Goal: Task Accomplishment & Management: Use online tool/utility

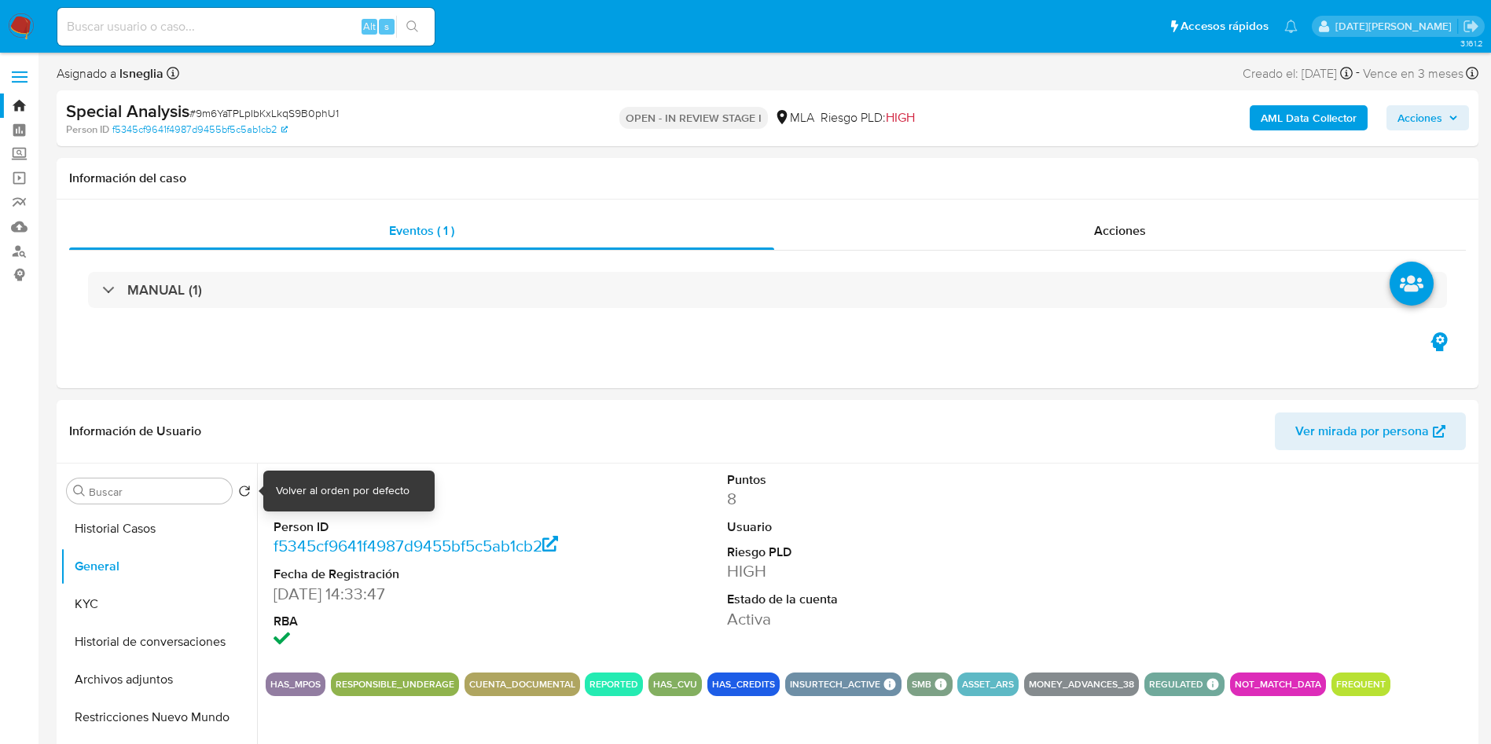
select select "10"
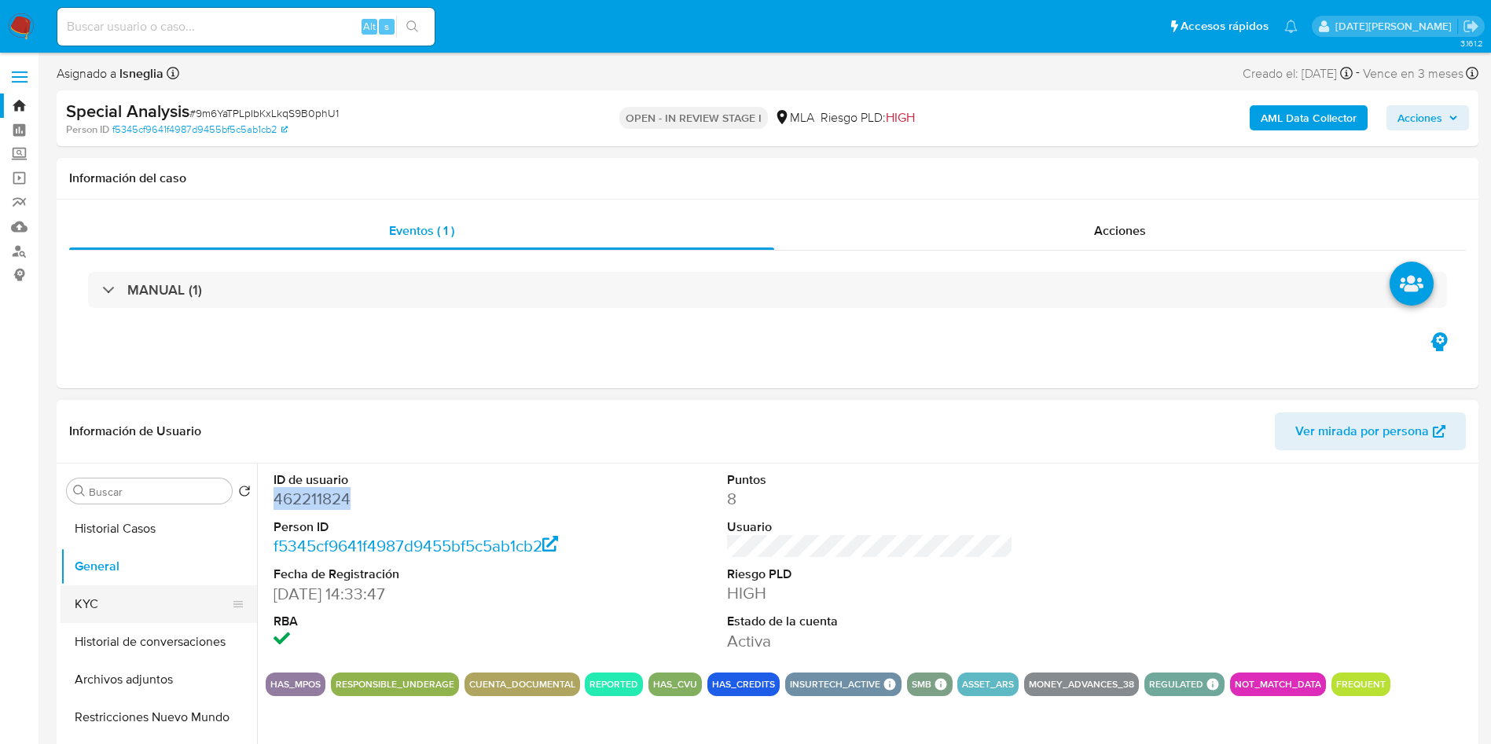
click at [121, 594] on button "KYC" at bounding box center [153, 604] width 184 height 38
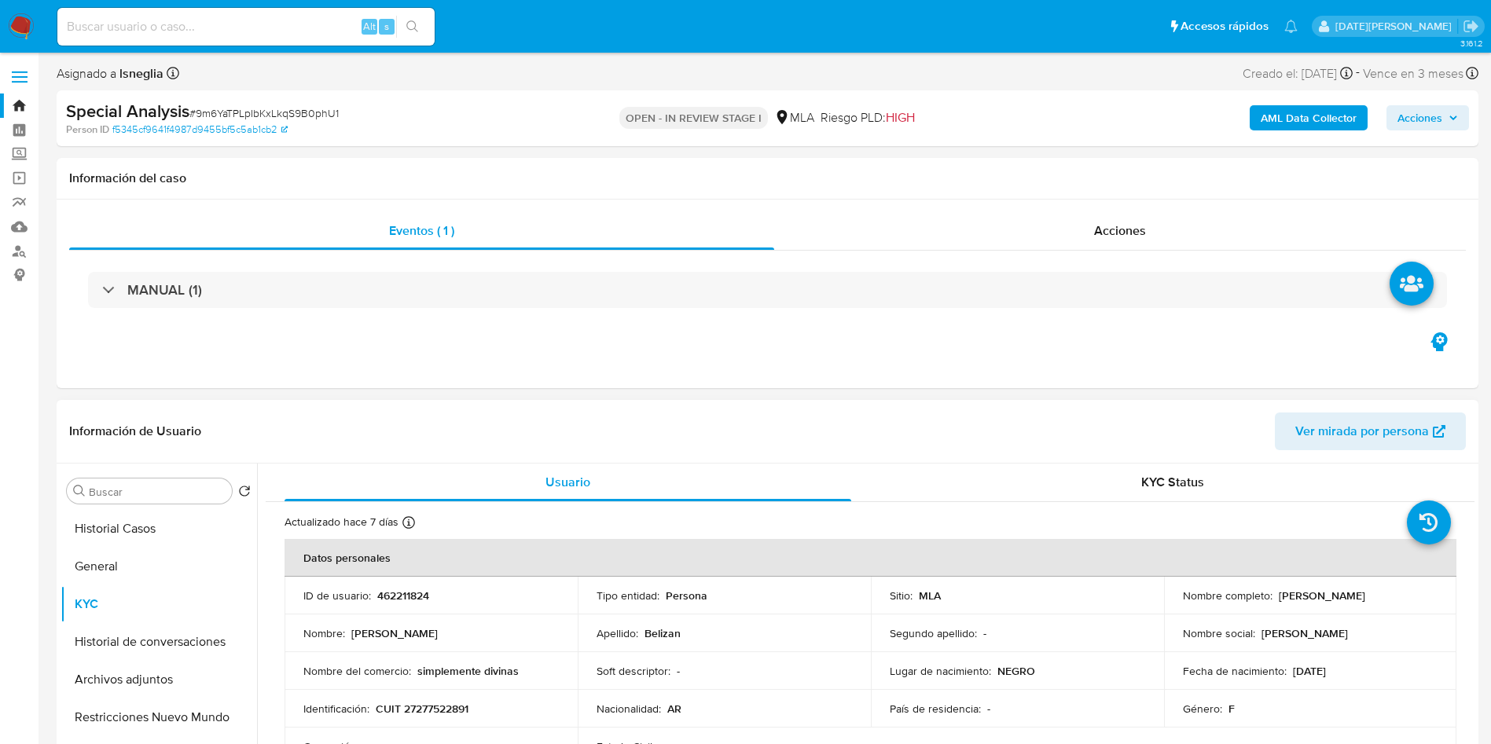
drag, startPoint x: 1274, startPoint y: 596, endPoint x: 1427, endPoint y: 600, distance: 153.2
click at [1427, 600] on div "Nombre completo : [PERSON_NAME]" at bounding box center [1310, 596] width 255 height 14
copy p "[PERSON_NAME]"
drag, startPoint x: 376, startPoint y: 710, endPoint x: 495, endPoint y: 707, distance: 118.7
click at [494, 710] on div "Identificación : CUIT 27277522891" at bounding box center [430, 709] width 255 height 14
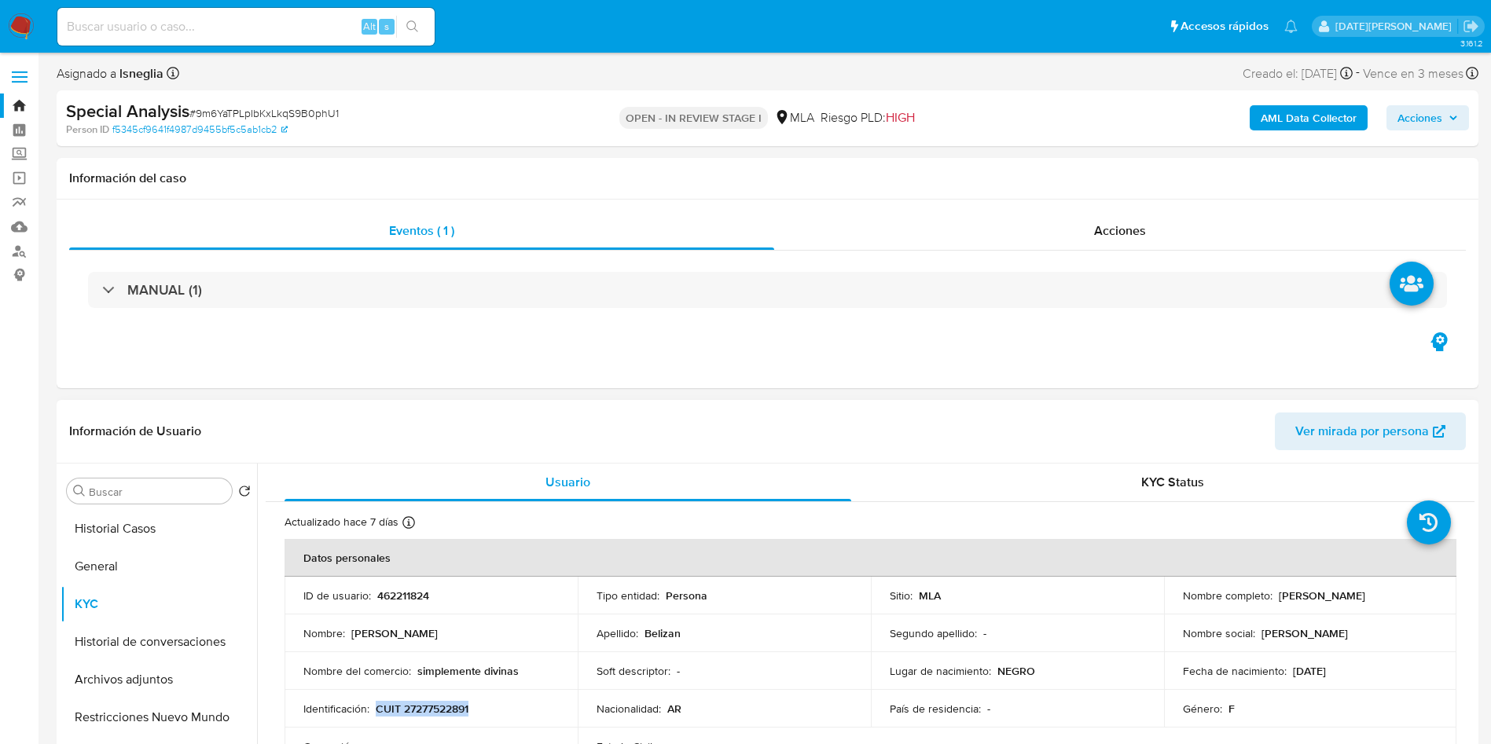
copy p "CUIT 27277522891"
click at [438, 716] on p "CUIT 27277522891" at bounding box center [422, 709] width 93 height 14
click at [439, 717] on td "Identificación : CUIT 27277522891" at bounding box center [430, 709] width 293 height 38
click at [442, 710] on p "CUIT 27277522891" at bounding box center [422, 709] width 93 height 14
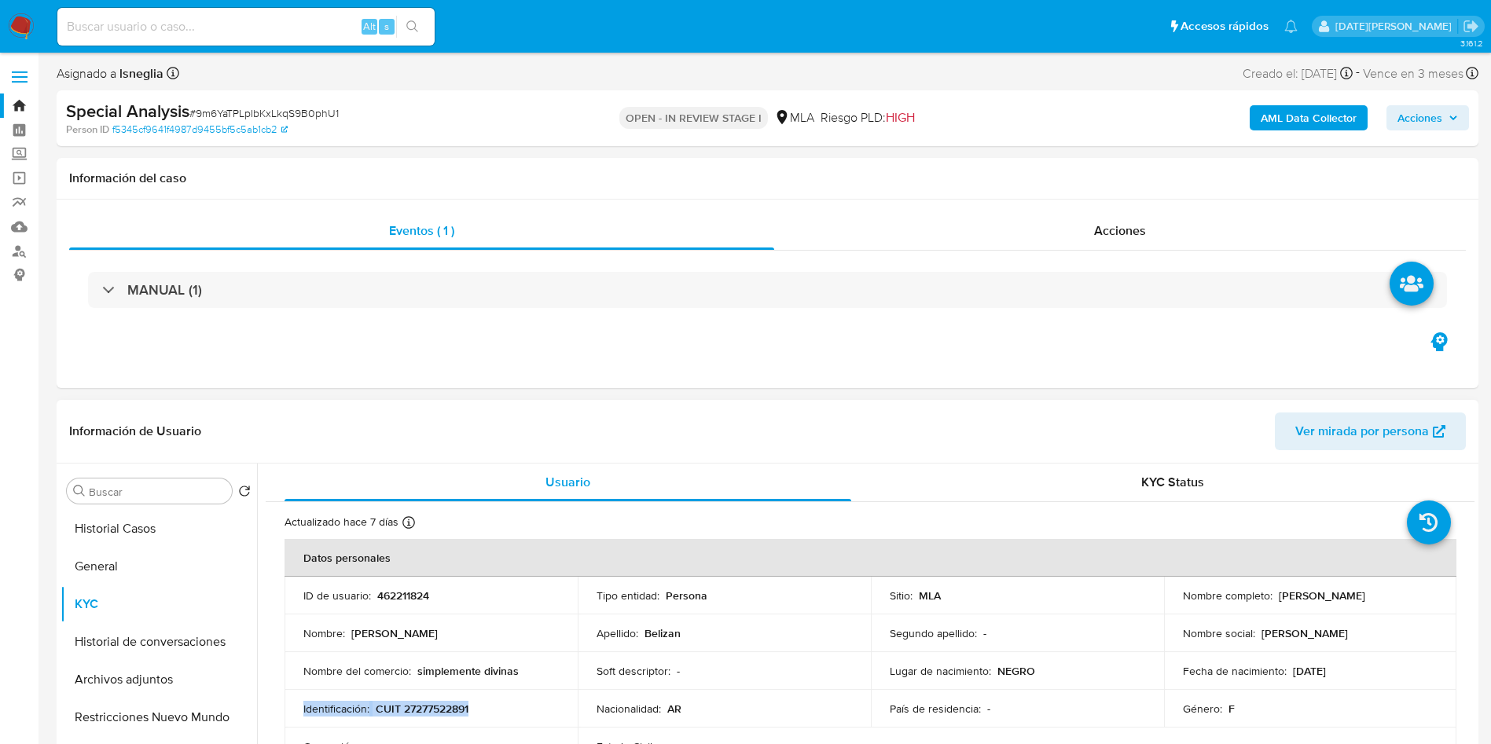
click at [442, 710] on p "CUIT 27277522891" at bounding box center [422, 709] width 93 height 14
click at [450, 710] on p "CUIT 27277522891" at bounding box center [422, 709] width 93 height 14
click at [442, 712] on p "CUIT 27277522891" at bounding box center [422, 709] width 93 height 14
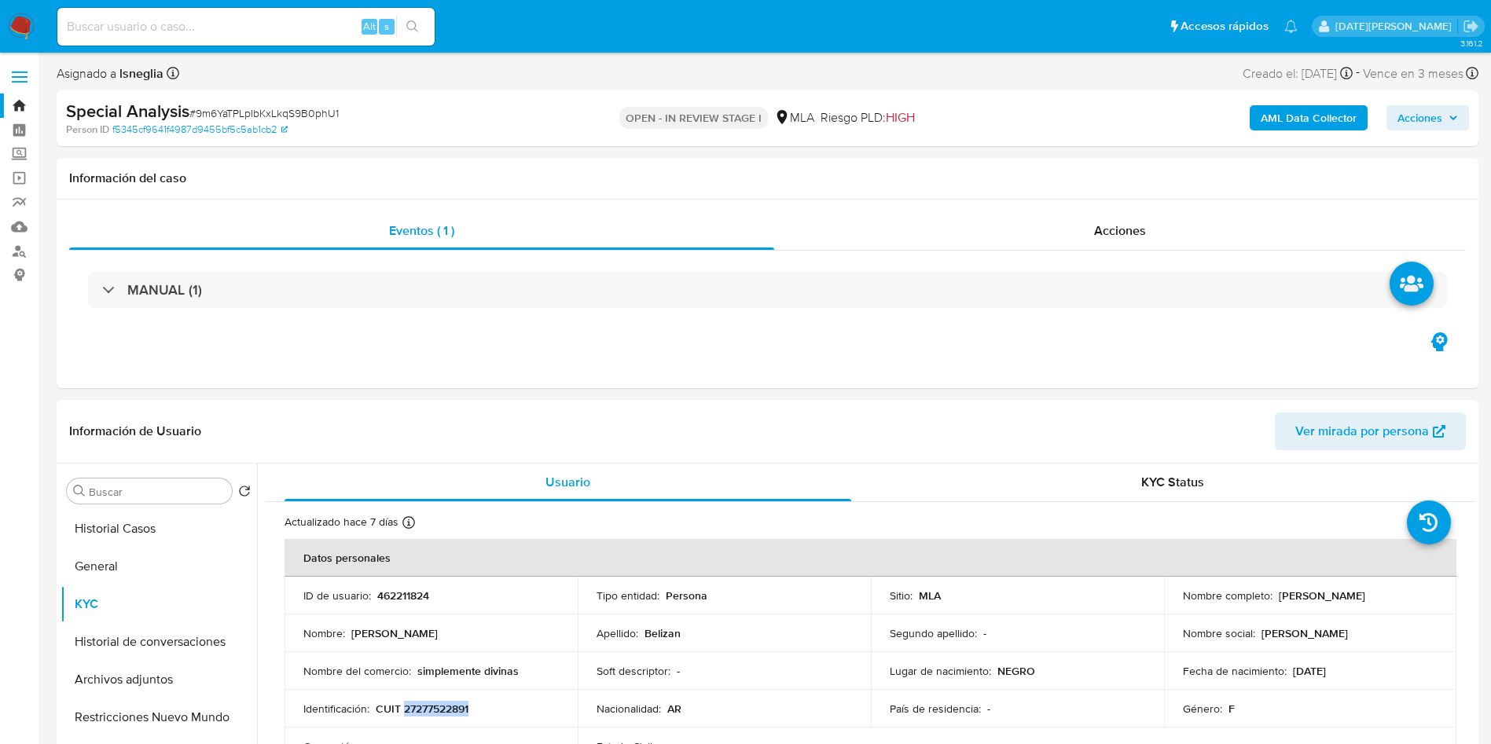
drag, startPoint x: 1274, startPoint y: 596, endPoint x: 1407, endPoint y: 603, distance: 133.8
click at [1407, 603] on td "Nombre completo : [PERSON_NAME]" at bounding box center [1310, 596] width 293 height 38
copy p "[PERSON_NAME]"
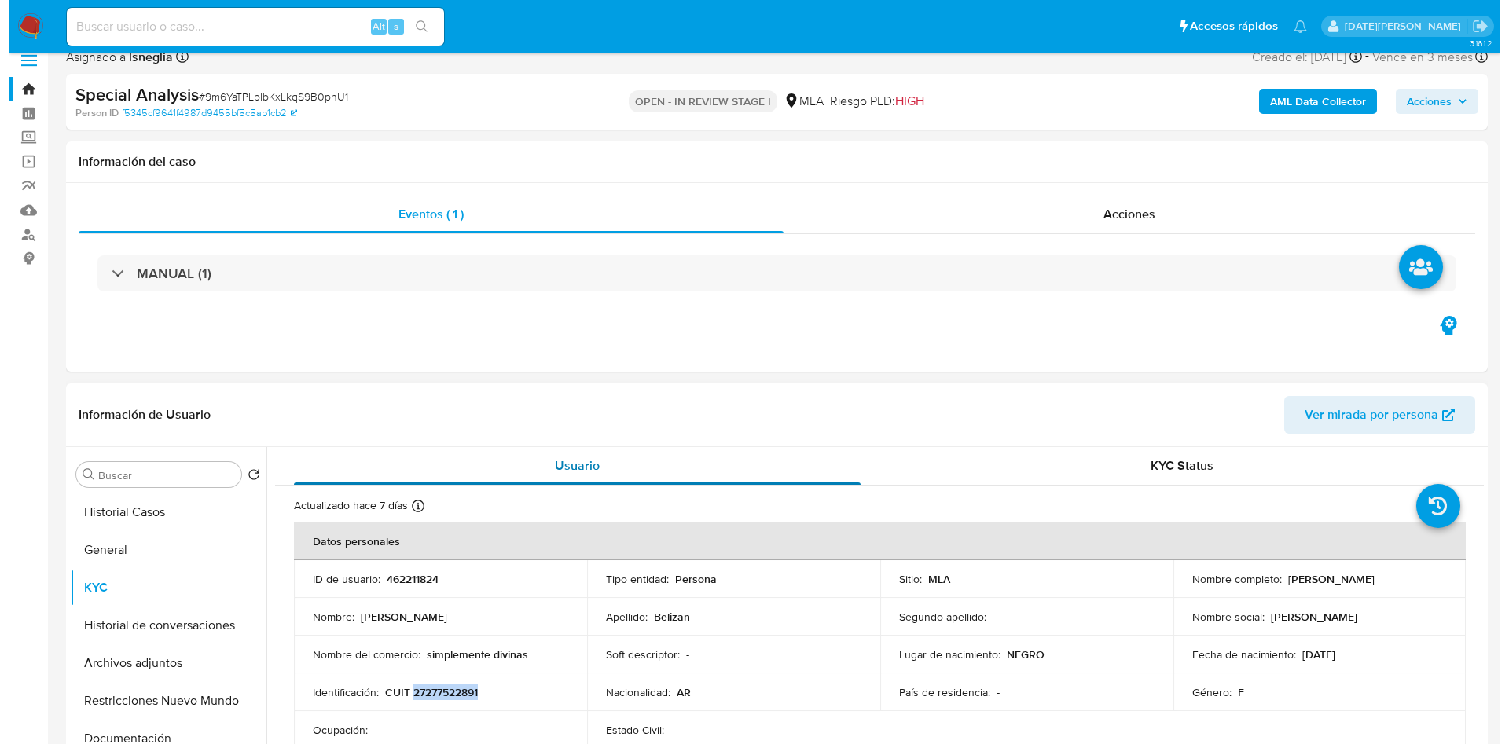
scroll to position [236, 0]
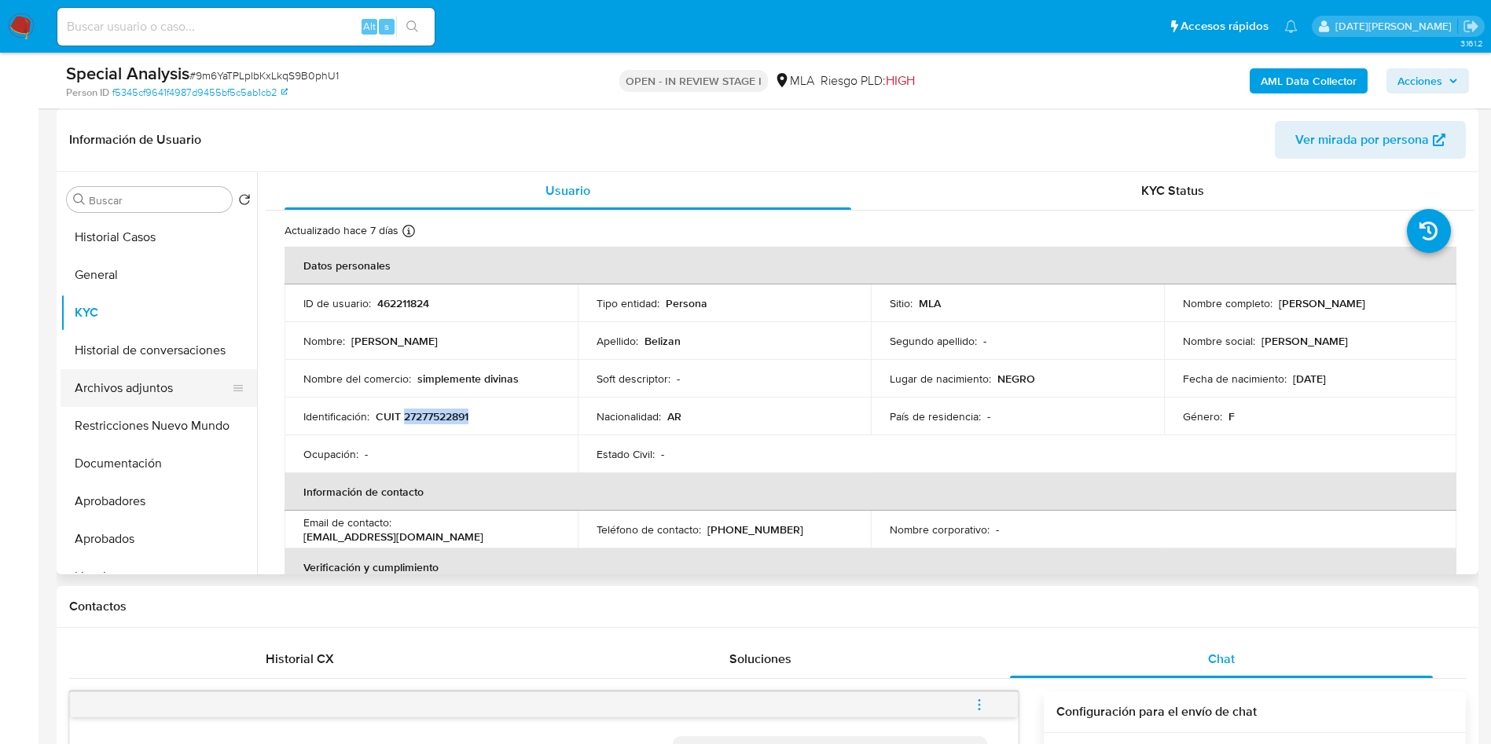
click at [161, 383] on button "Archivos adjuntos" at bounding box center [153, 388] width 184 height 38
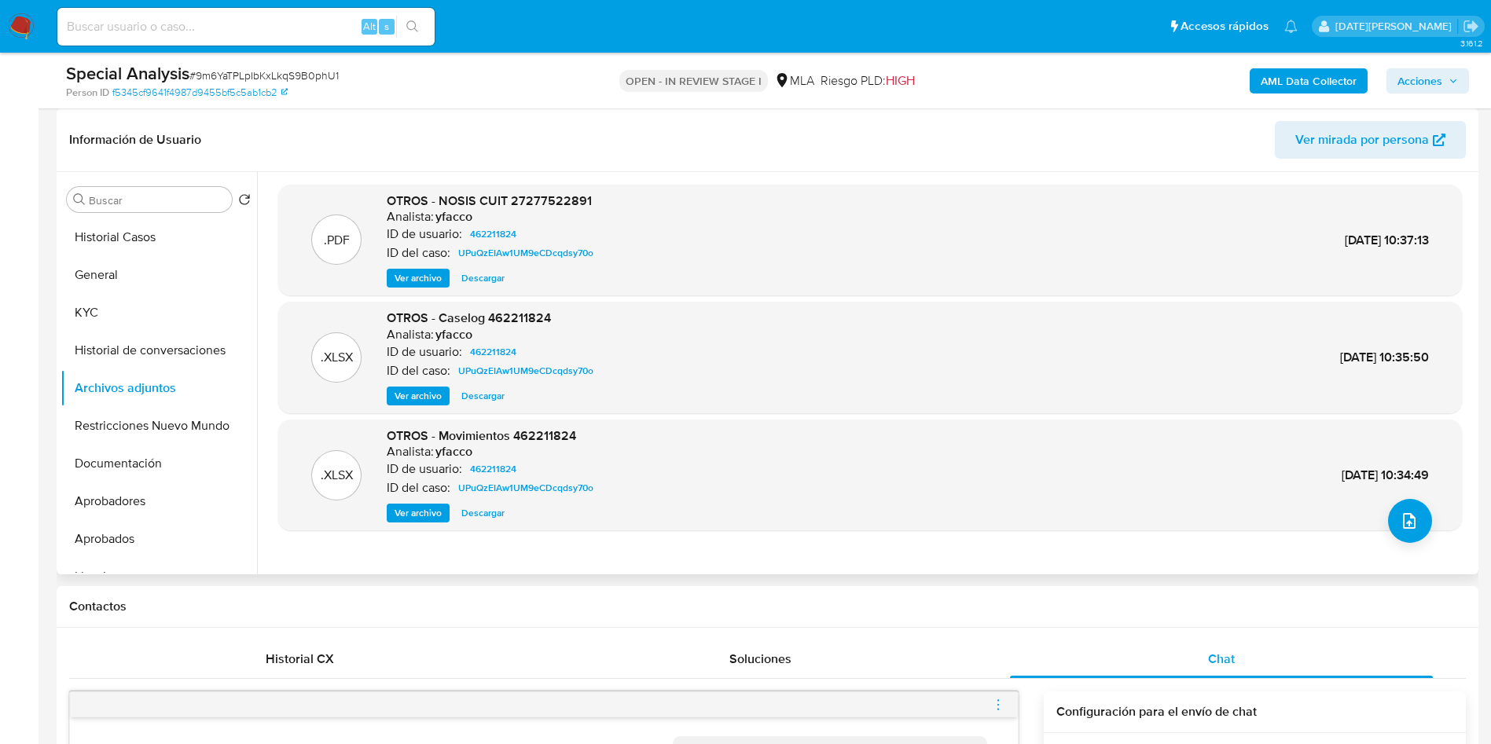
click at [431, 397] on span "Ver archivo" at bounding box center [417, 396] width 47 height 16
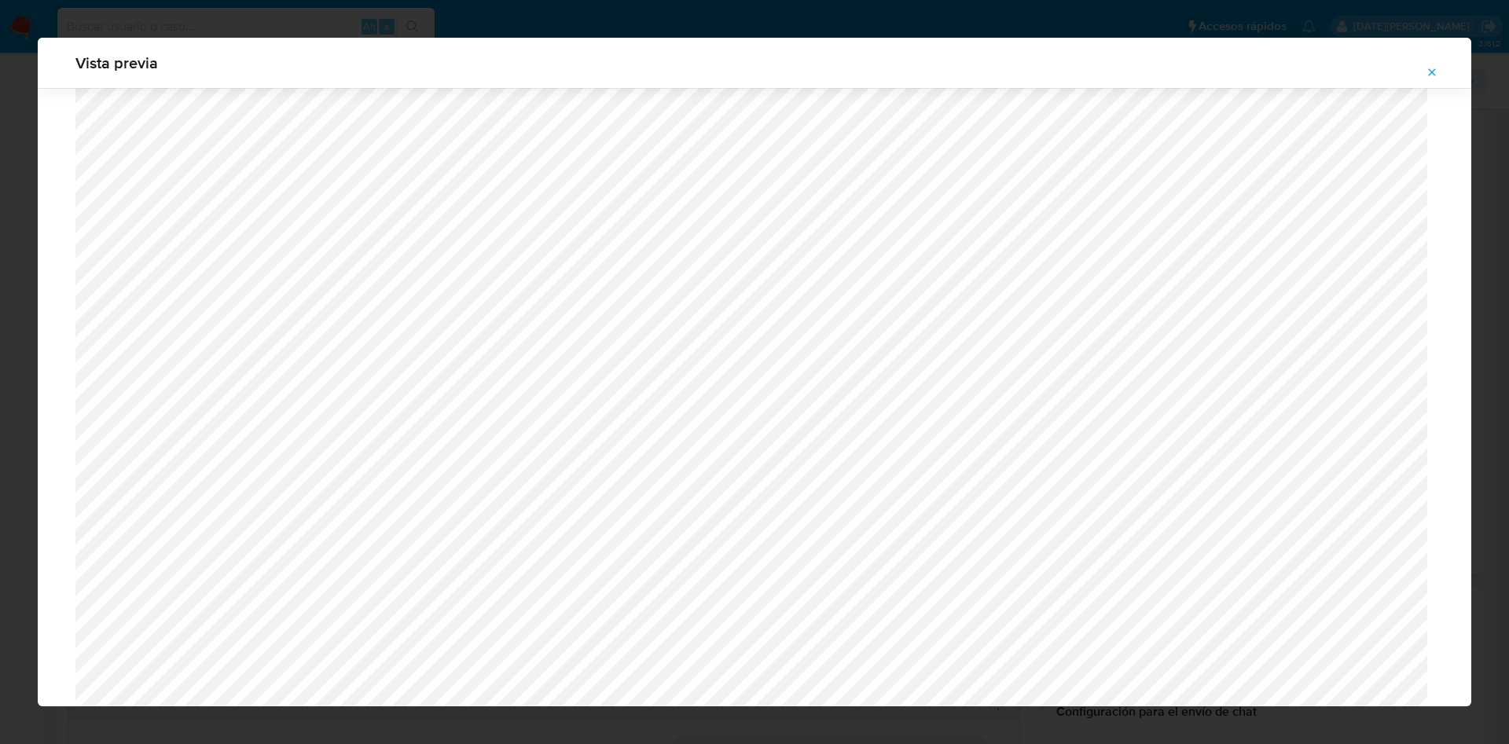
scroll to position [777, 0]
click at [1423, 72] on button "Attachment preview" at bounding box center [1431, 72] width 35 height 25
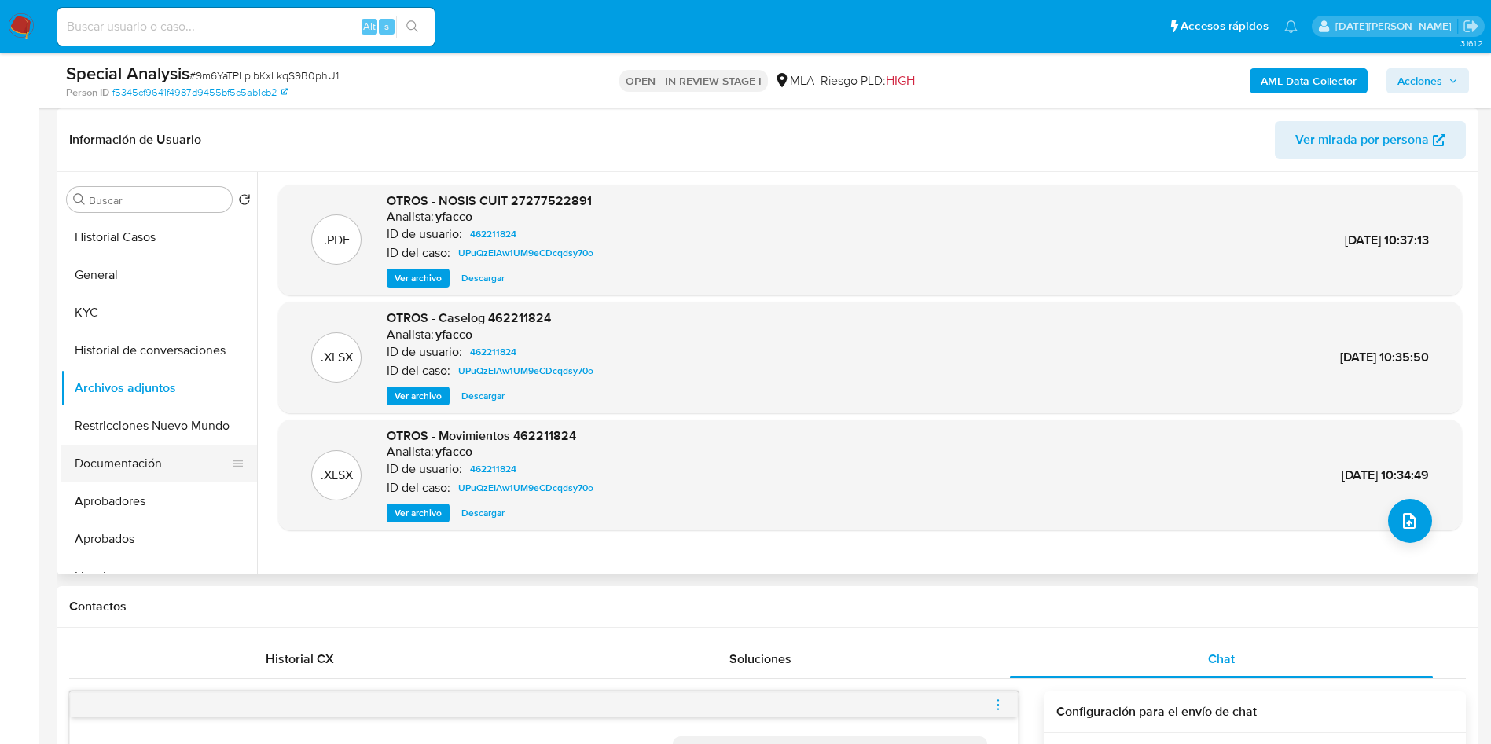
scroll to position [118, 0]
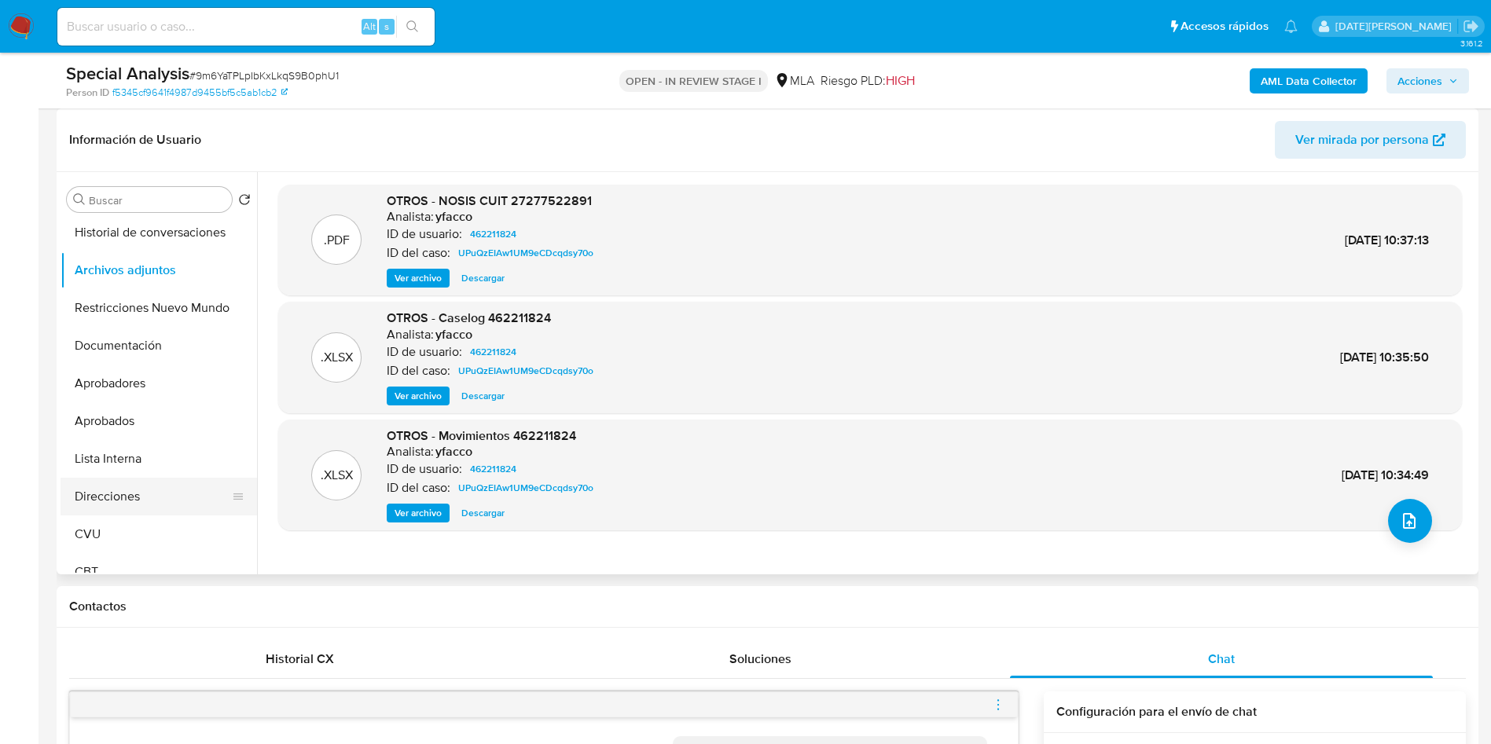
click at [126, 493] on button "Direcciones" at bounding box center [153, 497] width 184 height 38
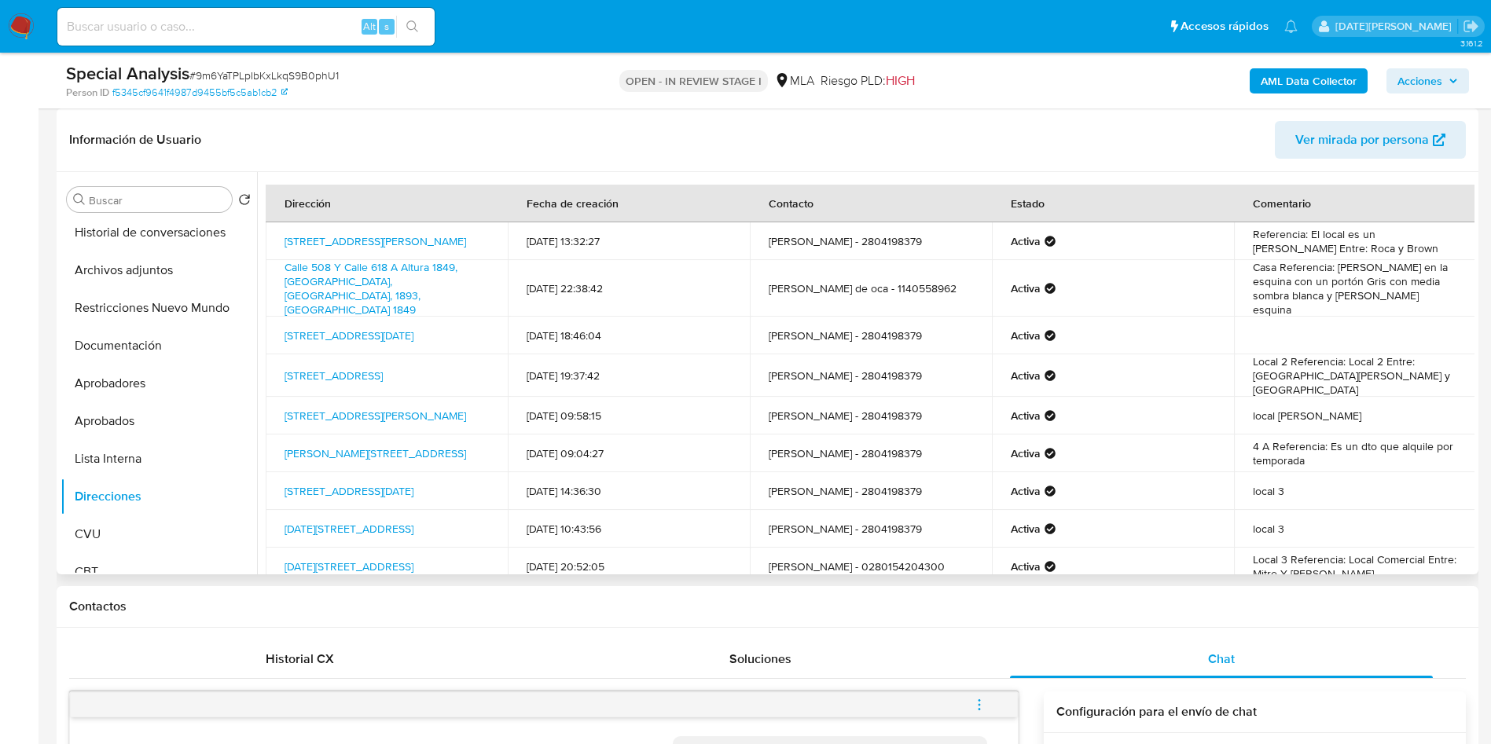
drag, startPoint x: 282, startPoint y: 468, endPoint x: 504, endPoint y: 476, distance: 221.7
click at [504, 476] on td "[STREET_ADDRESS][DATE]" at bounding box center [387, 491] width 242 height 38
copy link "[STREET_ADDRESS][DATE]"
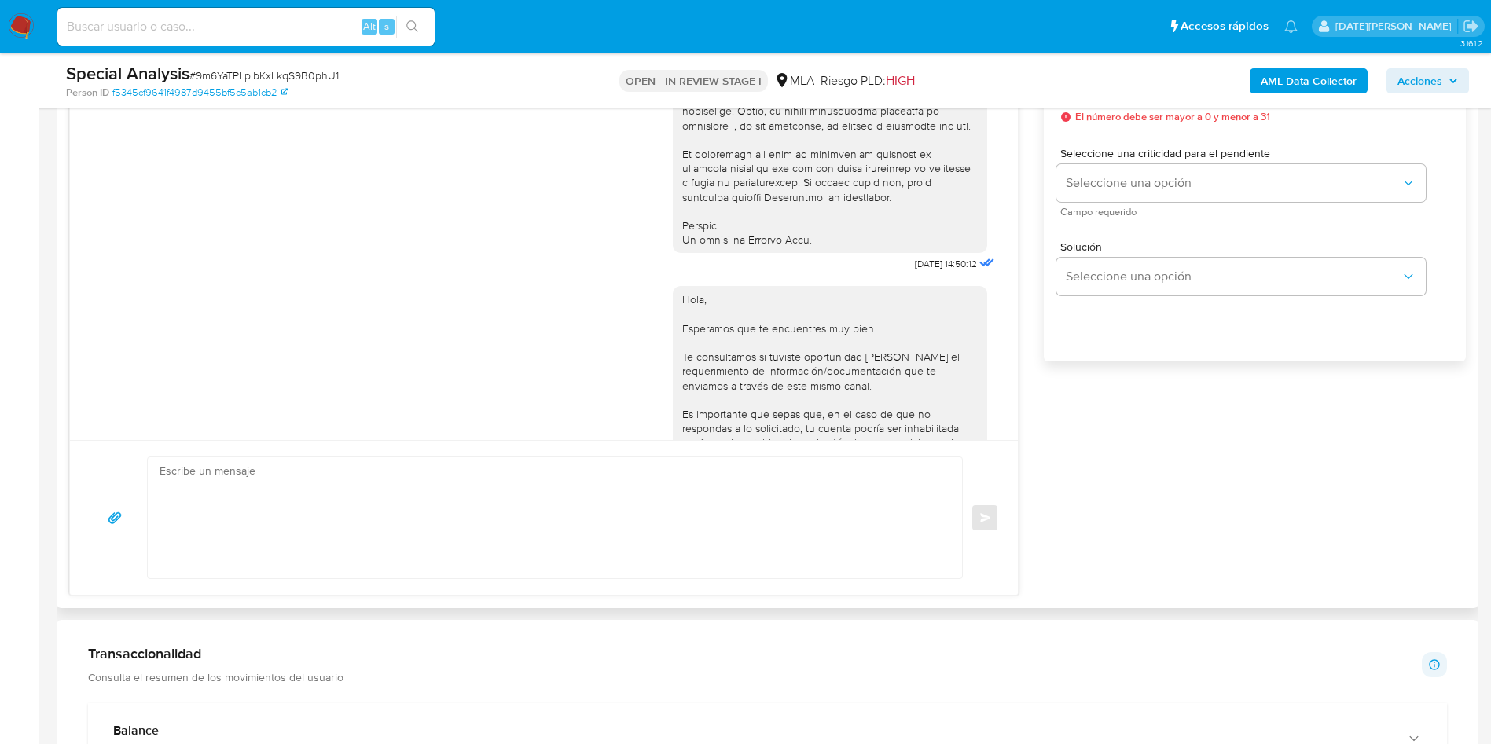
scroll to position [688, 0]
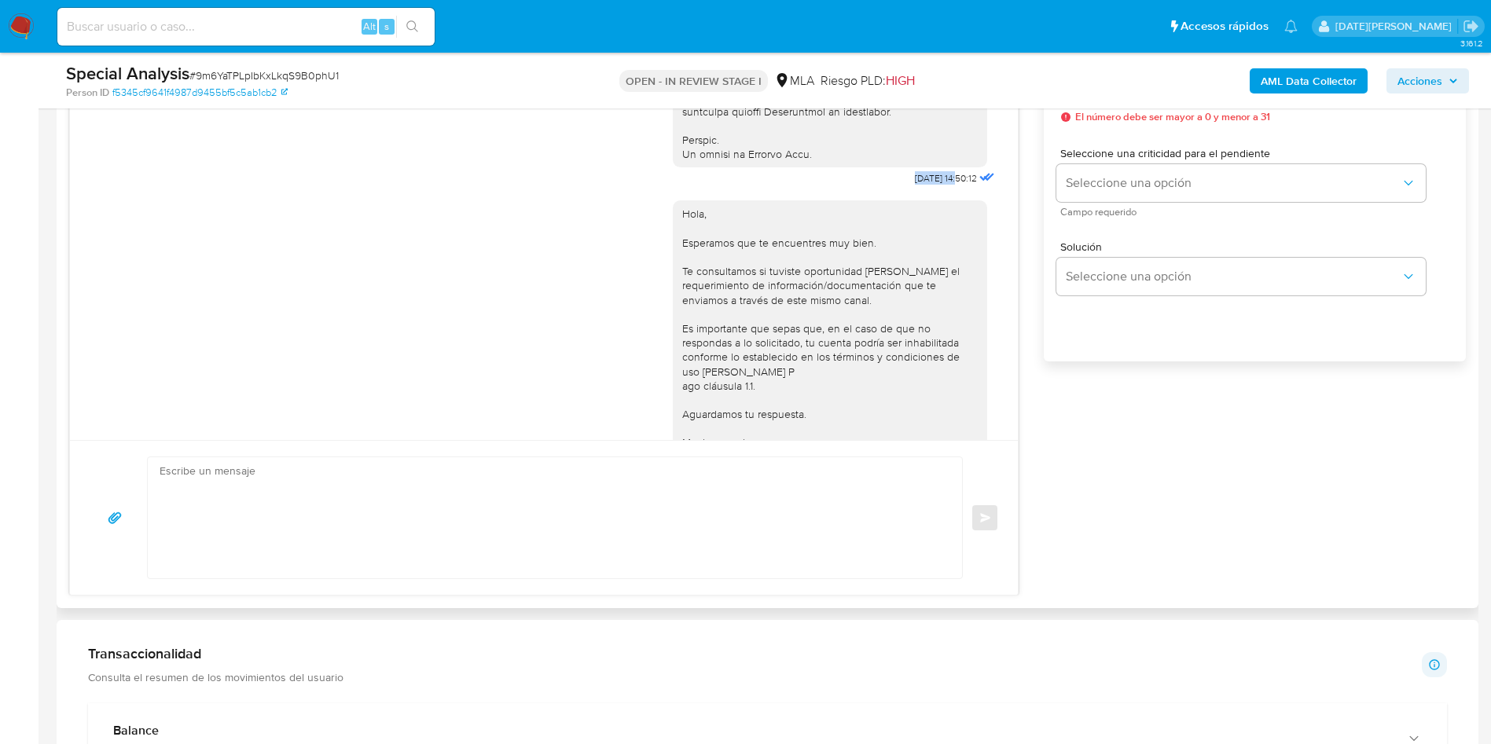
drag, startPoint x: 874, startPoint y: 205, endPoint x: 922, endPoint y: 204, distance: 48.7
copy span "[DATE]"
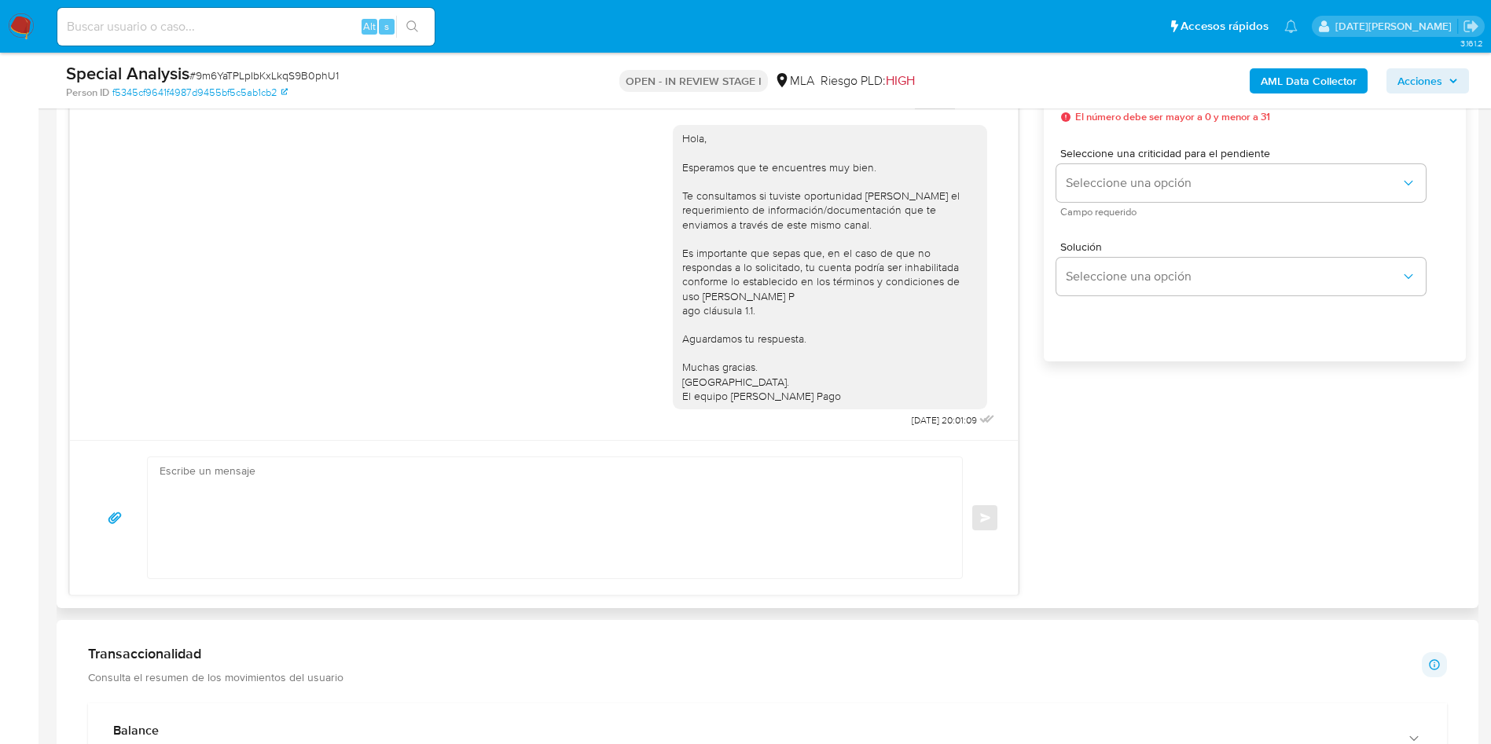
scroll to position [806, 0]
drag, startPoint x: 871, startPoint y: 424, endPoint x: 920, endPoint y: 420, distance: 48.8
click at [920, 420] on span "[DATE] 20:01:09" at bounding box center [943, 420] width 65 height 13
copy span "[DATE]"
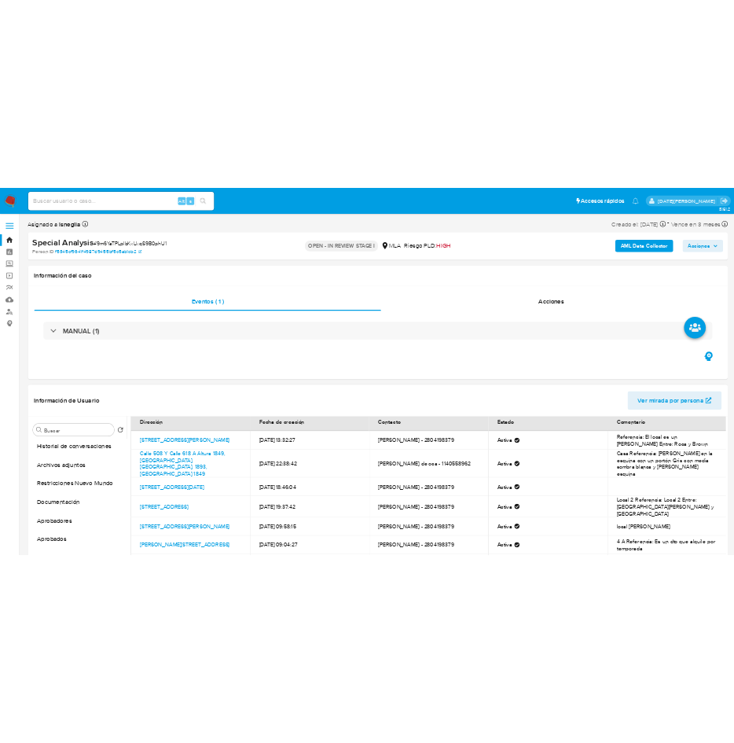
scroll to position [0, 0]
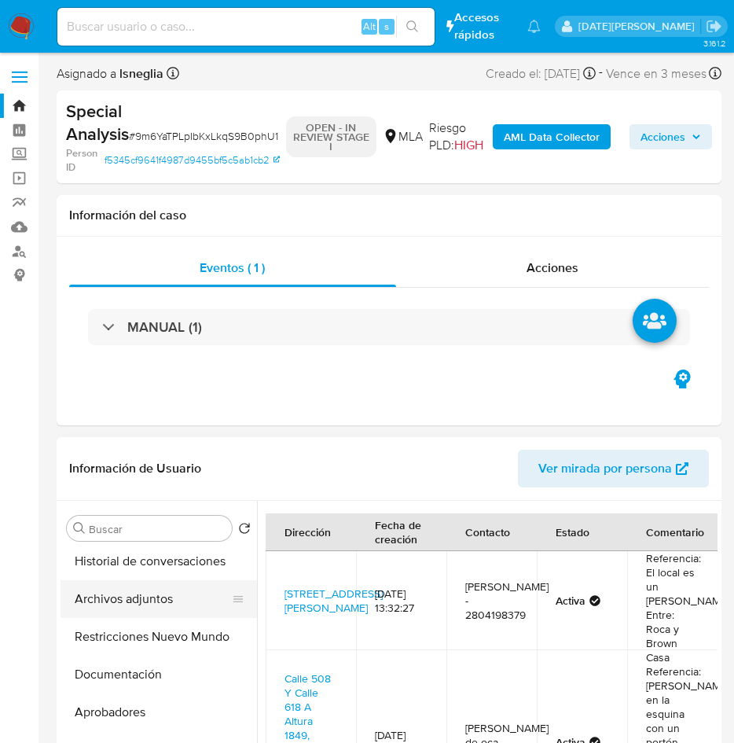
click at [173, 595] on button "Archivos adjuntos" at bounding box center [153, 599] width 184 height 38
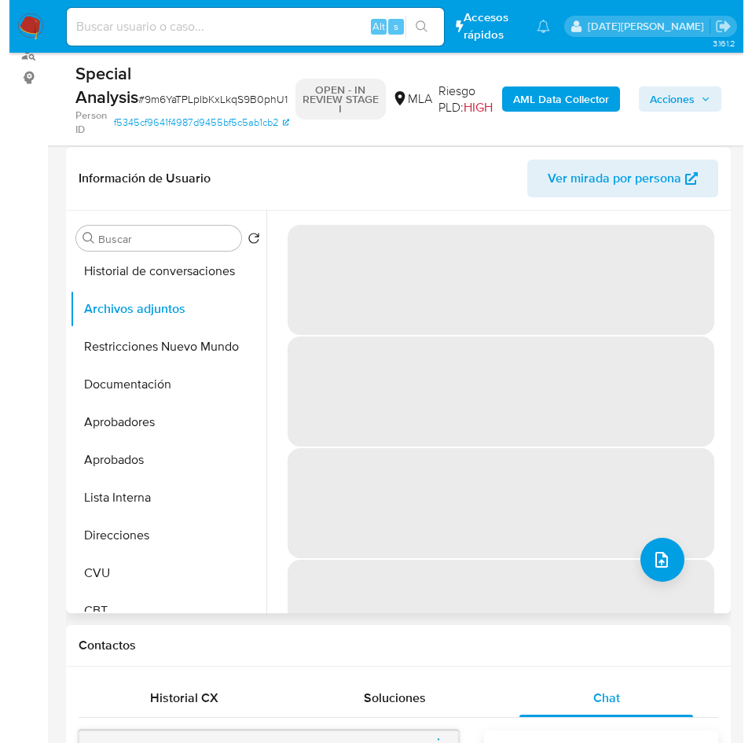
scroll to position [236, 0]
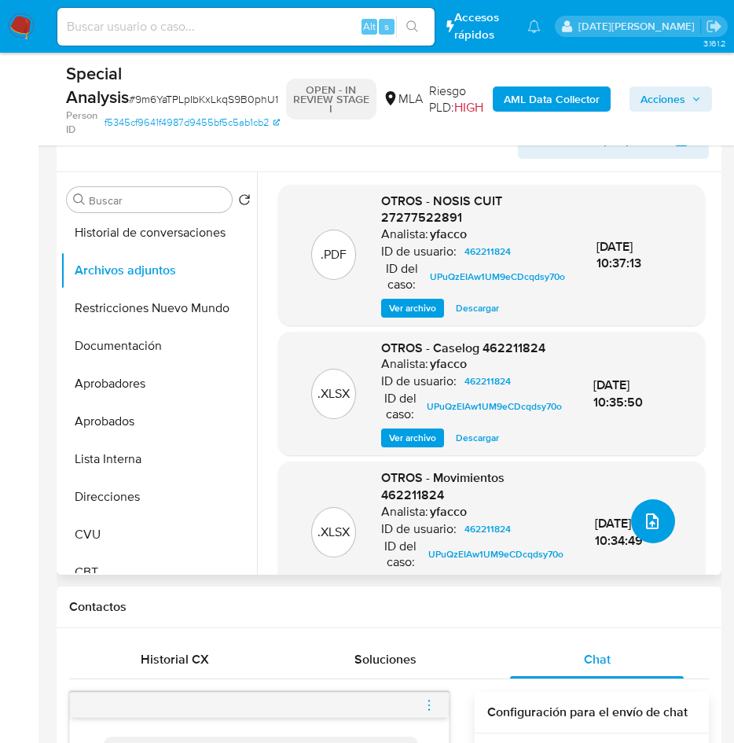
click at [643, 527] on span "upload-file" at bounding box center [652, 521] width 19 height 19
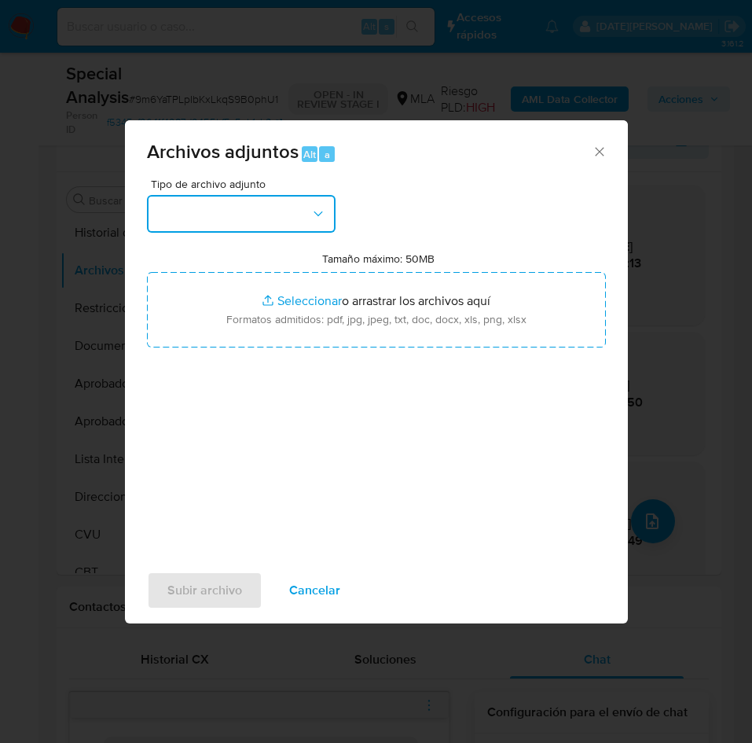
click at [218, 212] on button "button" at bounding box center [241, 214] width 189 height 38
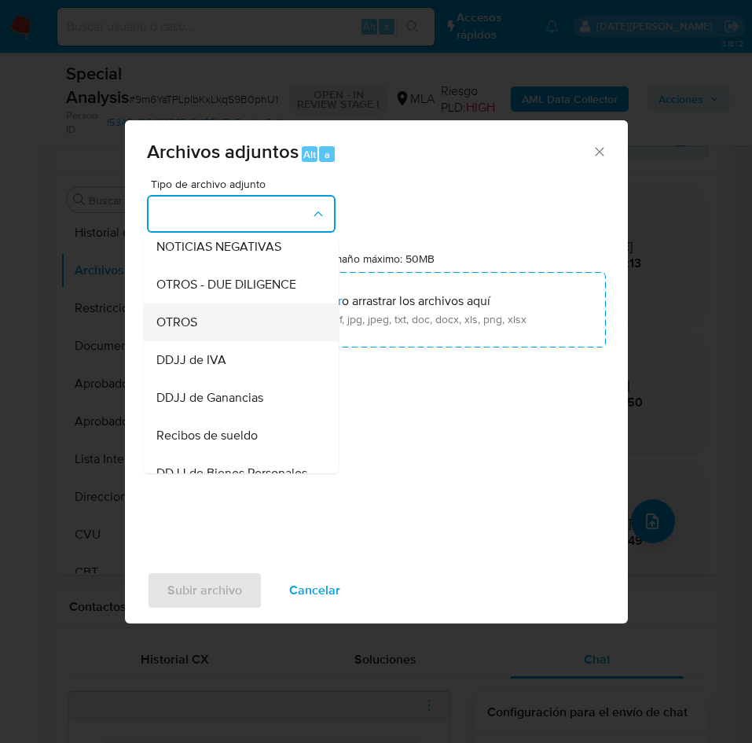
click at [193, 341] on div "OTROS" at bounding box center [236, 322] width 160 height 38
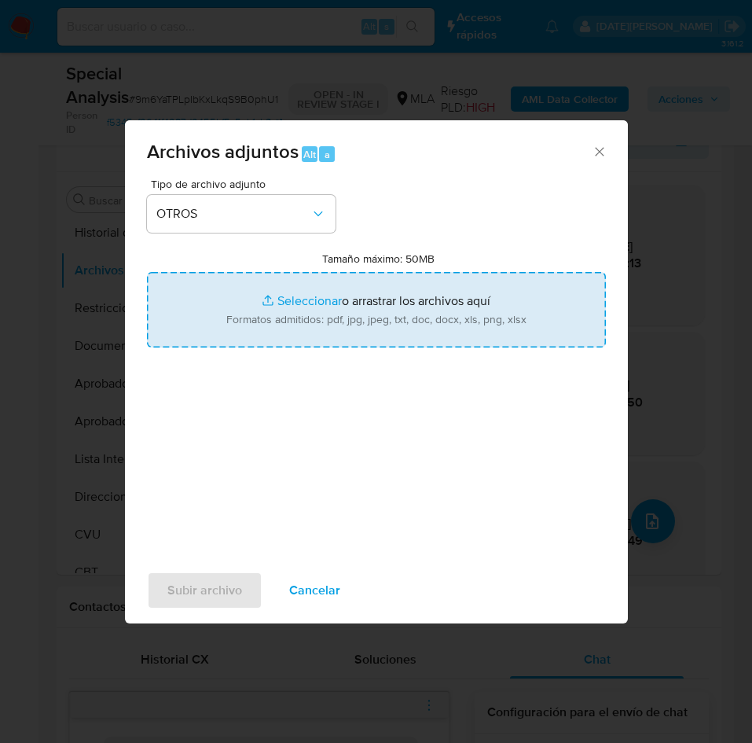
type input "C:\fakepath\Caselog 9m6YaTPLpIbKxLkqS9B0phU1.docx"
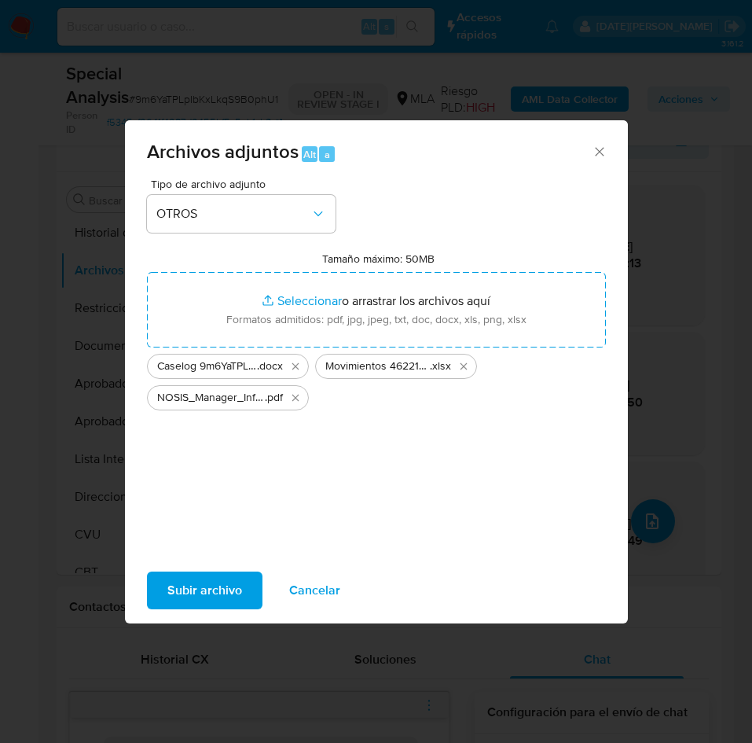
click at [198, 583] on span "Subir archivo" at bounding box center [204, 590] width 75 height 35
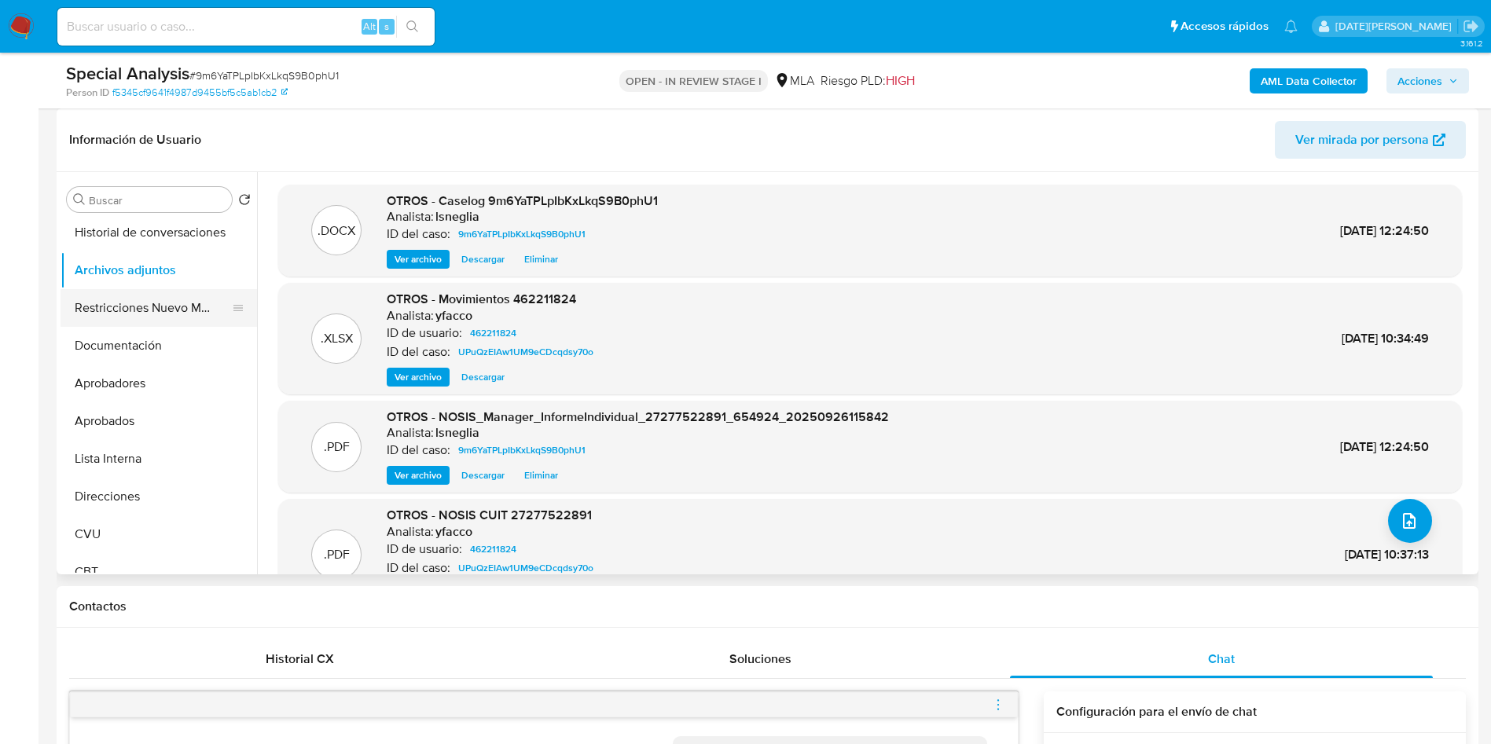
click at [136, 302] on button "Restricciones Nuevo Mundo" at bounding box center [153, 308] width 184 height 38
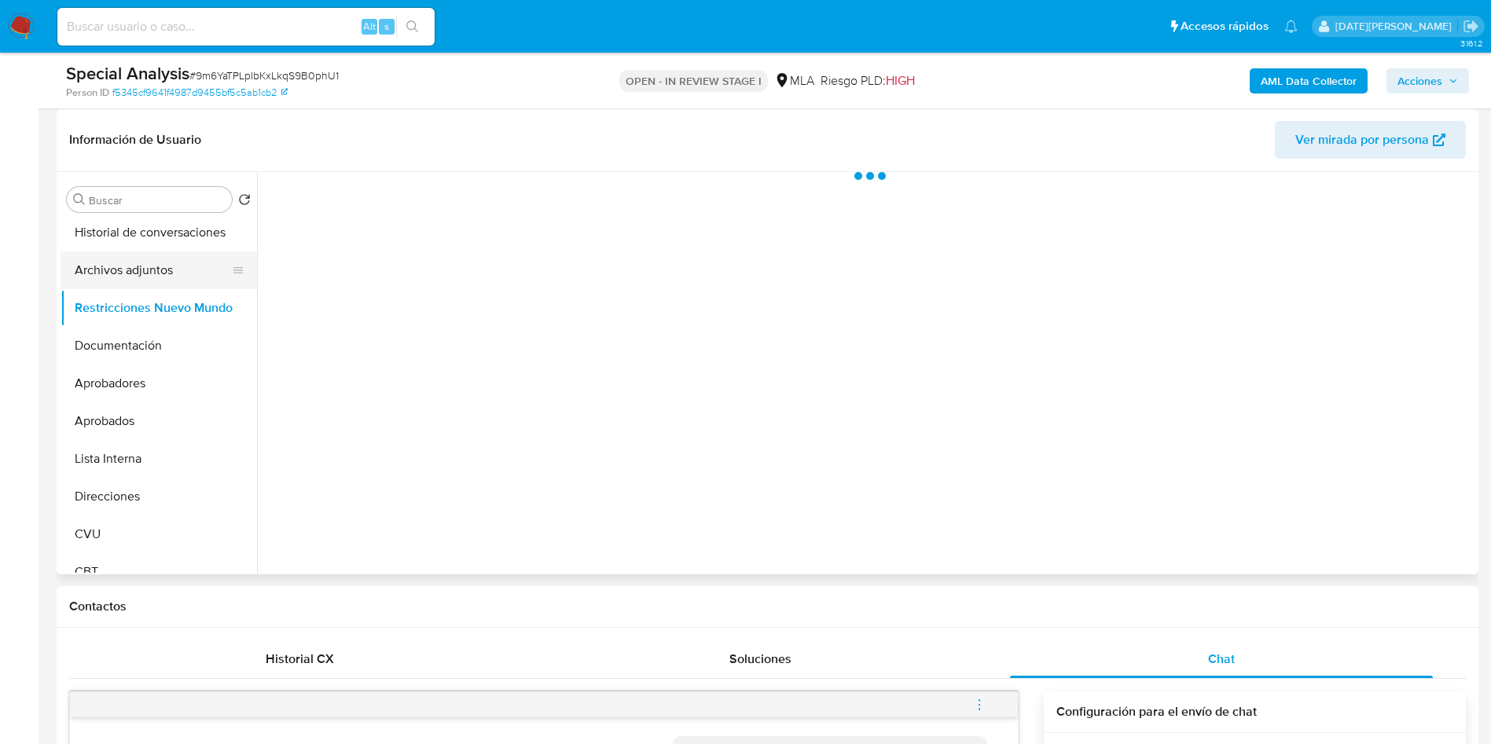
click at [139, 277] on button "Archivos adjuntos" at bounding box center [153, 270] width 184 height 38
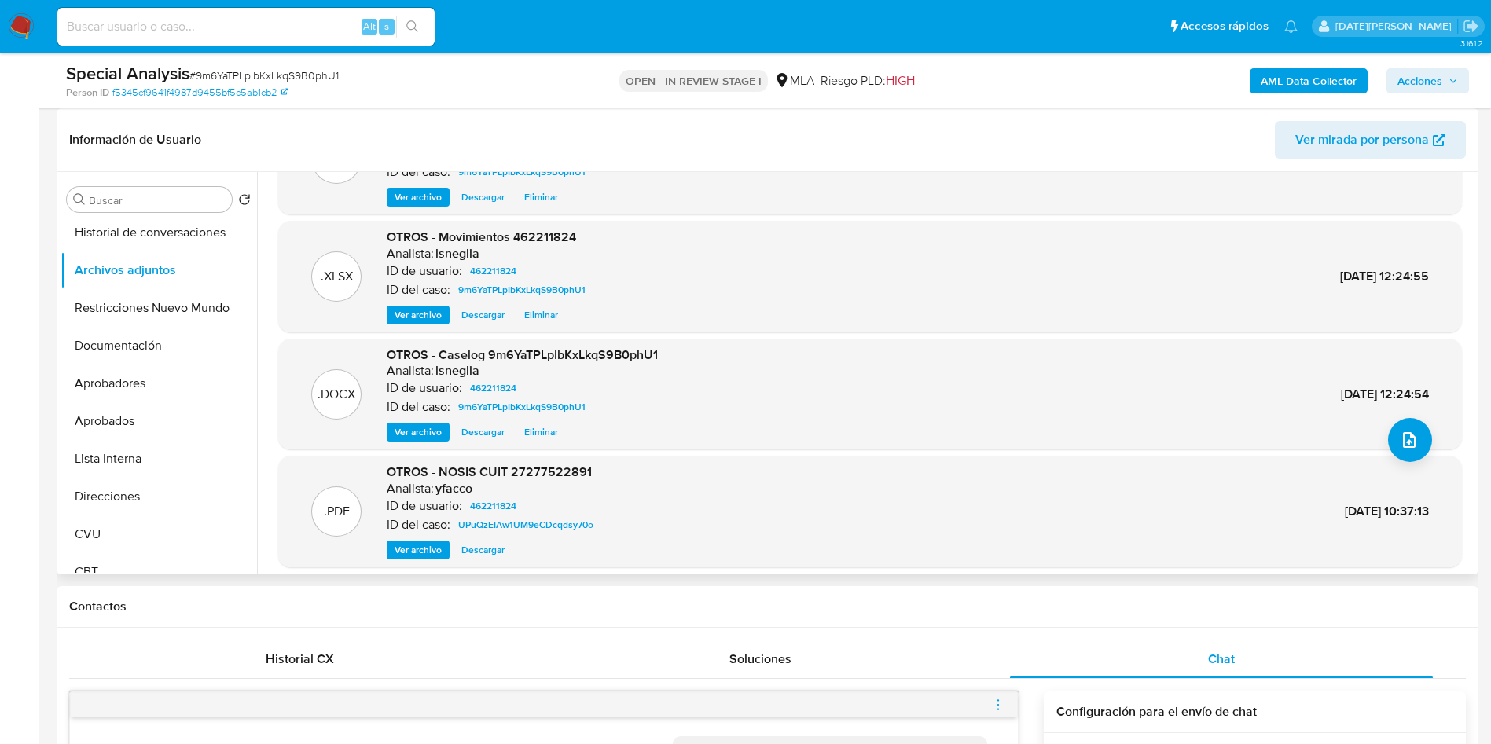
scroll to position [118, 0]
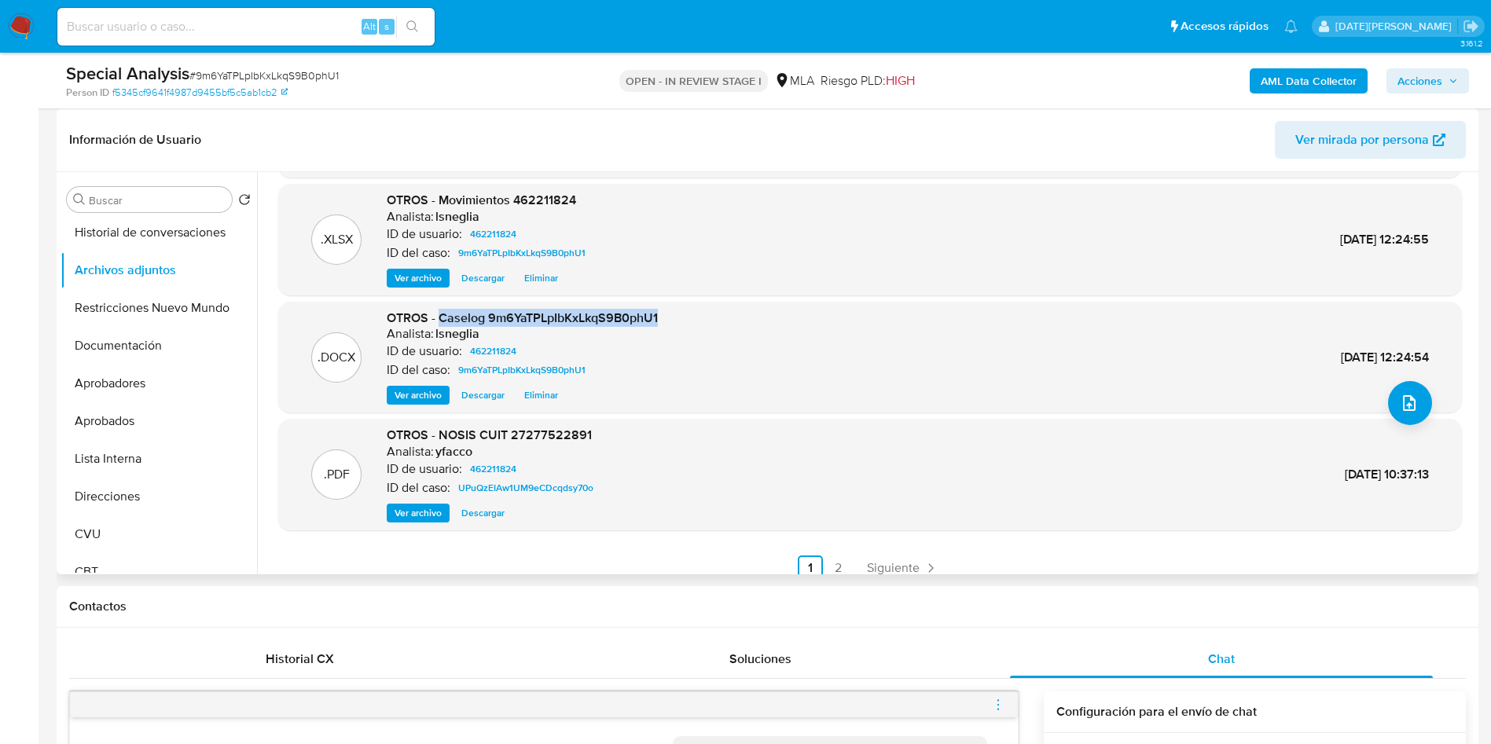
drag, startPoint x: 441, startPoint y: 314, endPoint x: 668, endPoint y: 319, distance: 227.1
click at [668, 319] on div ".DOCX OTROS - Caselog 9m6YaTPLpIbKxLkqS9B0phU1 Analista: lsneglia ID de usuario…" at bounding box center [870, 358] width 1168 height 96
copy span "Caselog 9m6YaTPLpIbKxLkqS9B0phU1"
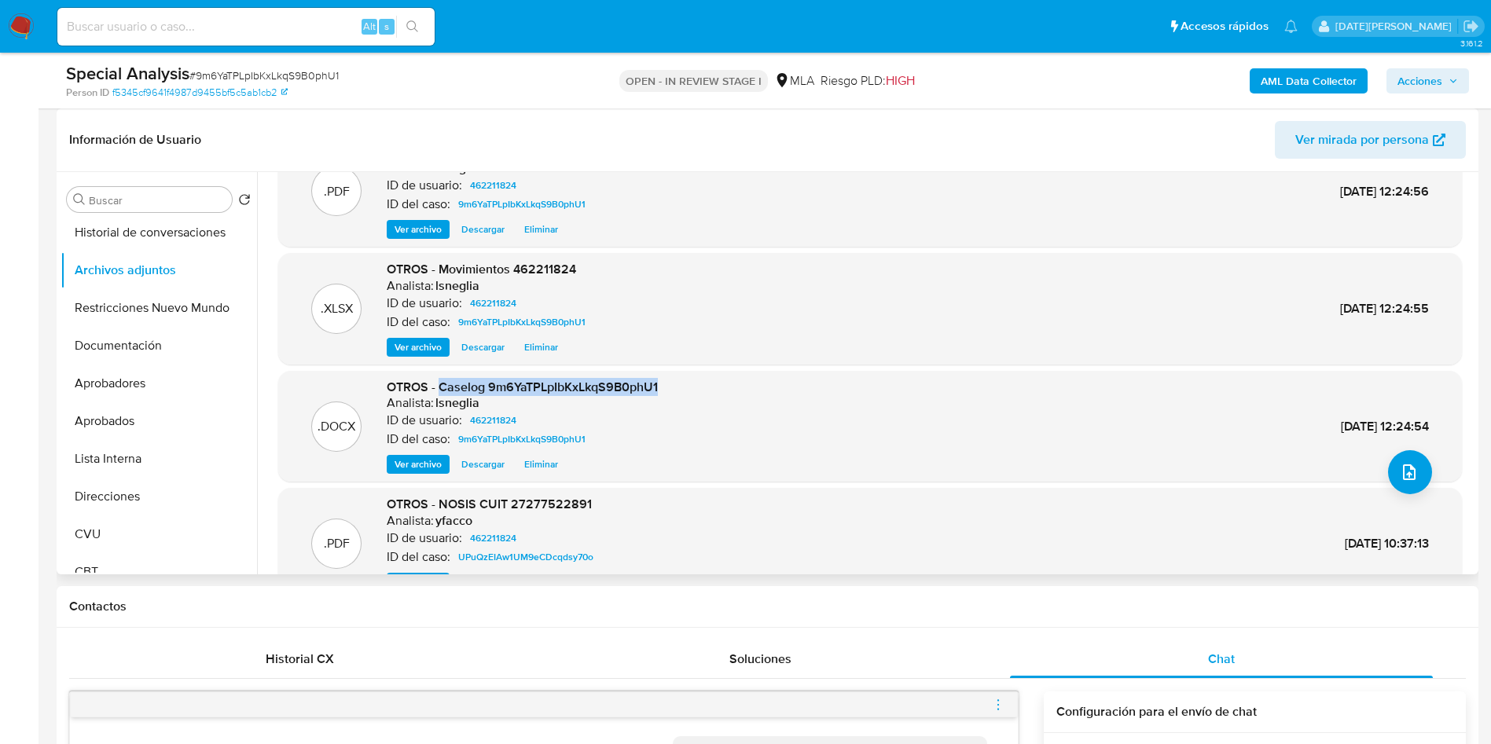
scroll to position [0, 0]
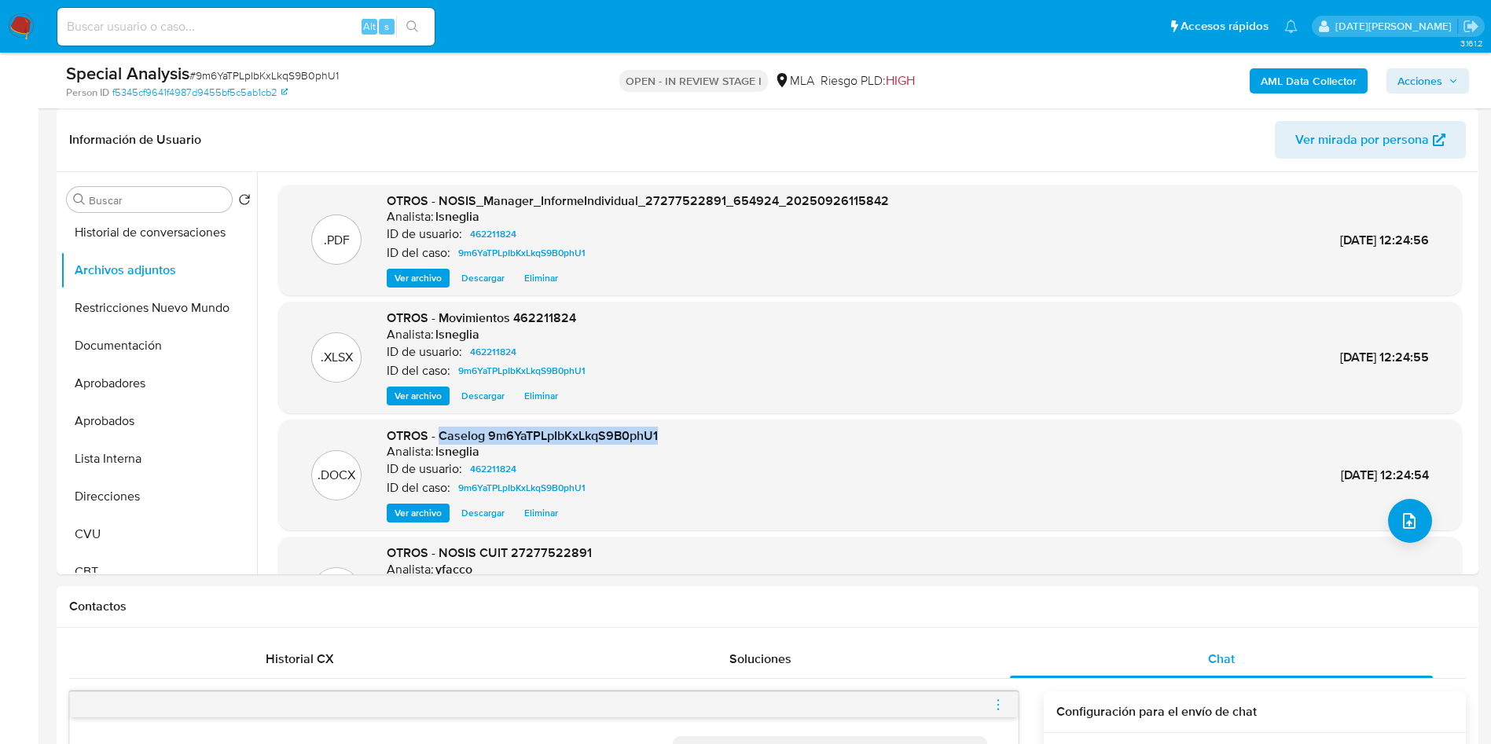
click at [1290, 79] on b "AML Data Collector" at bounding box center [1308, 80] width 96 height 25
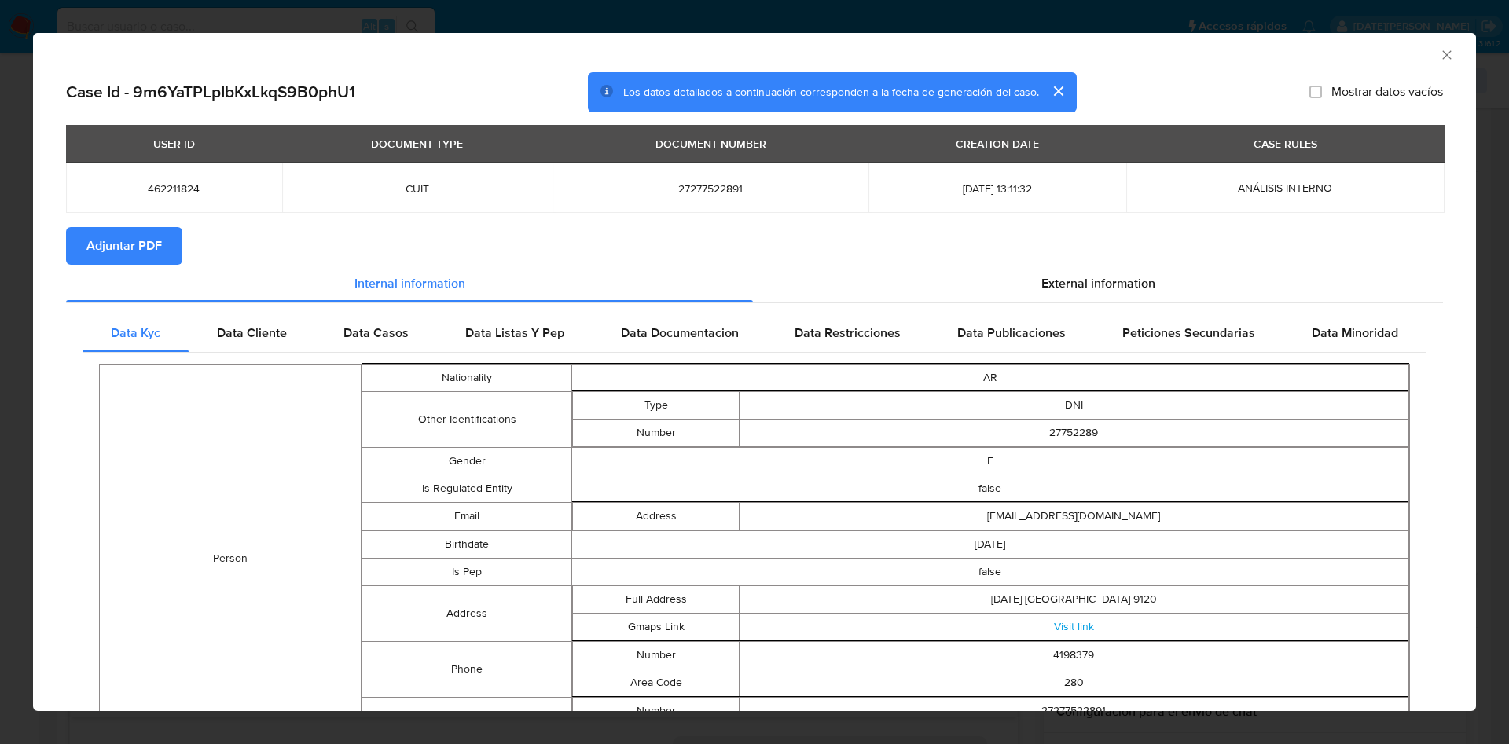
click at [137, 261] on span "Adjuntar PDF" at bounding box center [123, 246] width 75 height 35
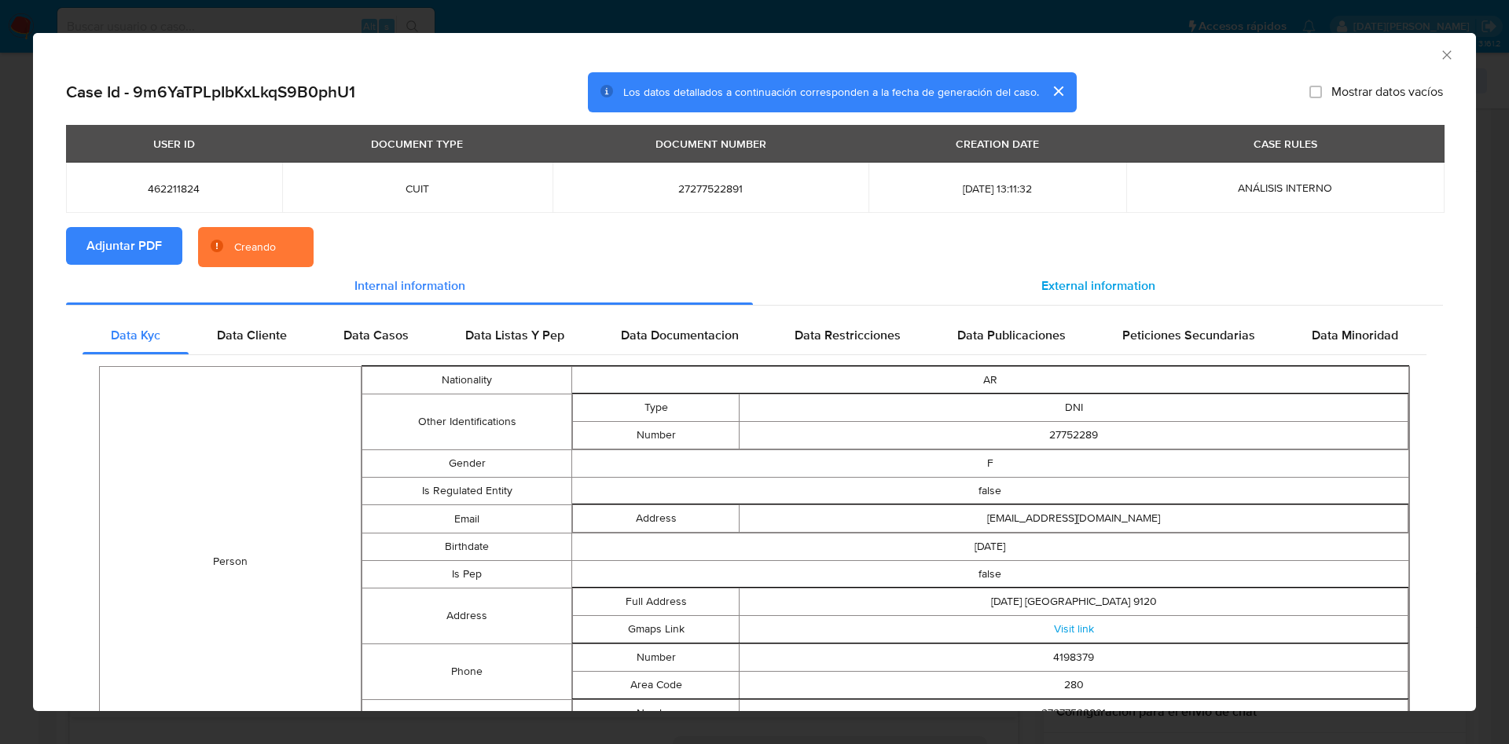
click at [1087, 283] on span "External information" at bounding box center [1098, 286] width 114 height 18
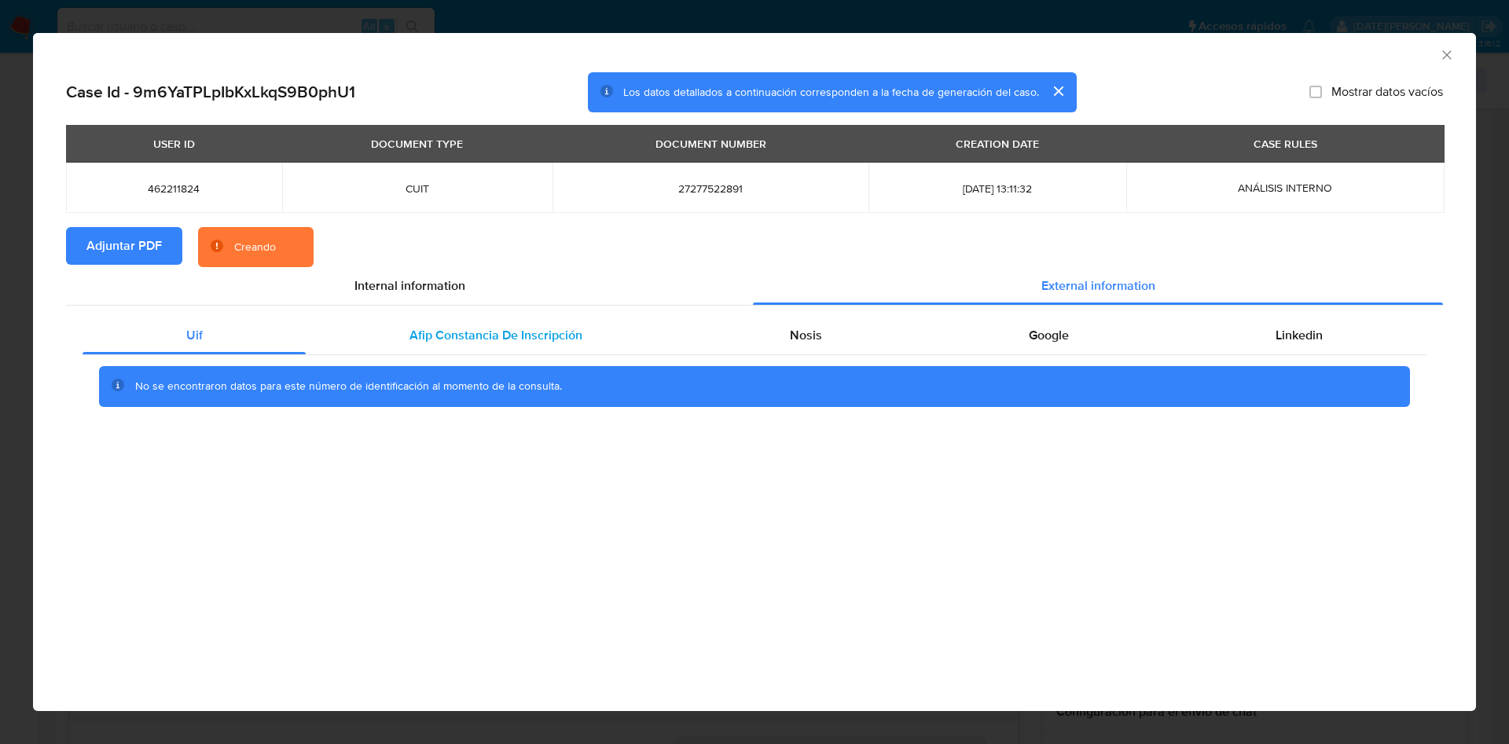
click at [420, 339] on span "Afip Constancia De Inscripción" at bounding box center [495, 335] width 173 height 18
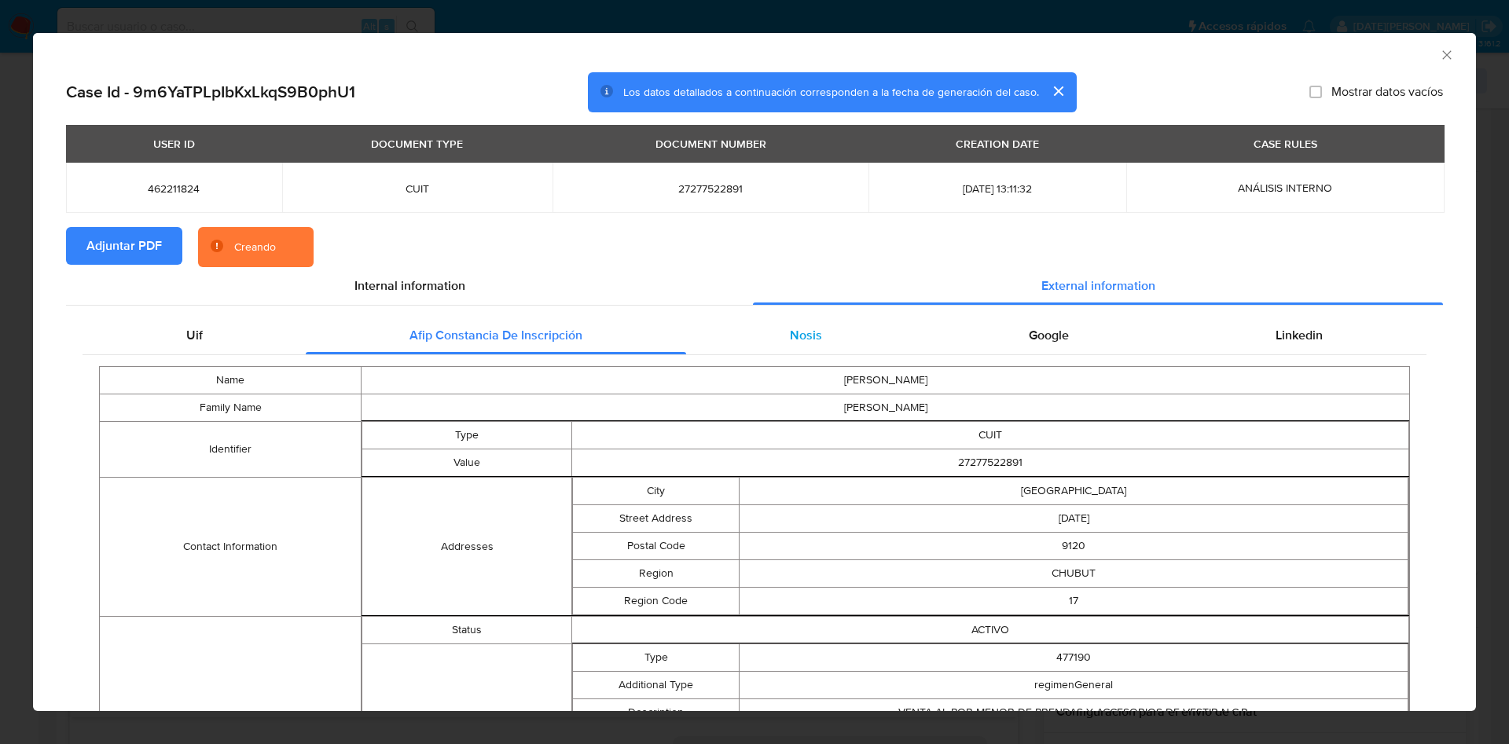
click at [730, 335] on div "Nosis" at bounding box center [805, 336] width 239 height 38
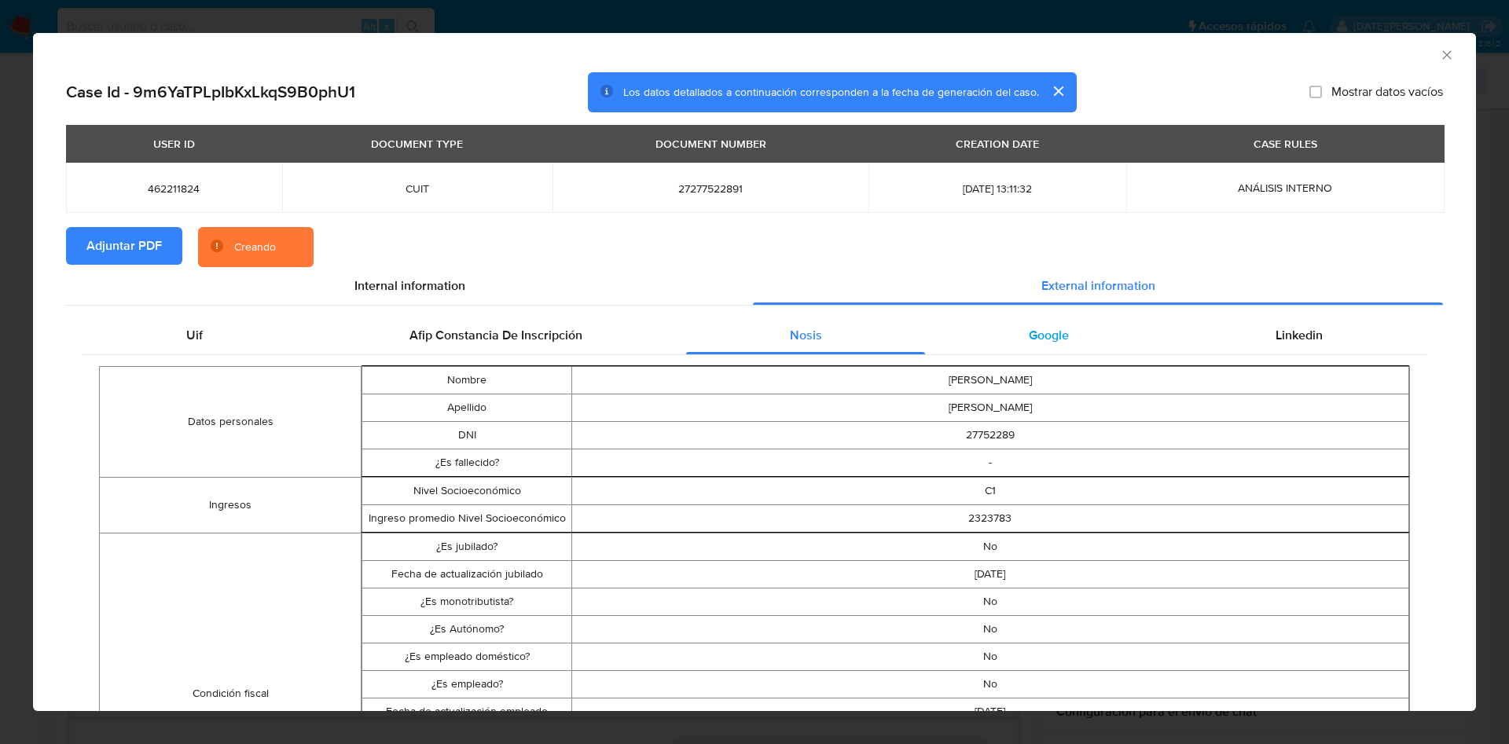
click at [980, 334] on div "Google" at bounding box center [1048, 336] width 247 height 38
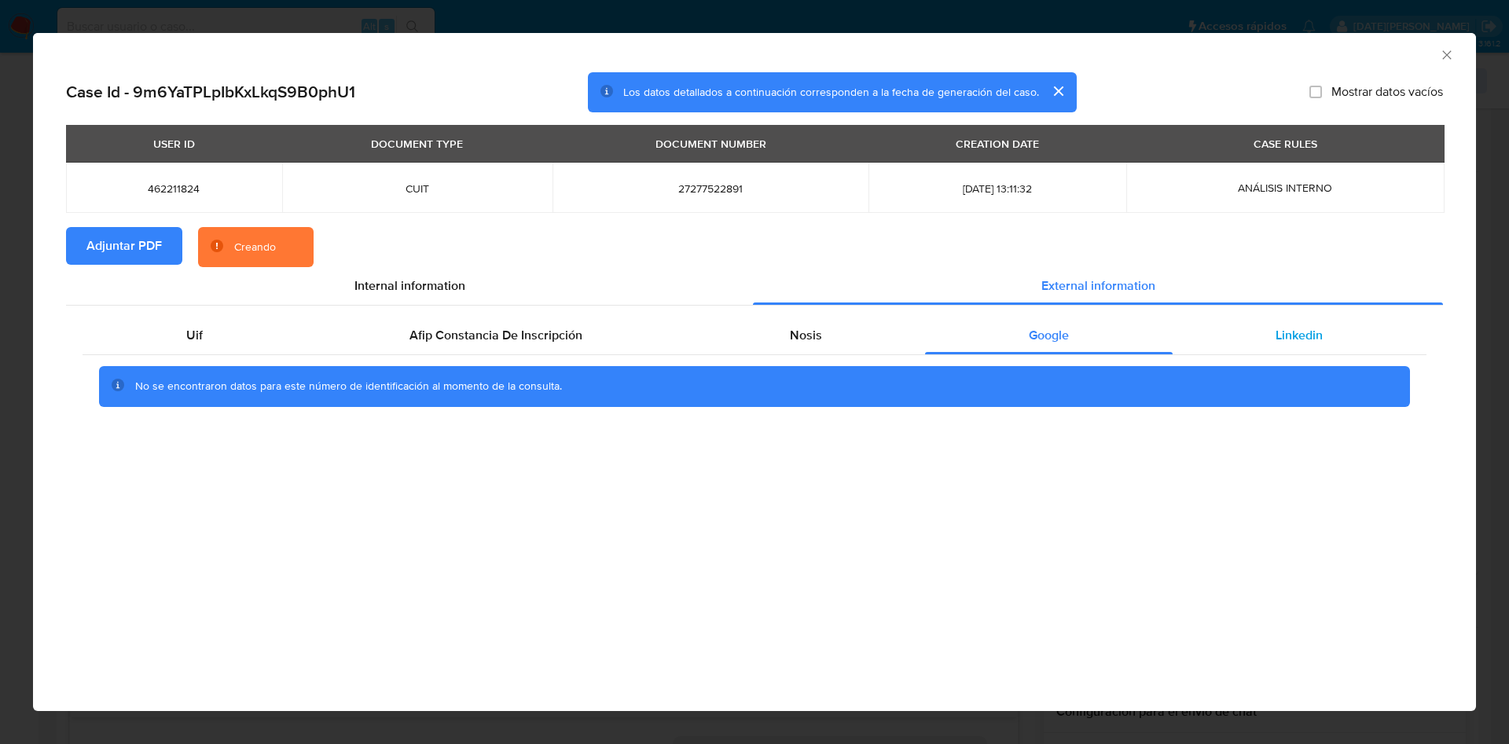
click at [1285, 339] on span "Linkedin" at bounding box center [1298, 335] width 47 height 18
click at [1010, 341] on div "Google" at bounding box center [1048, 336] width 247 height 38
click at [766, 343] on div "Nosis" at bounding box center [805, 336] width 239 height 38
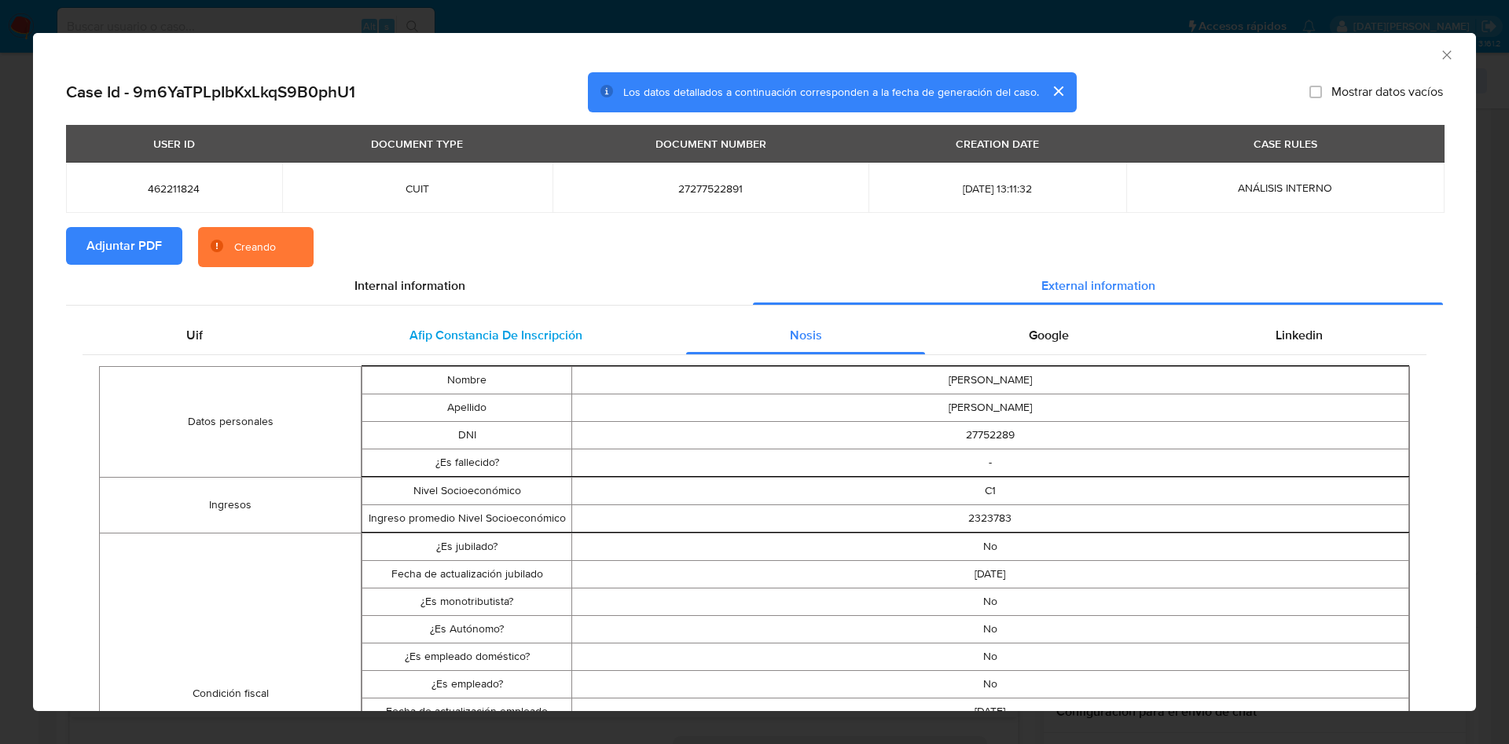
click at [546, 343] on span "Afip Constancia De Inscripción" at bounding box center [495, 335] width 173 height 18
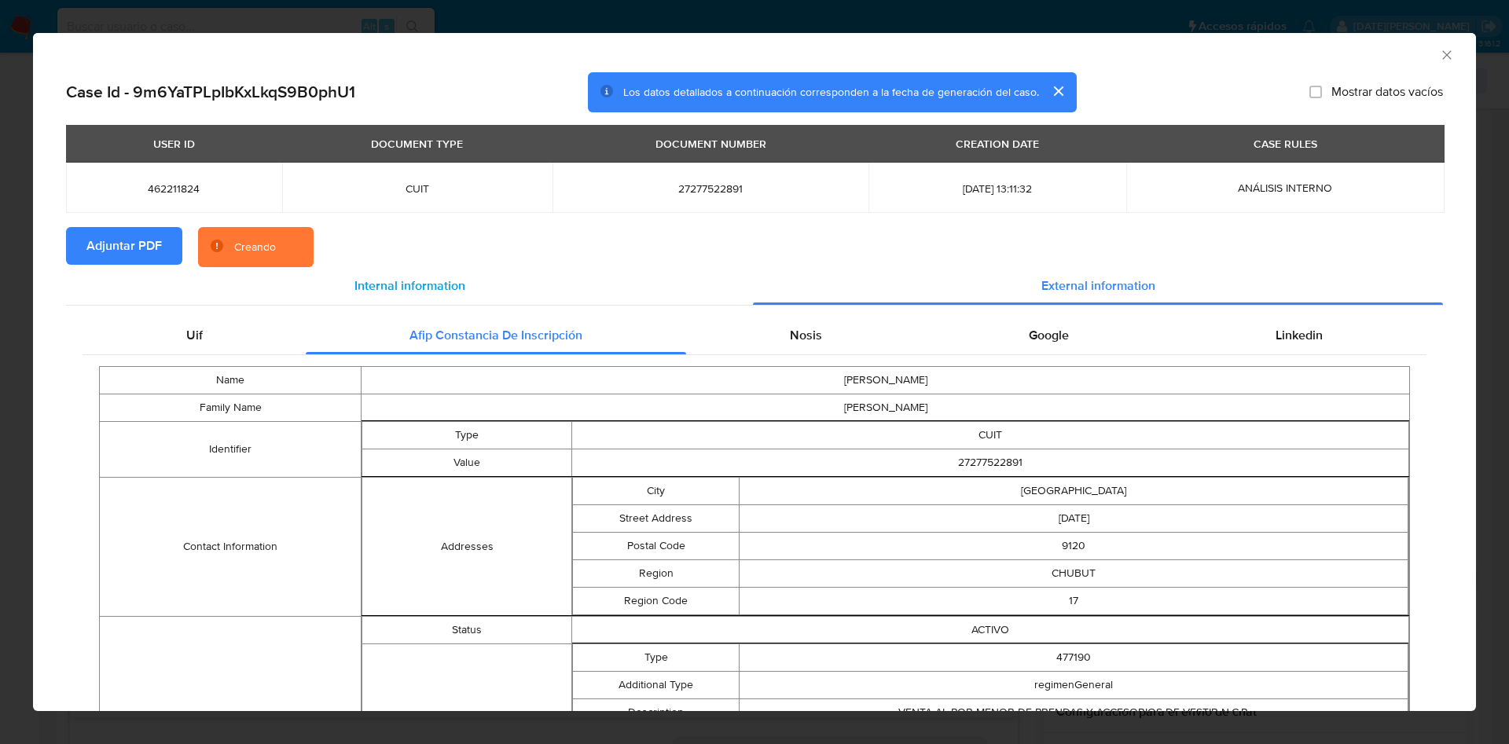
click at [391, 285] on span "Internal information" at bounding box center [409, 286] width 111 height 18
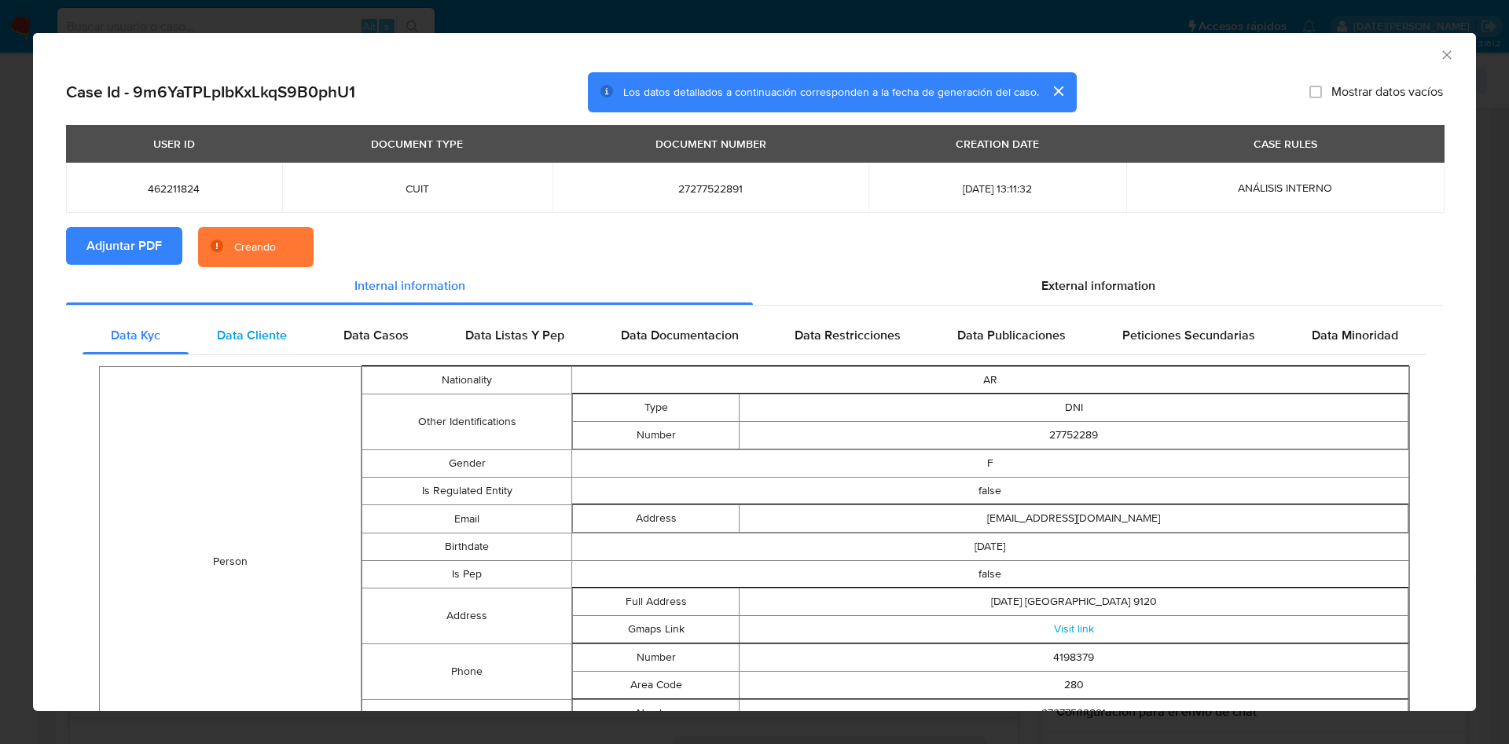
click at [250, 345] on div "Data Cliente" at bounding box center [252, 336] width 127 height 38
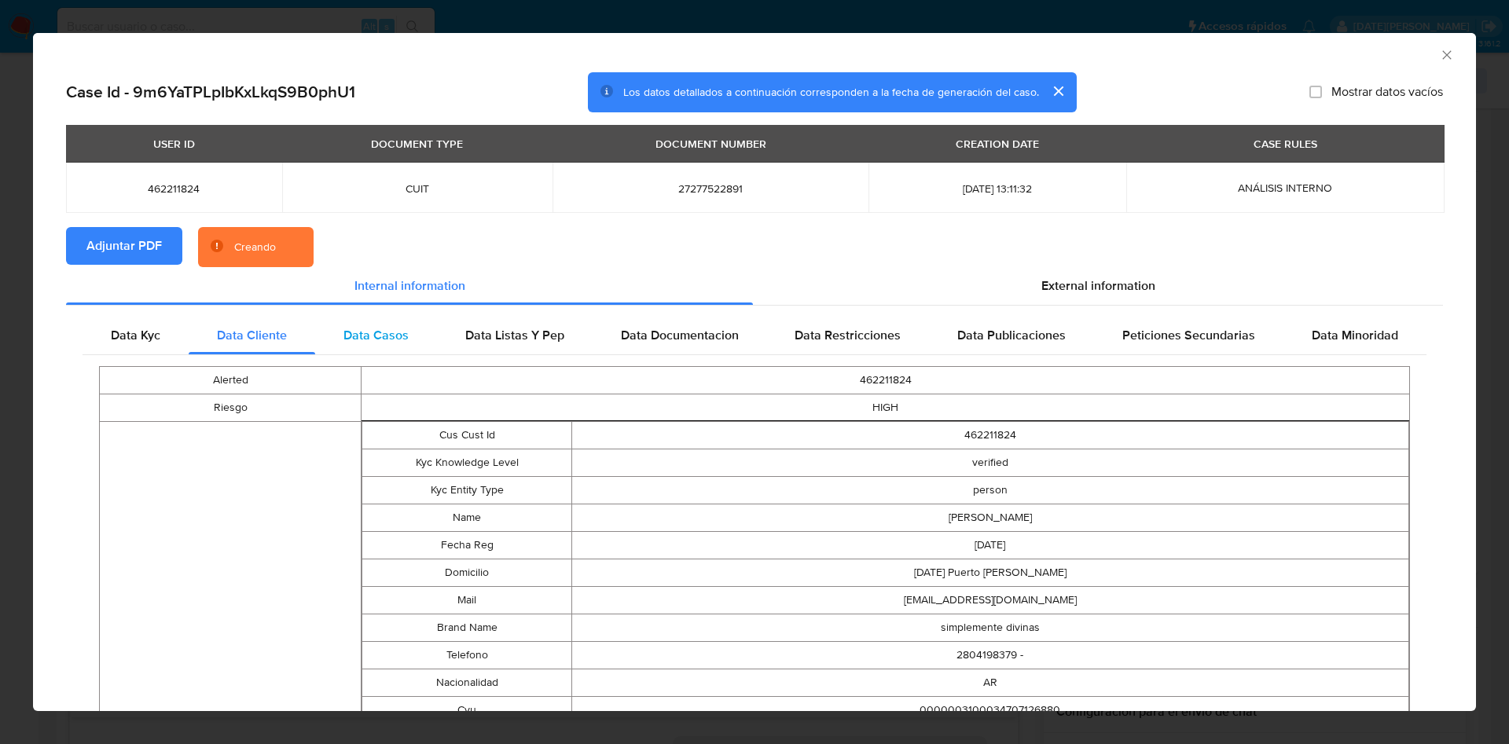
click at [355, 329] on span "Data Casos" at bounding box center [375, 335] width 65 height 18
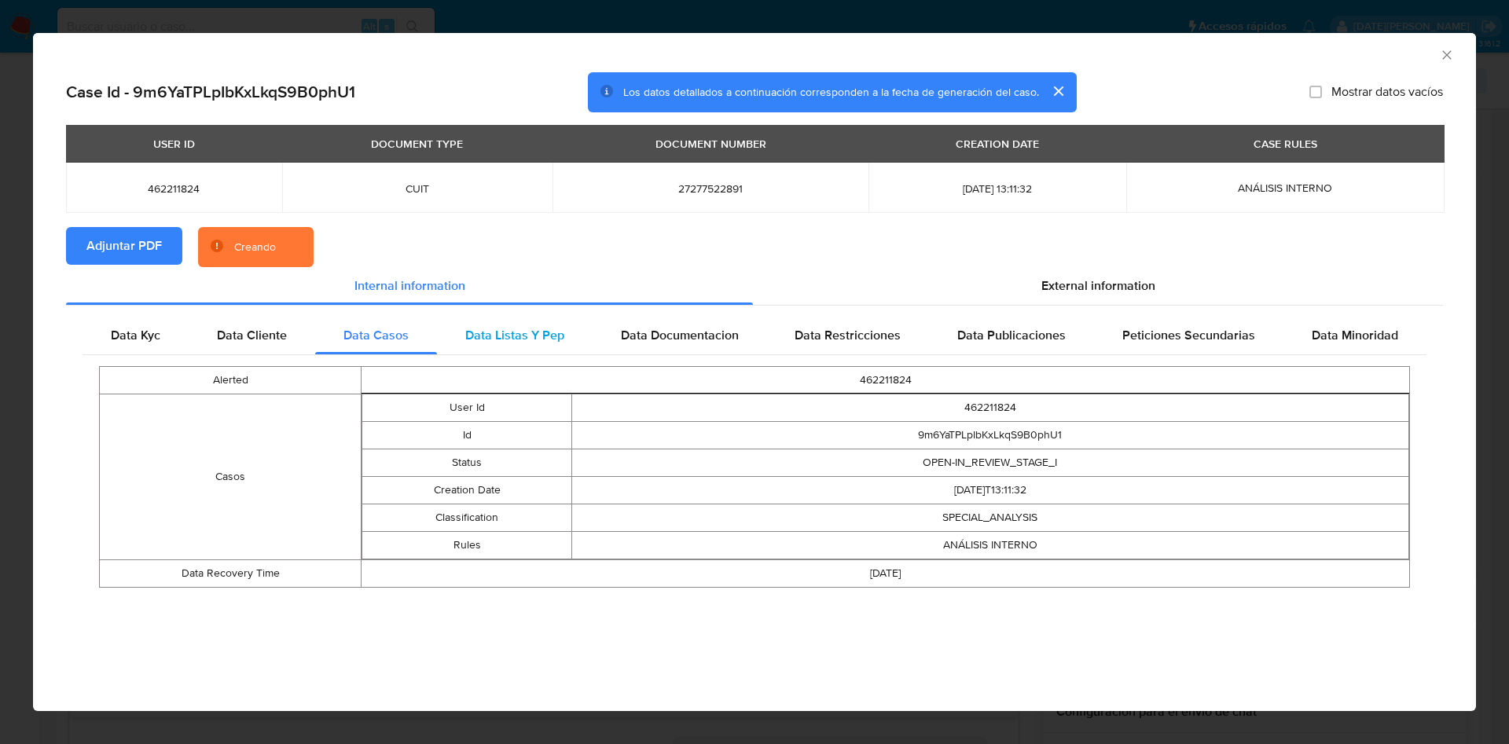
click at [481, 324] on div "Data Listas Y Pep" at bounding box center [515, 336] width 156 height 38
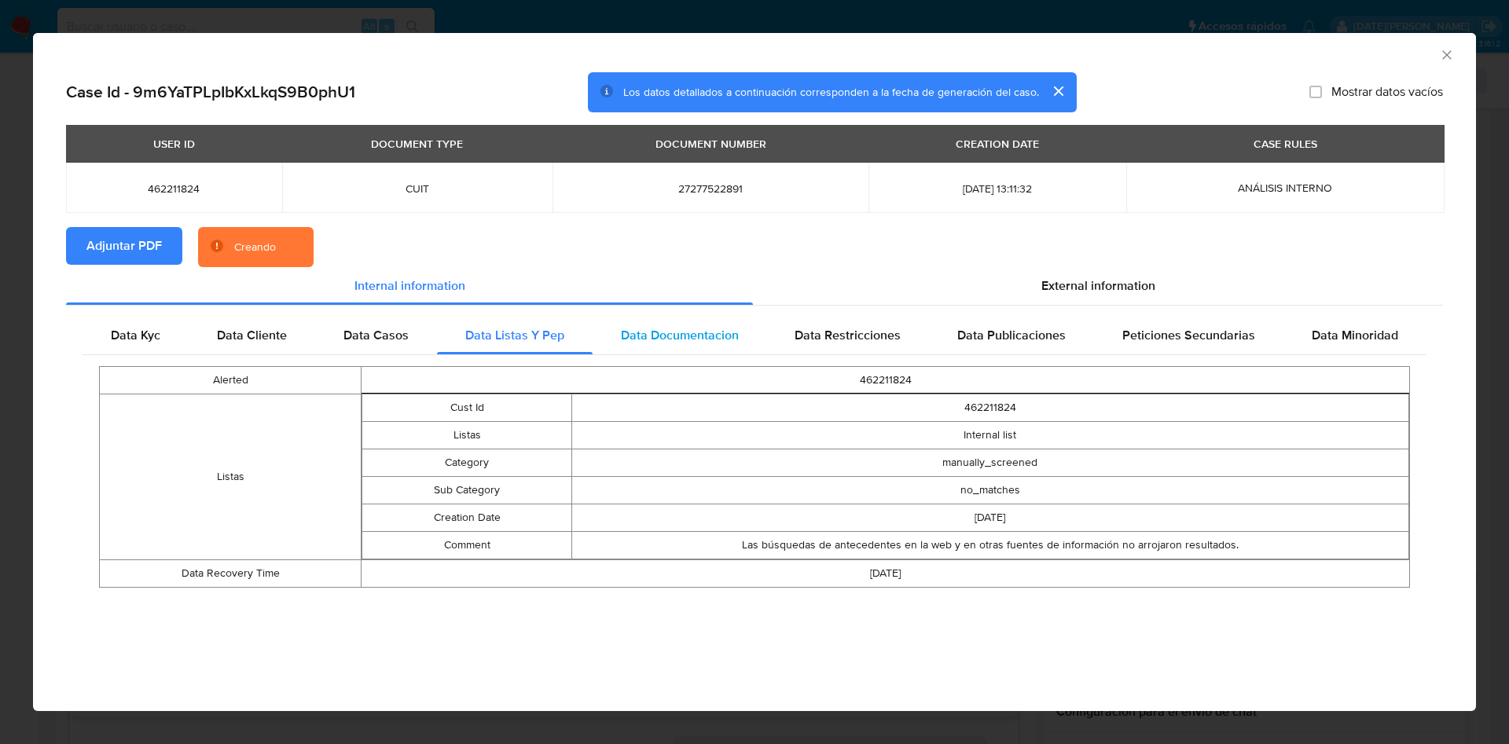
click at [636, 326] on span "Data Documentacion" at bounding box center [680, 335] width 118 height 18
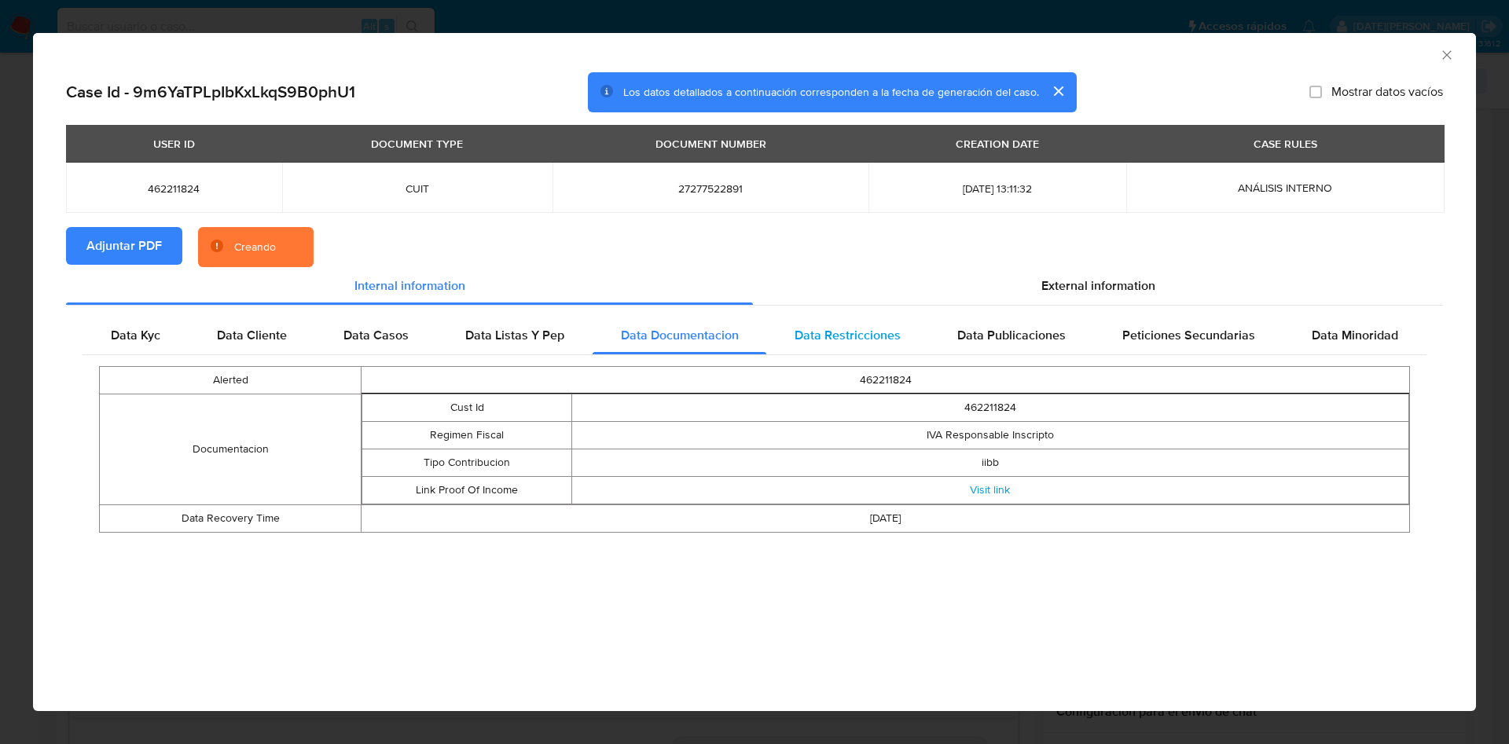
click at [841, 328] on span "Data Restricciones" at bounding box center [847, 335] width 106 height 18
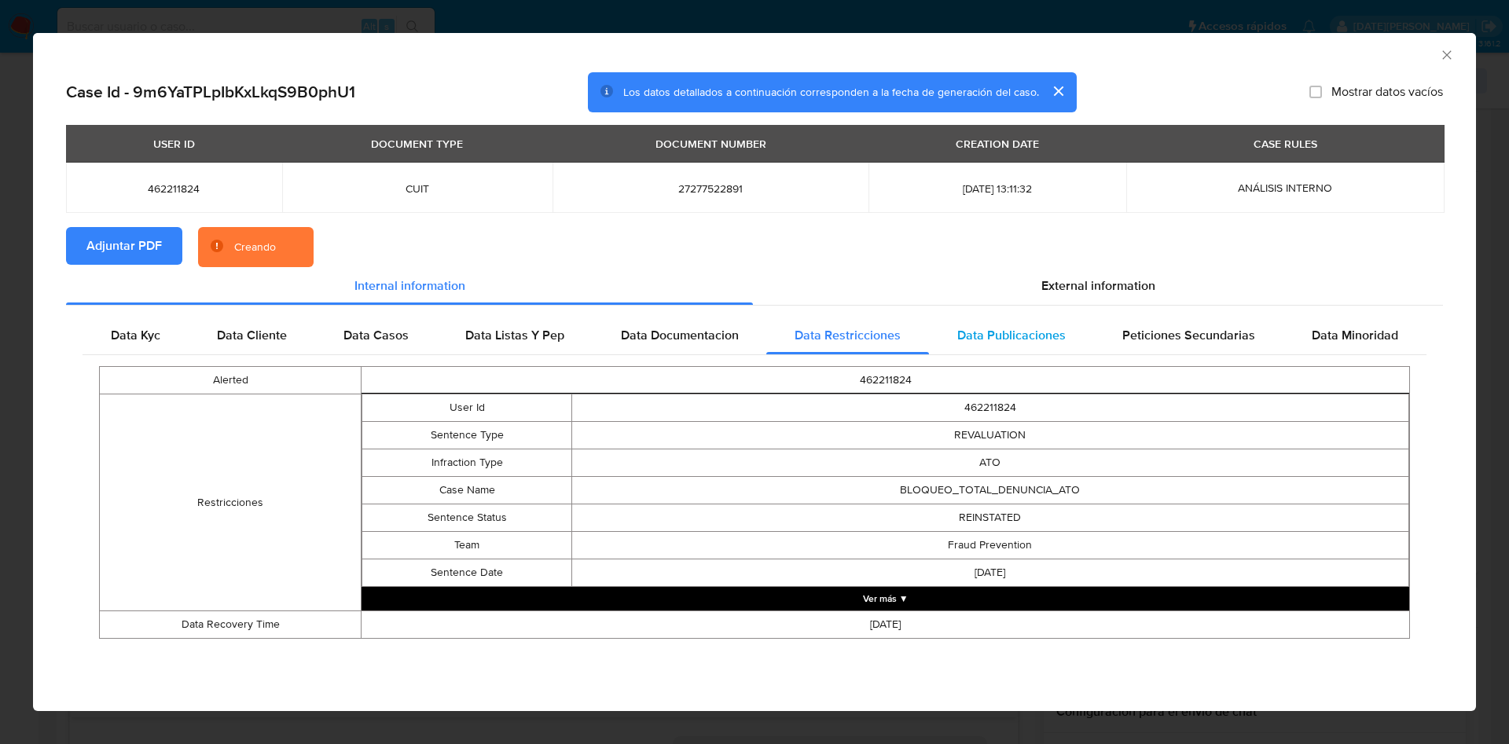
click at [1013, 327] on span "Data Publicaciones" at bounding box center [1011, 335] width 108 height 18
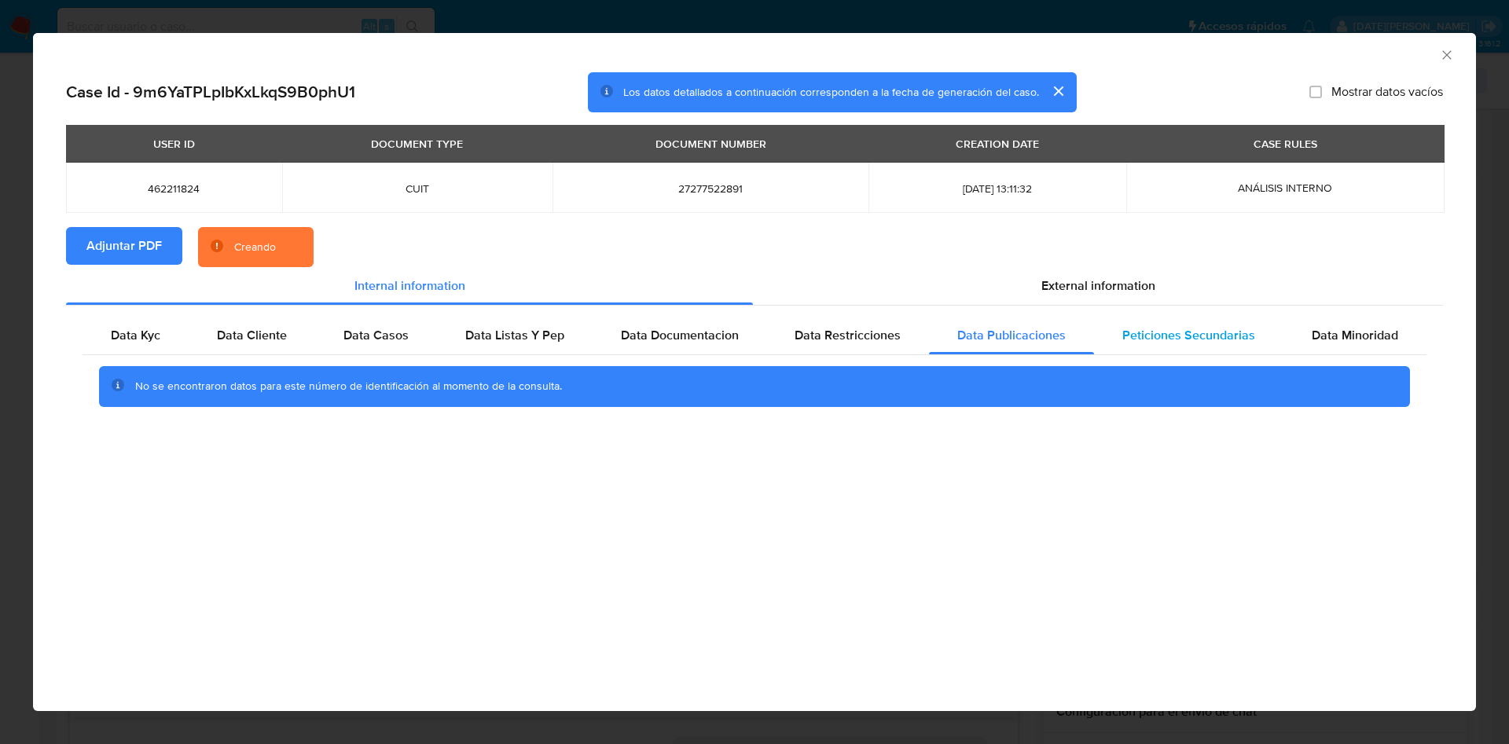
click at [1164, 328] on span "Peticiones Secundarias" at bounding box center [1188, 335] width 133 height 18
click at [1346, 331] on span "Data Minoridad" at bounding box center [1354, 335] width 86 height 18
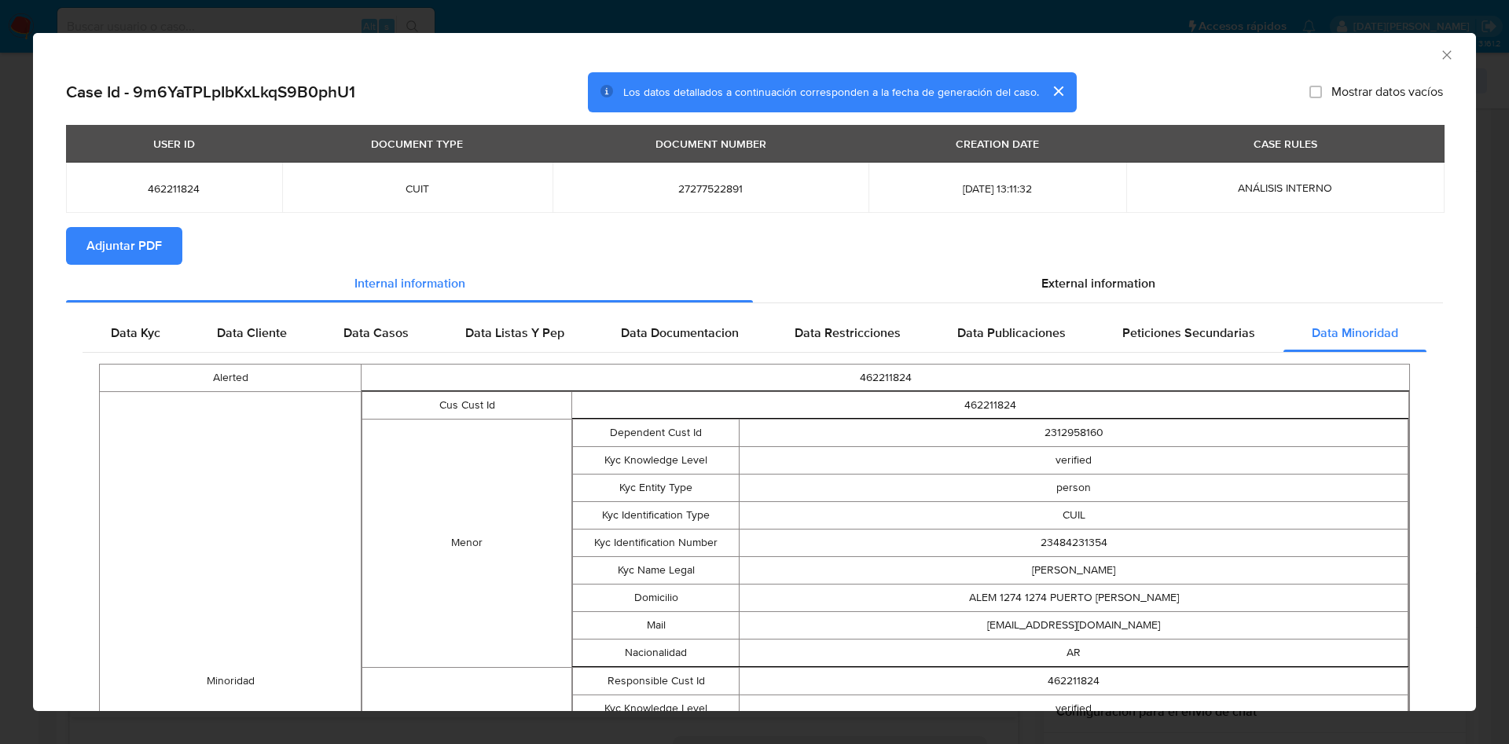
click at [1439, 58] on icon "Cerrar ventana" at bounding box center [1447, 55] width 16 height 16
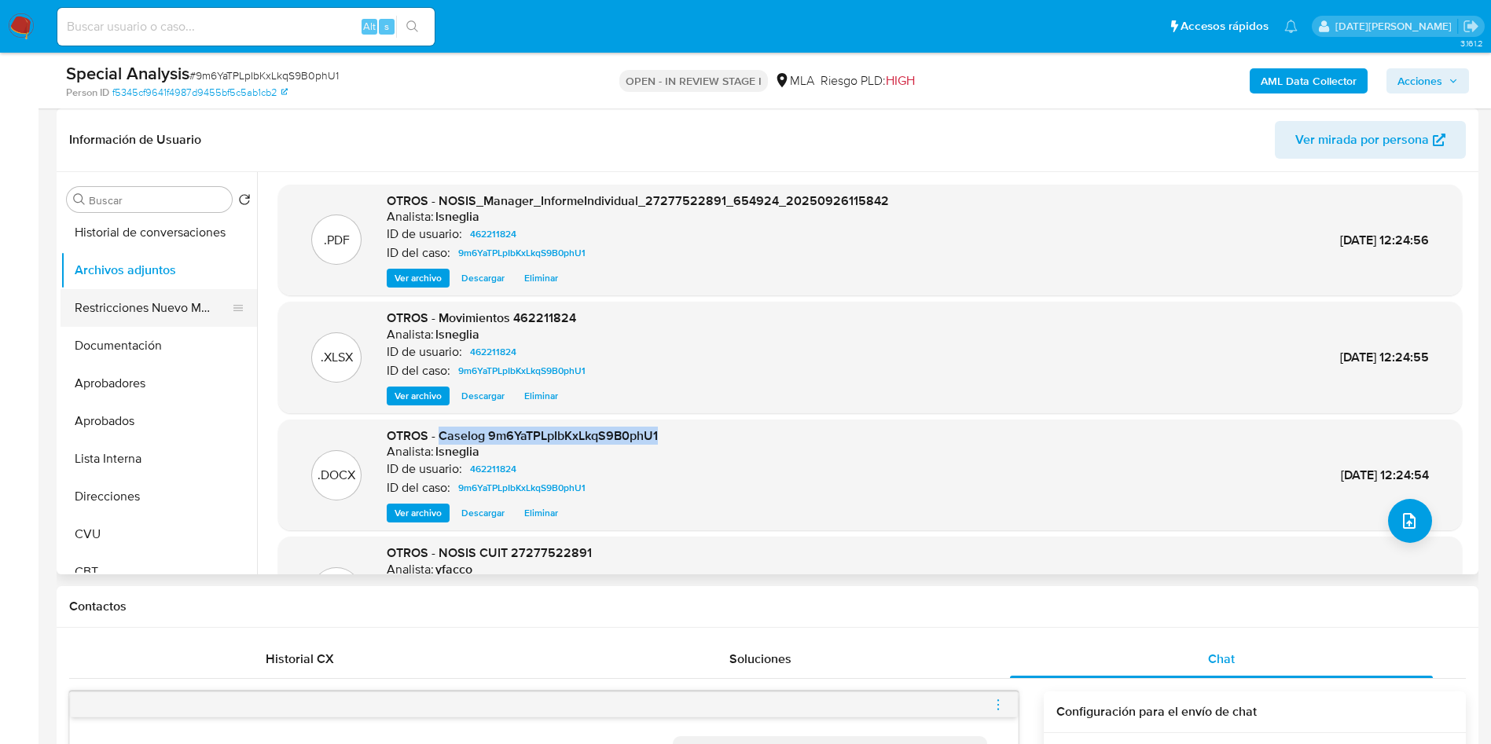
click at [146, 303] on button "Restricciones Nuevo Mundo" at bounding box center [153, 308] width 184 height 38
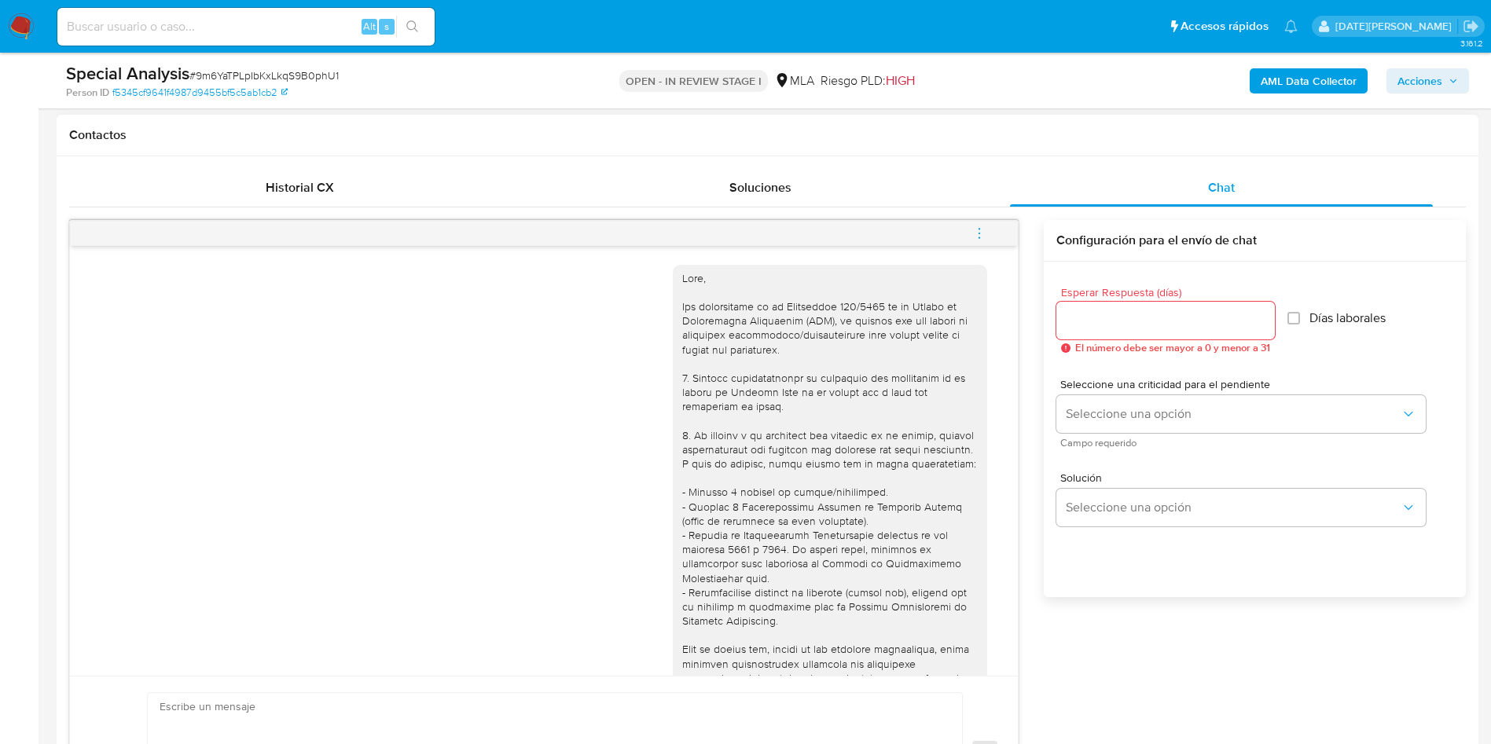
click at [977, 238] on icon "menu-action" at bounding box center [979, 233] width 14 height 14
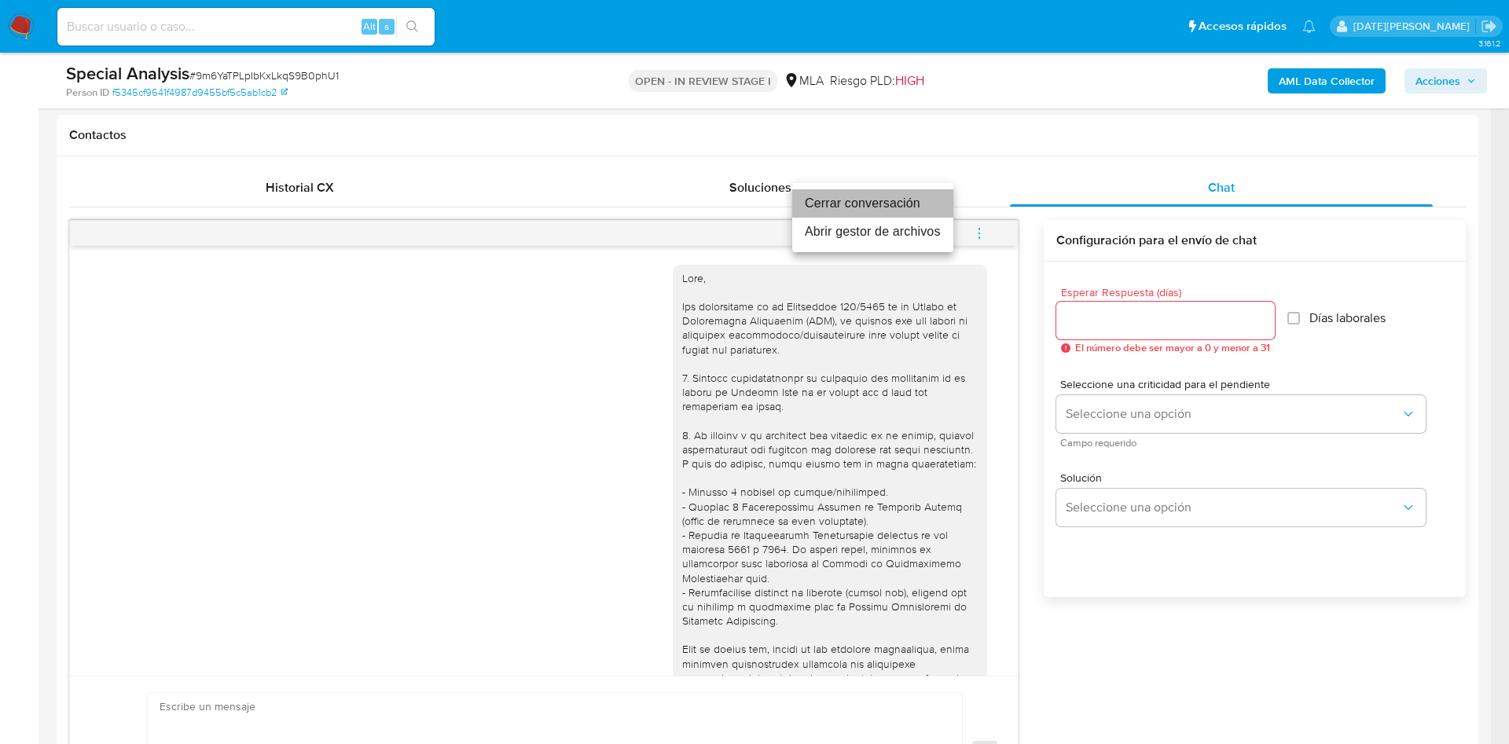
click at [901, 210] on li "Cerrar conversación" at bounding box center [872, 203] width 161 height 28
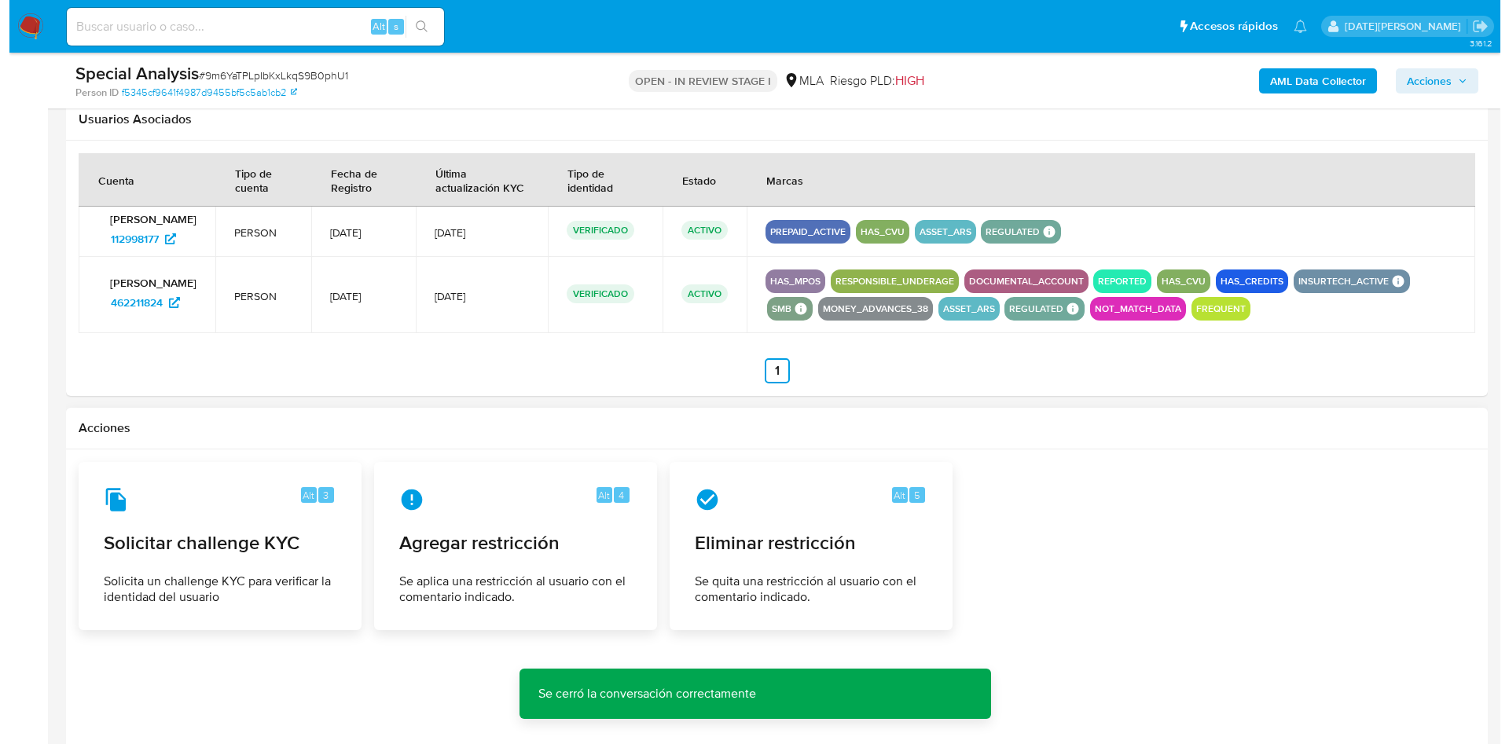
scroll to position [2475, 0]
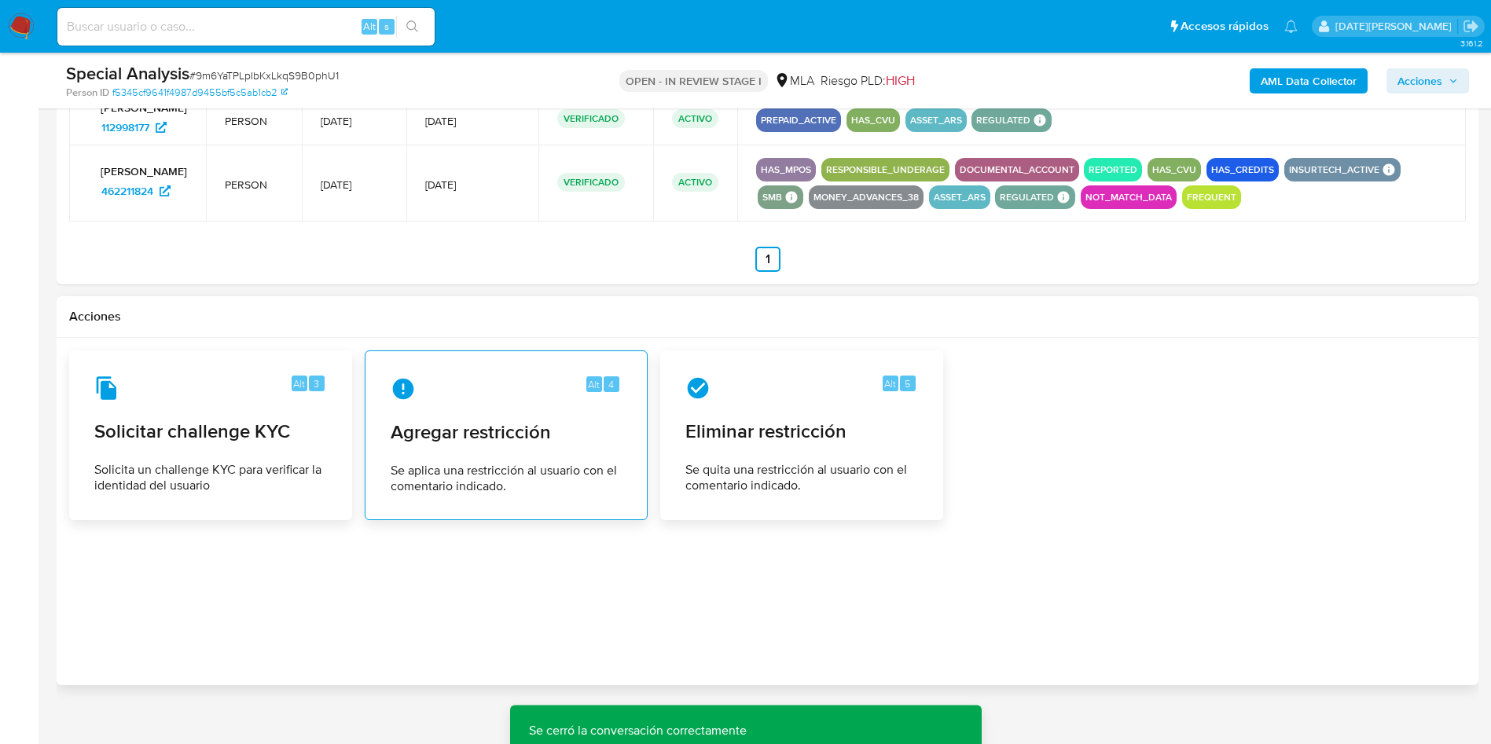
click at [443, 444] on span "Agregar restricción" at bounding box center [506, 432] width 231 height 24
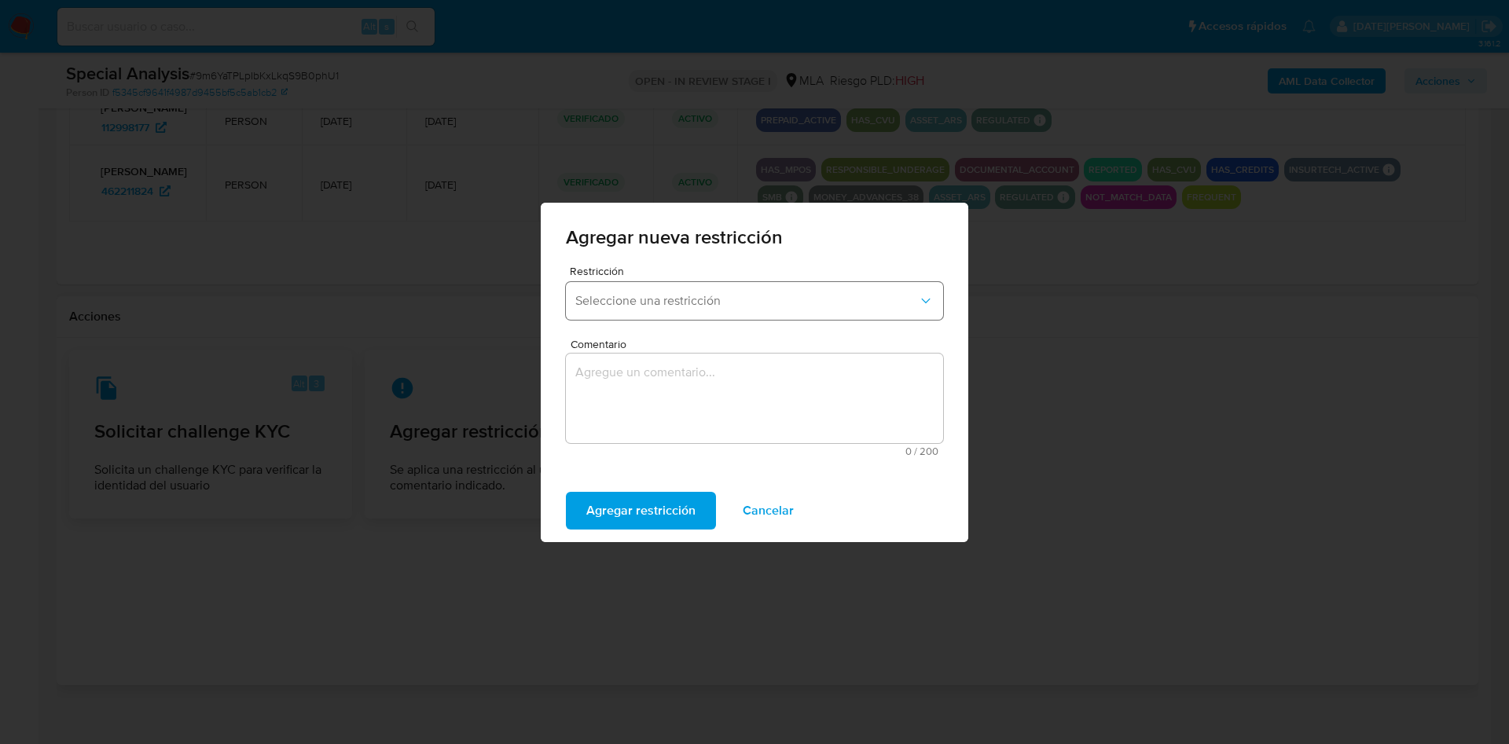
click at [721, 308] on button "Seleccione una restricción" at bounding box center [754, 301] width 377 height 38
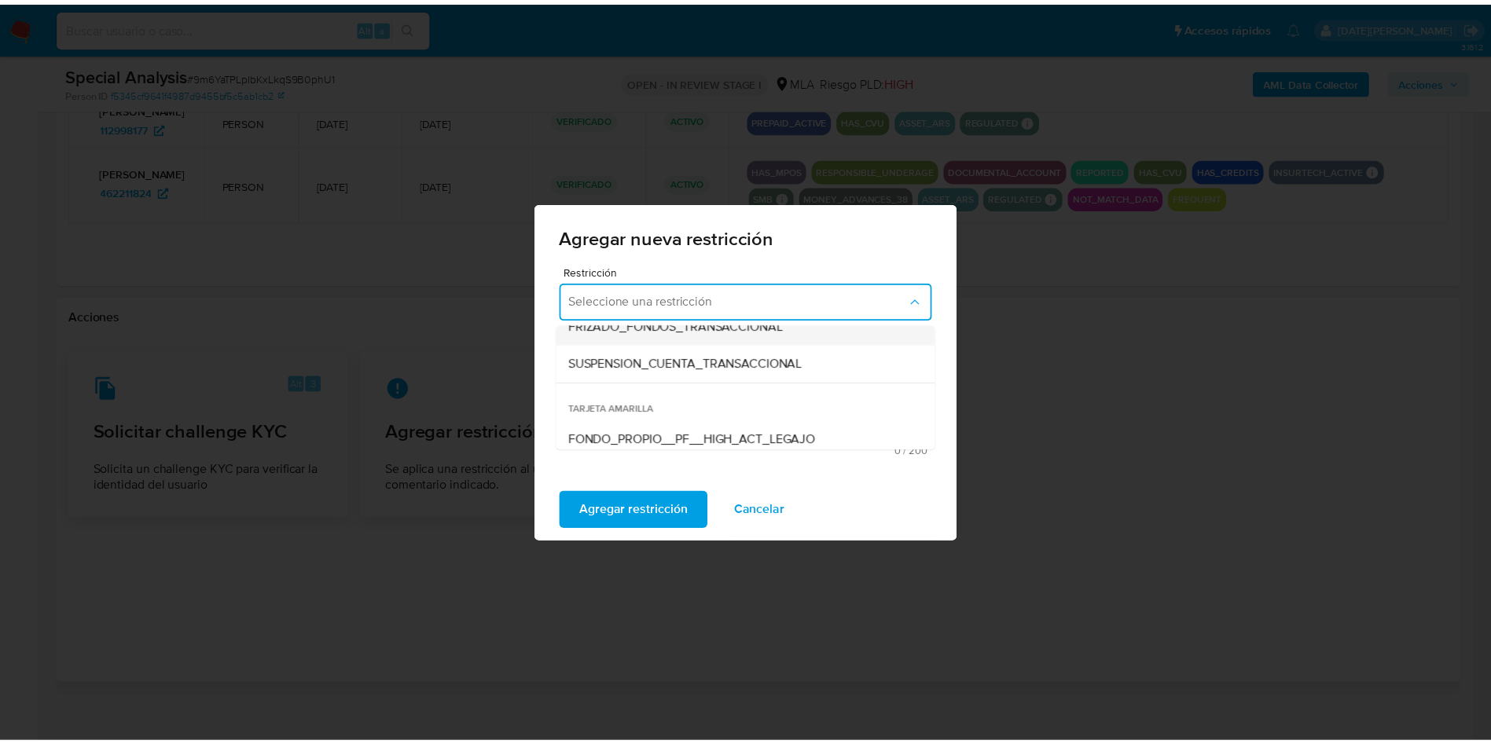
scroll to position [236, 0]
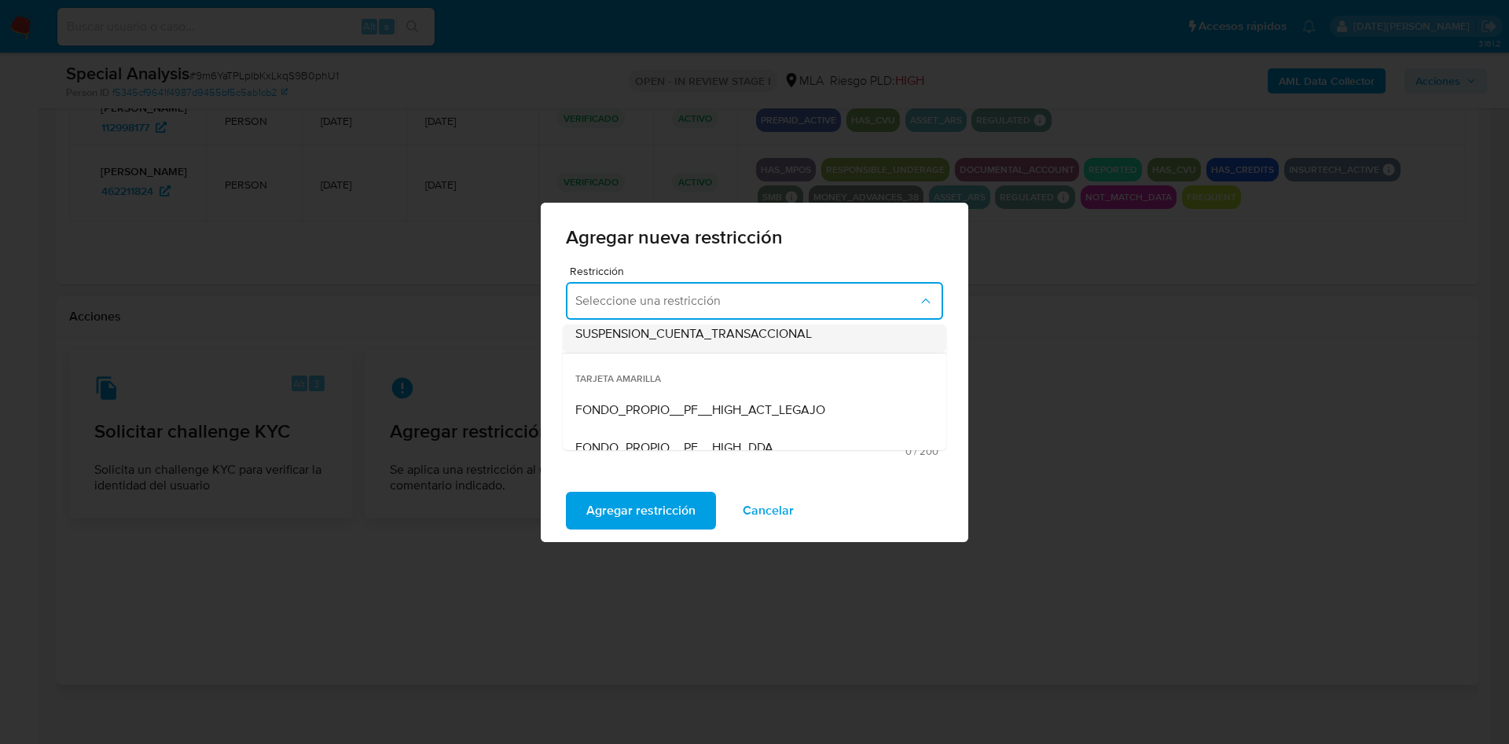
click at [690, 338] on span "SUSPENSION_CUENTA_TRANSACCIONAL" at bounding box center [693, 334] width 237 height 16
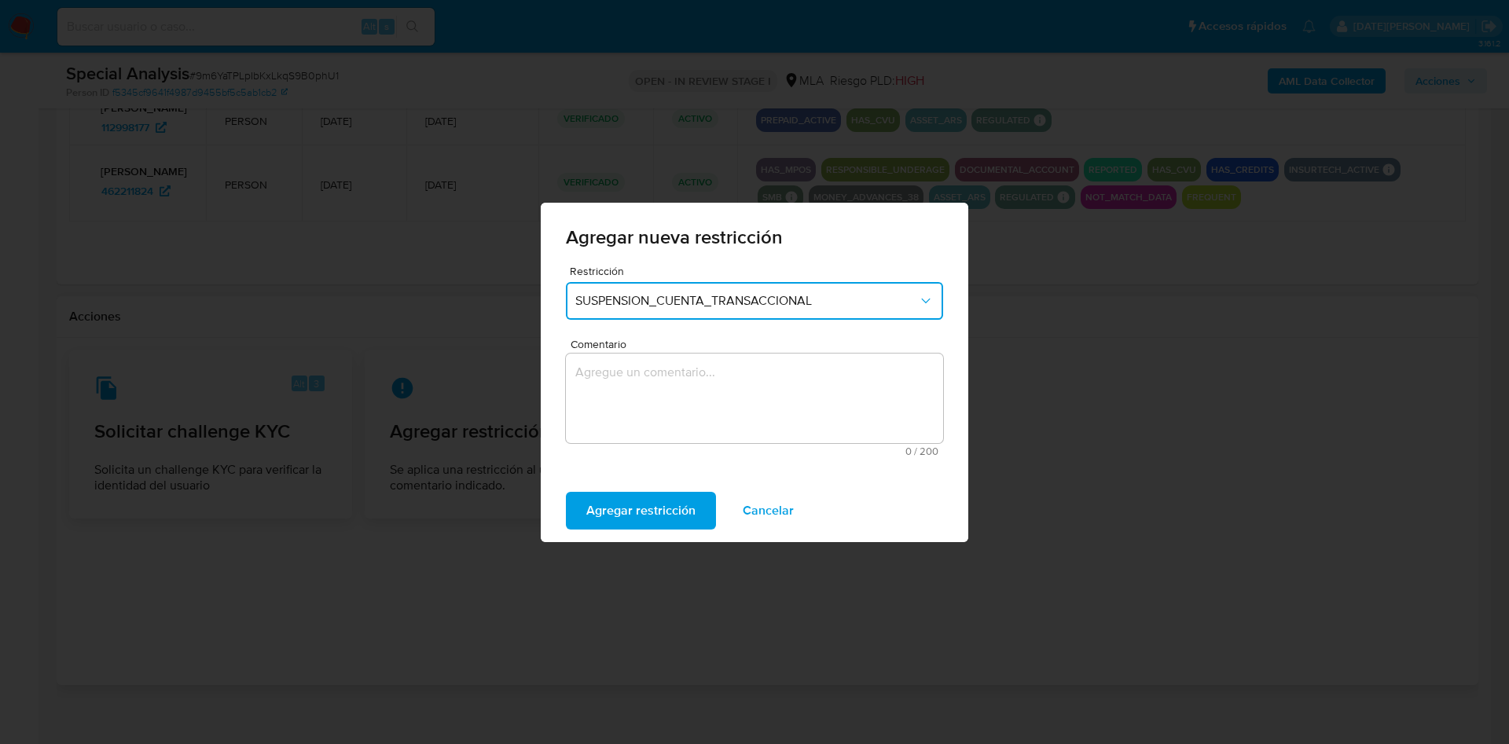
click at [684, 385] on textarea "Comentario" at bounding box center [754, 399] width 377 height 90
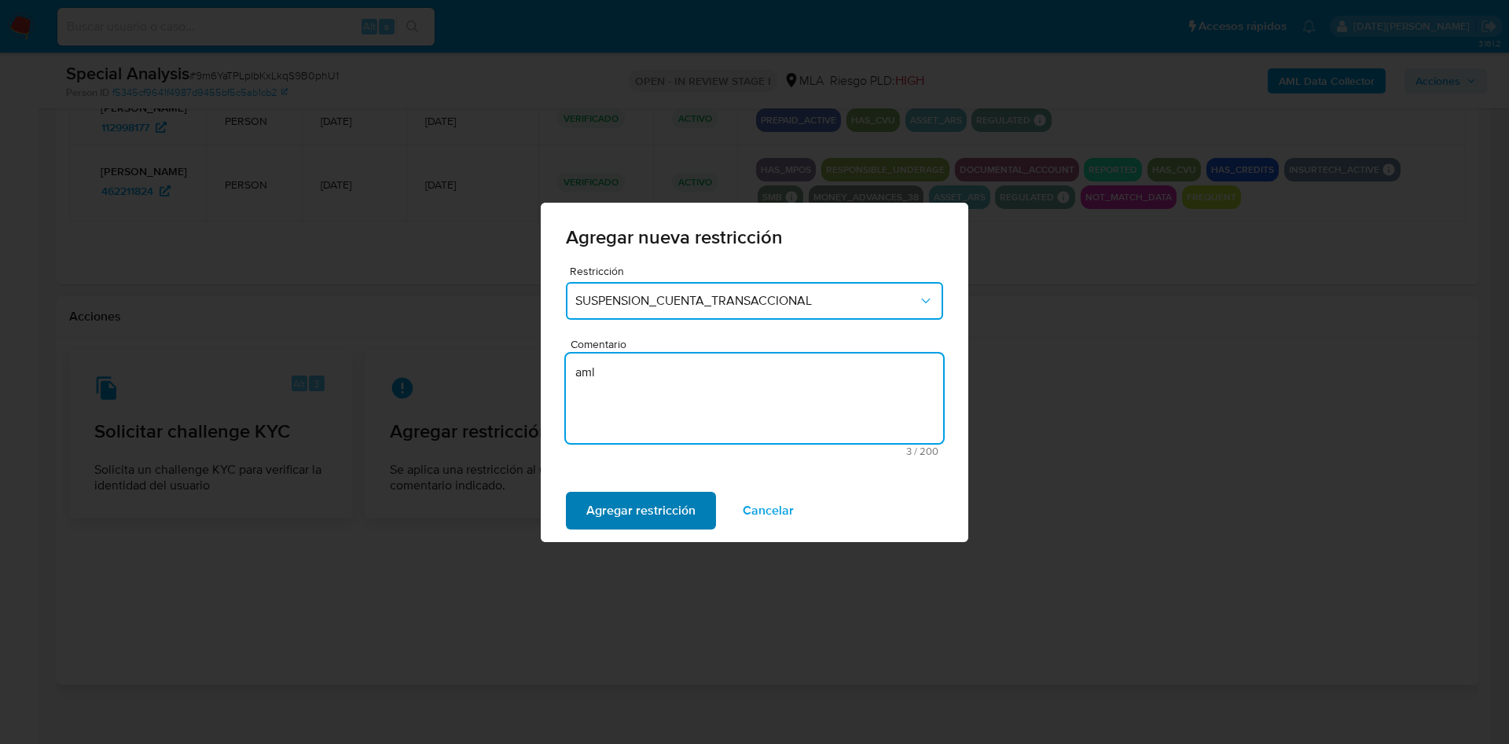
type textarea "aml"
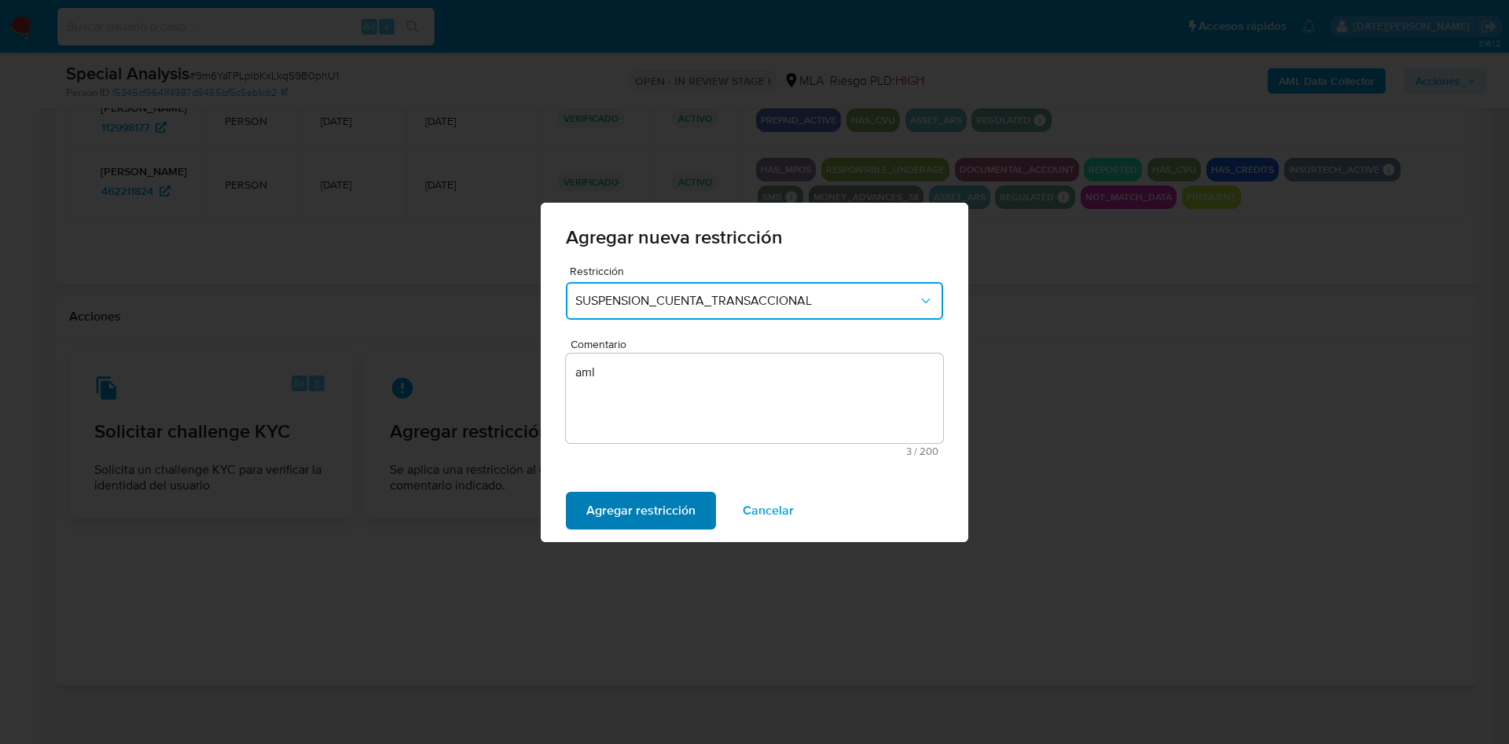
click at [670, 504] on span "Agregar restricción" at bounding box center [640, 510] width 109 height 35
click at [629, 512] on span "Confirmar" at bounding box center [614, 510] width 57 height 35
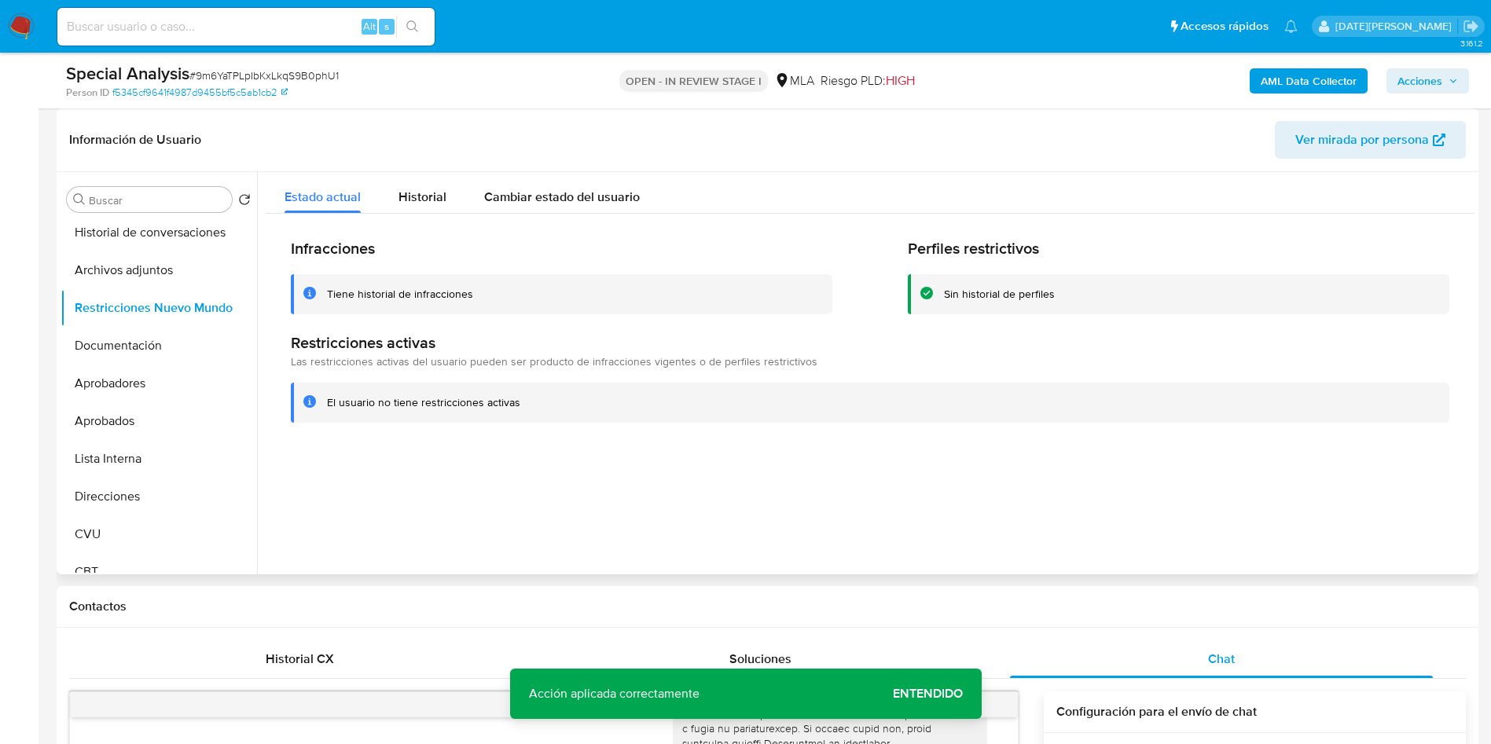
scroll to position [0, 0]
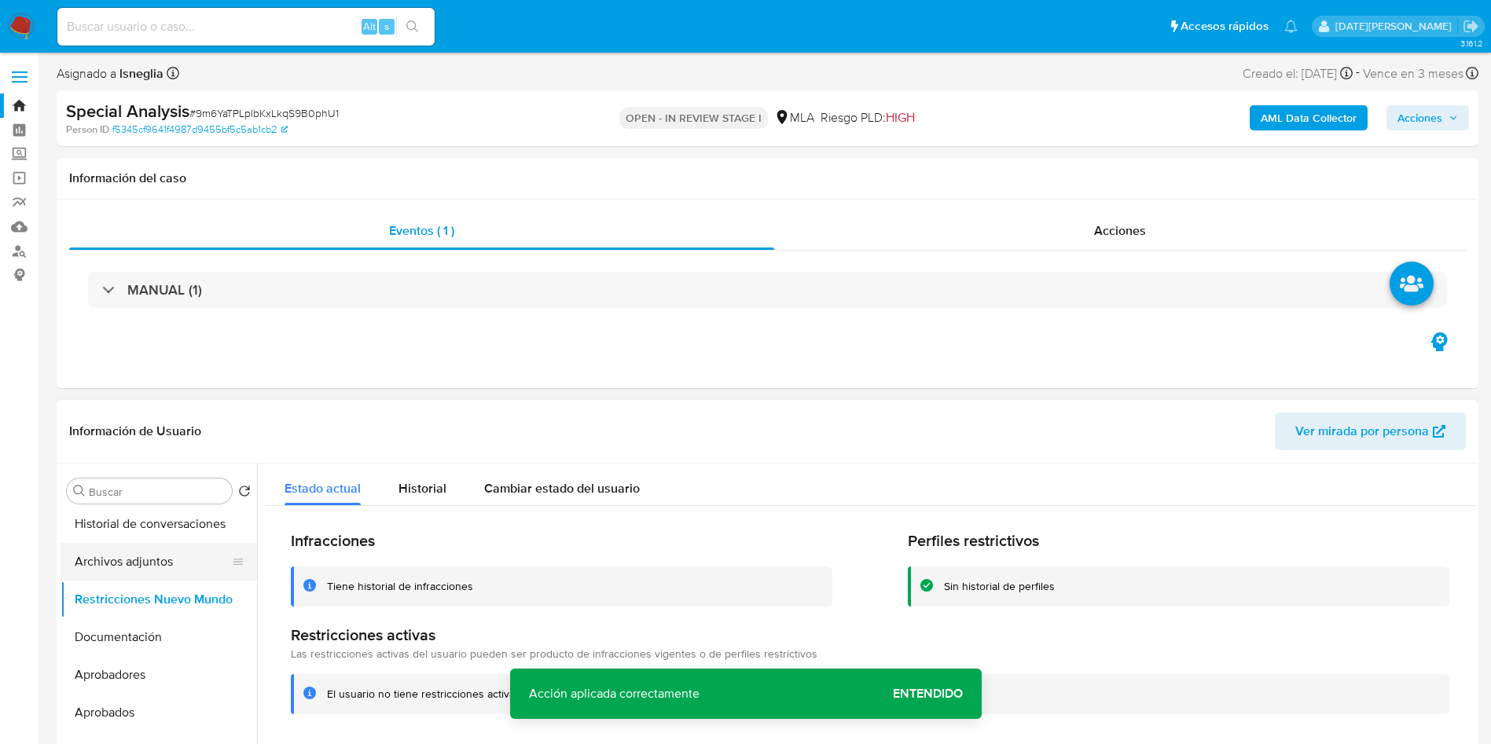
click at [164, 567] on button "Archivos adjuntos" at bounding box center [153, 562] width 184 height 38
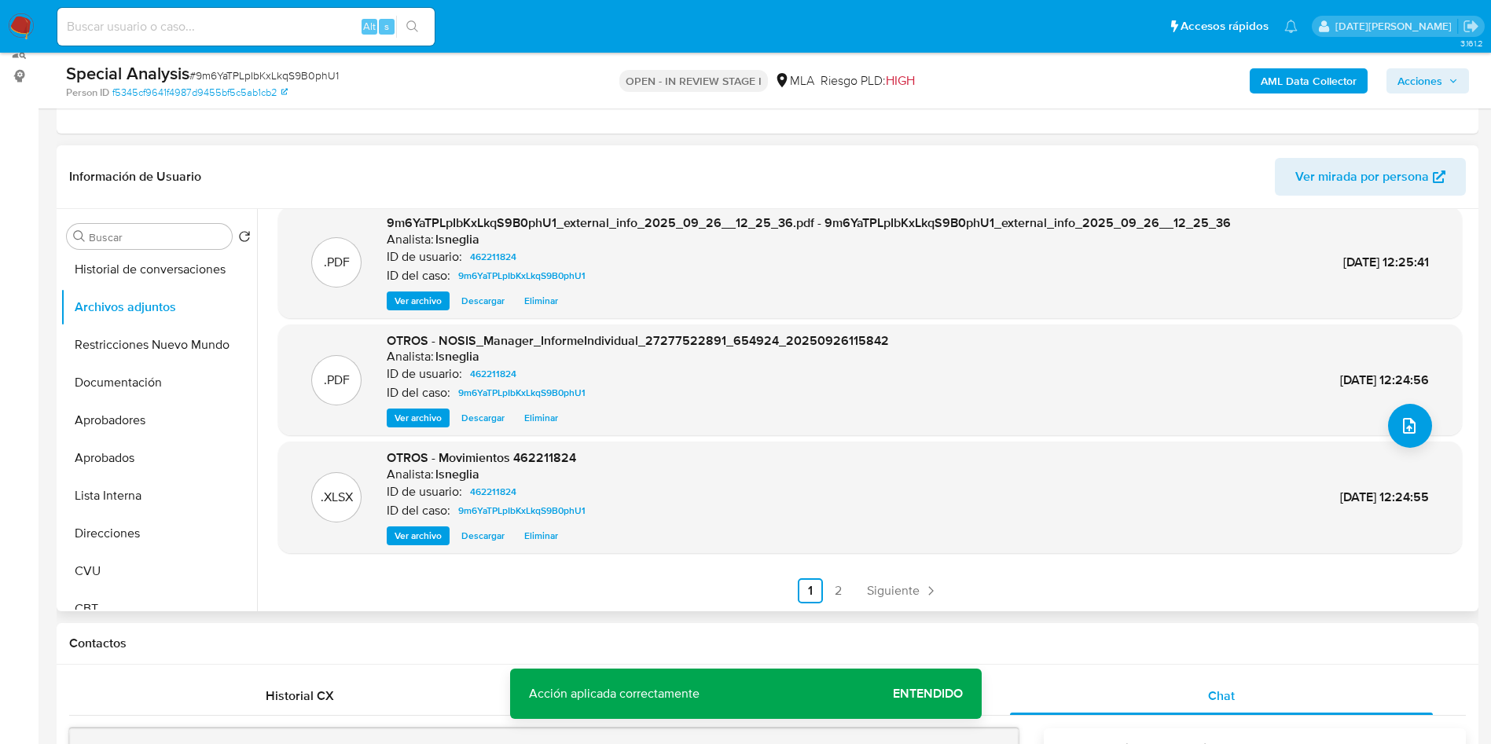
scroll to position [236, 0]
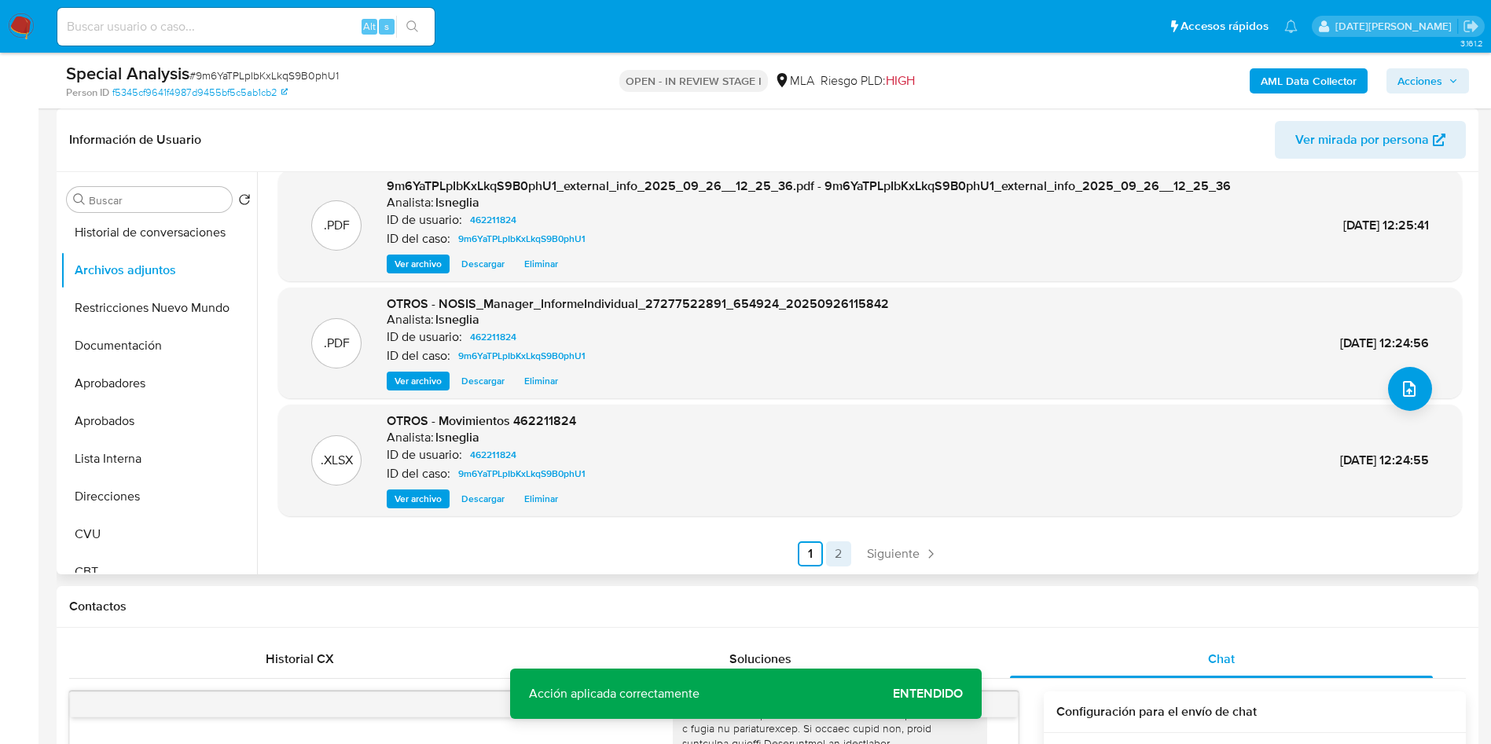
click at [831, 551] on link "2" at bounding box center [838, 553] width 25 height 25
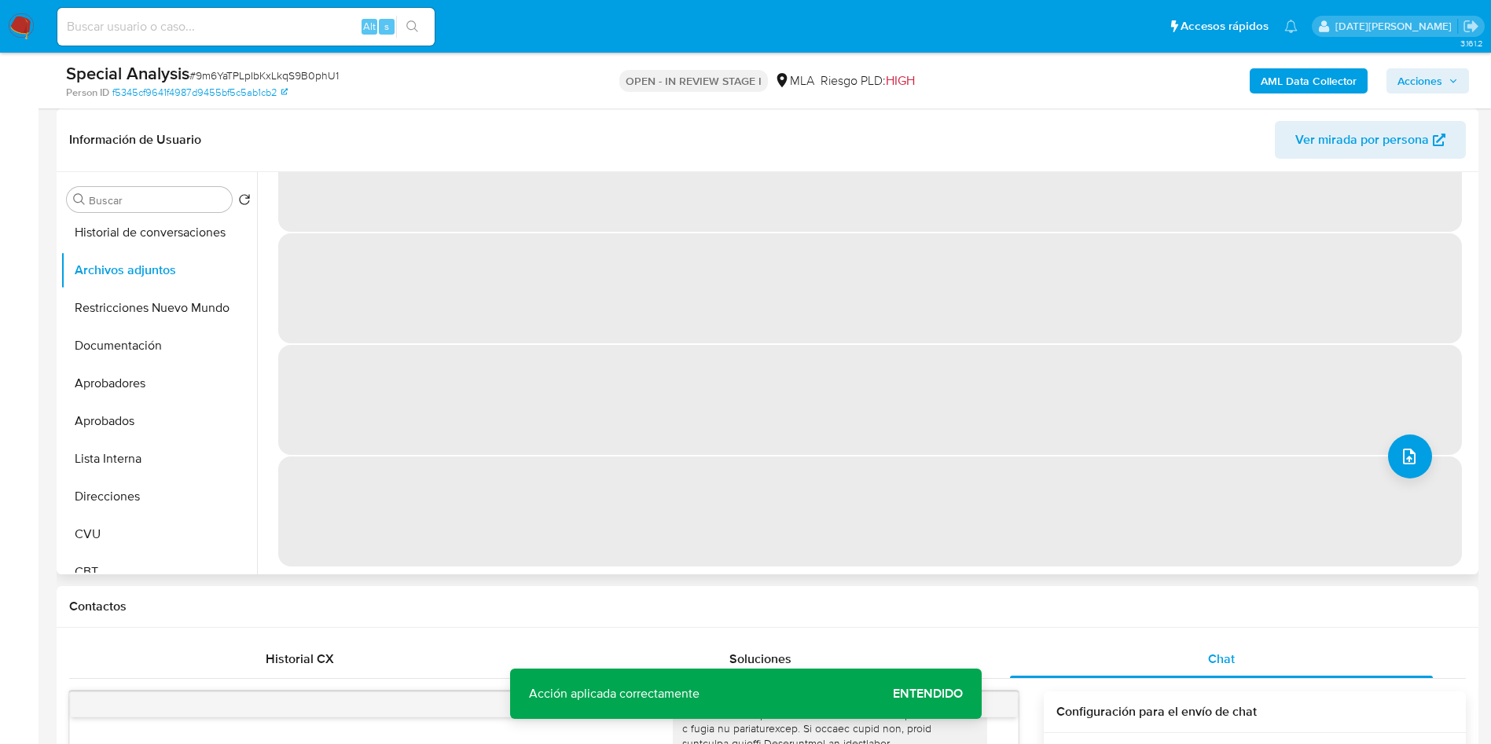
scroll to position [0, 0]
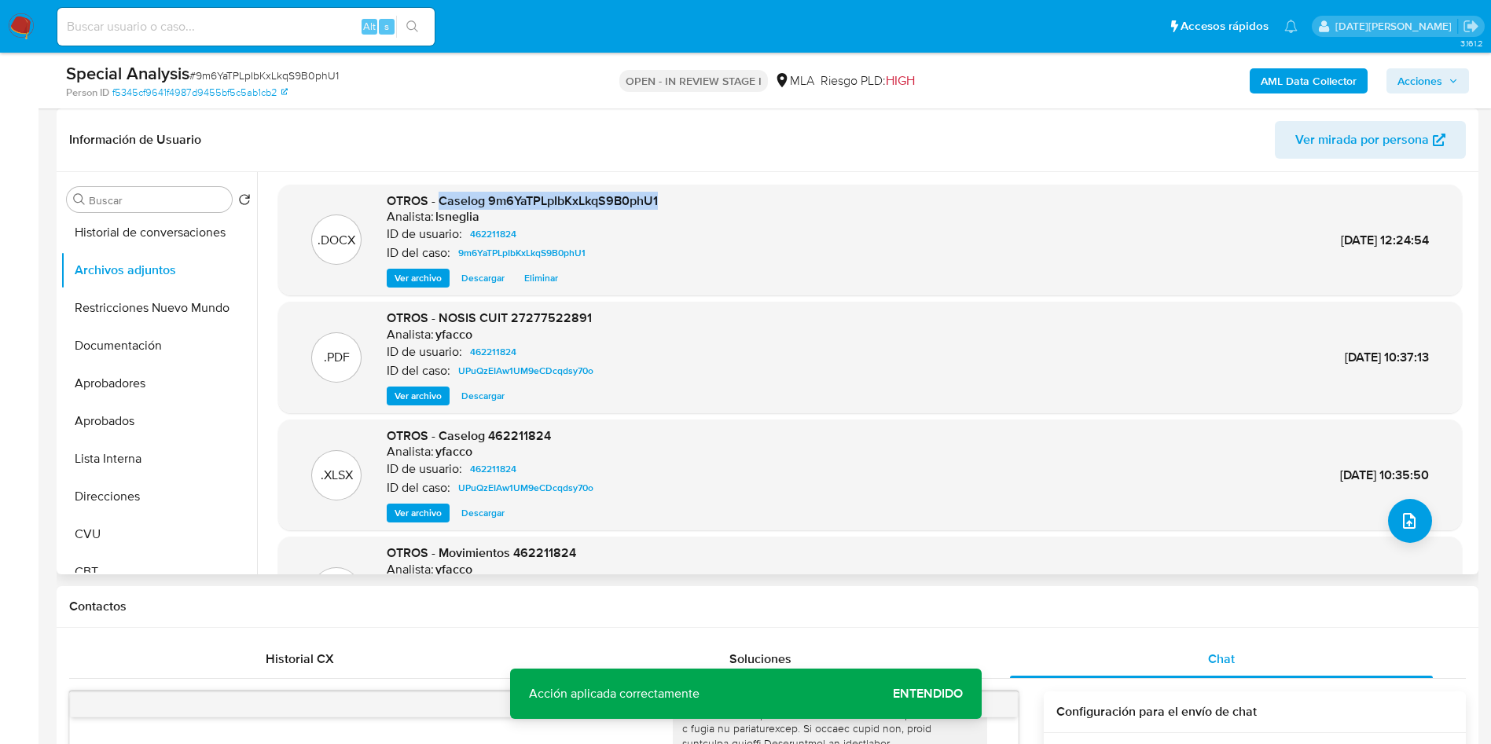
drag, startPoint x: 442, startPoint y: 200, endPoint x: 658, endPoint y: 204, distance: 216.1
click at [658, 204] on div ".DOCX OTROS - Caselog 9m6YaTPLpIbKxLkqS9B0phU1 Analista: lsneglia ID de usuario…" at bounding box center [870, 241] width 1168 height 96
copy span "Caselog 9m6YaTPLpIbKxLkqS9B0phU1"
click at [149, 234] on button "Historial de conversaciones" at bounding box center [153, 233] width 184 height 38
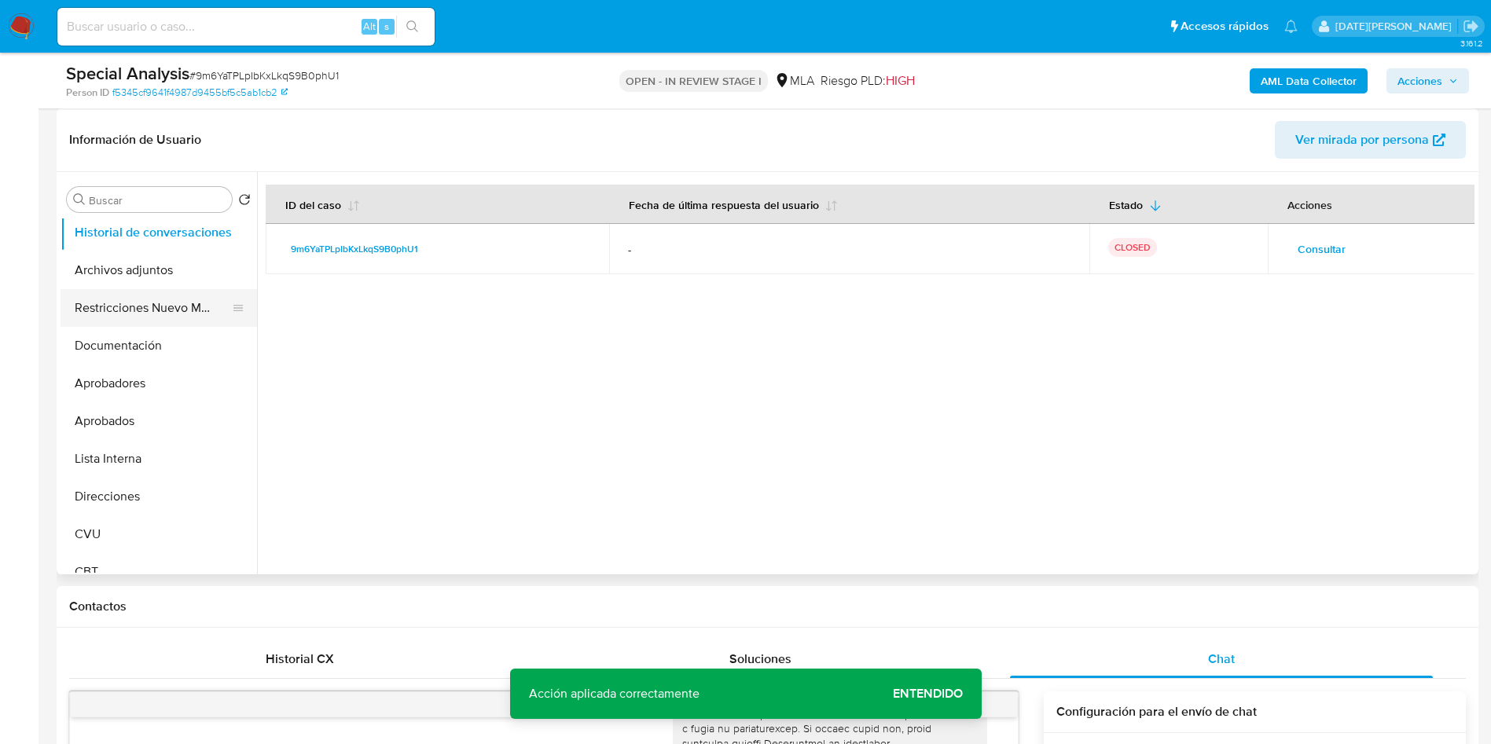
click at [123, 304] on button "Restricciones Nuevo Mundo" at bounding box center [153, 308] width 184 height 38
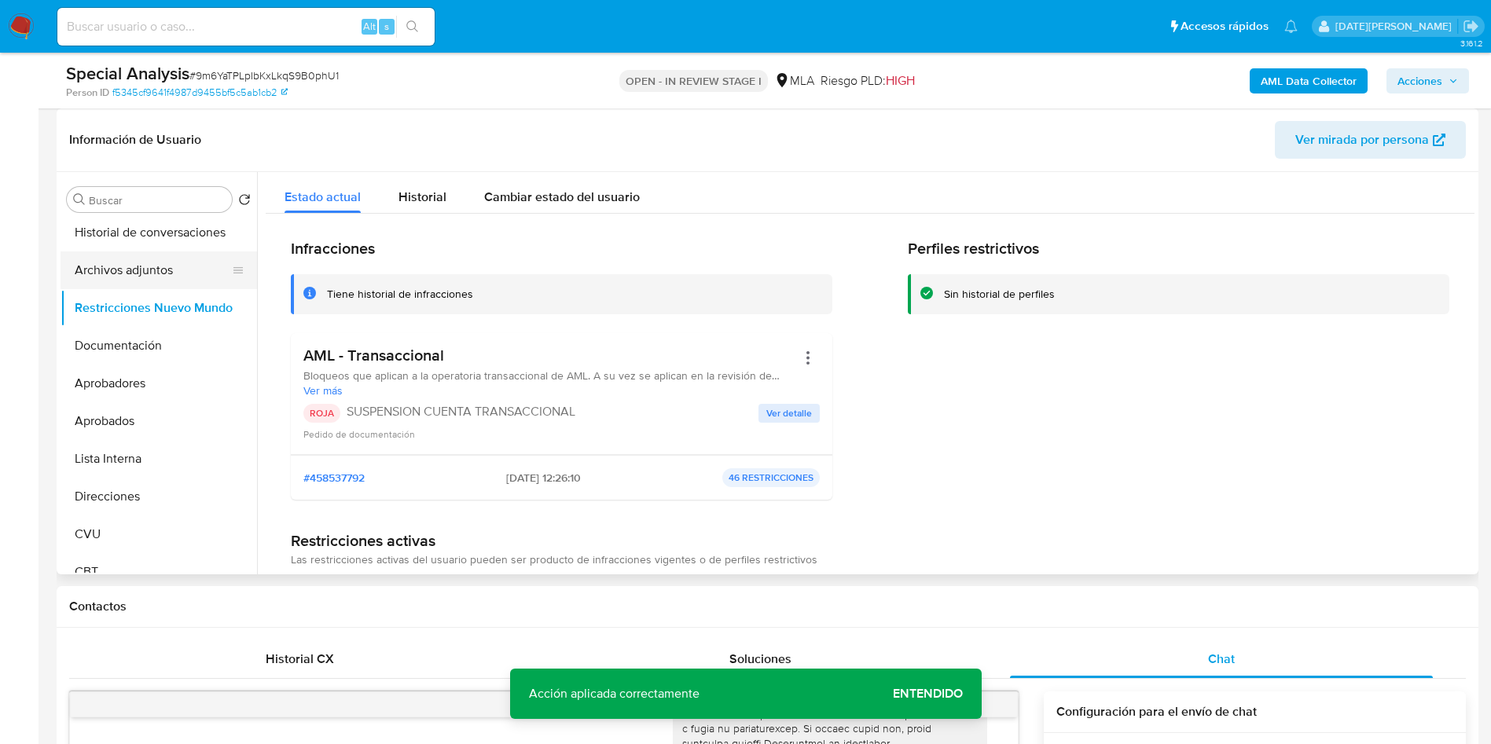
click at [100, 273] on button "Archivos adjuntos" at bounding box center [153, 270] width 184 height 38
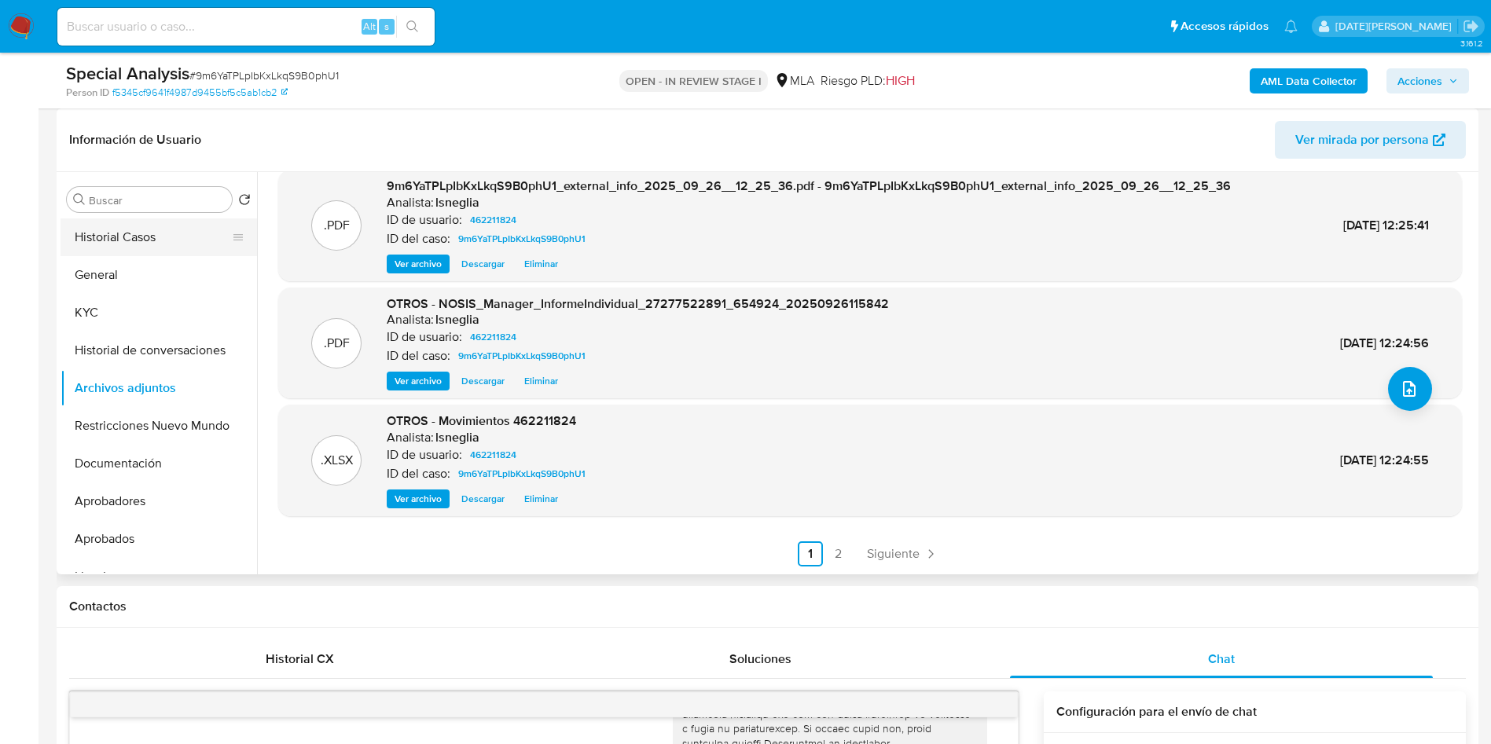
click at [131, 229] on button "Historial Casos" at bounding box center [153, 237] width 184 height 38
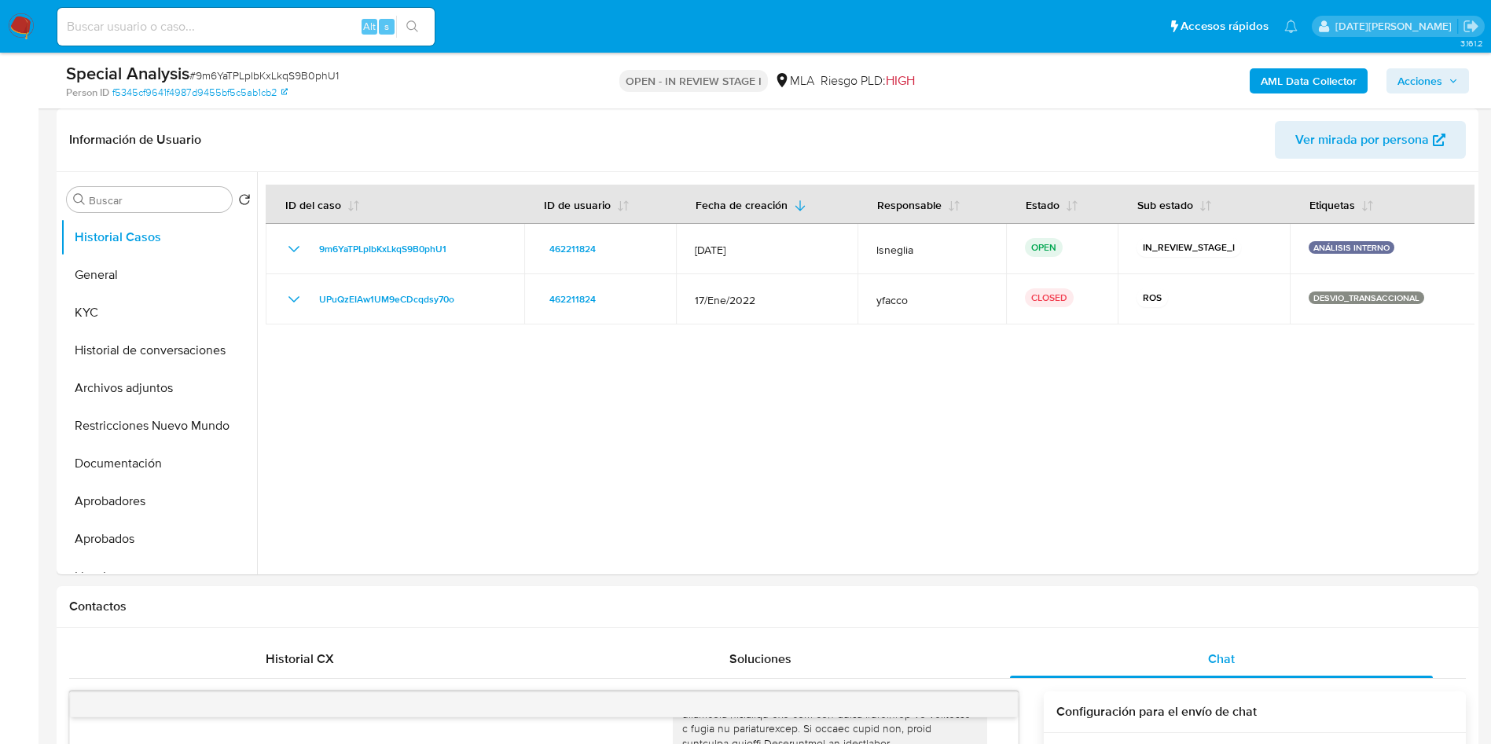
click at [1450, 70] on span "Acciones" at bounding box center [1427, 81] width 61 height 22
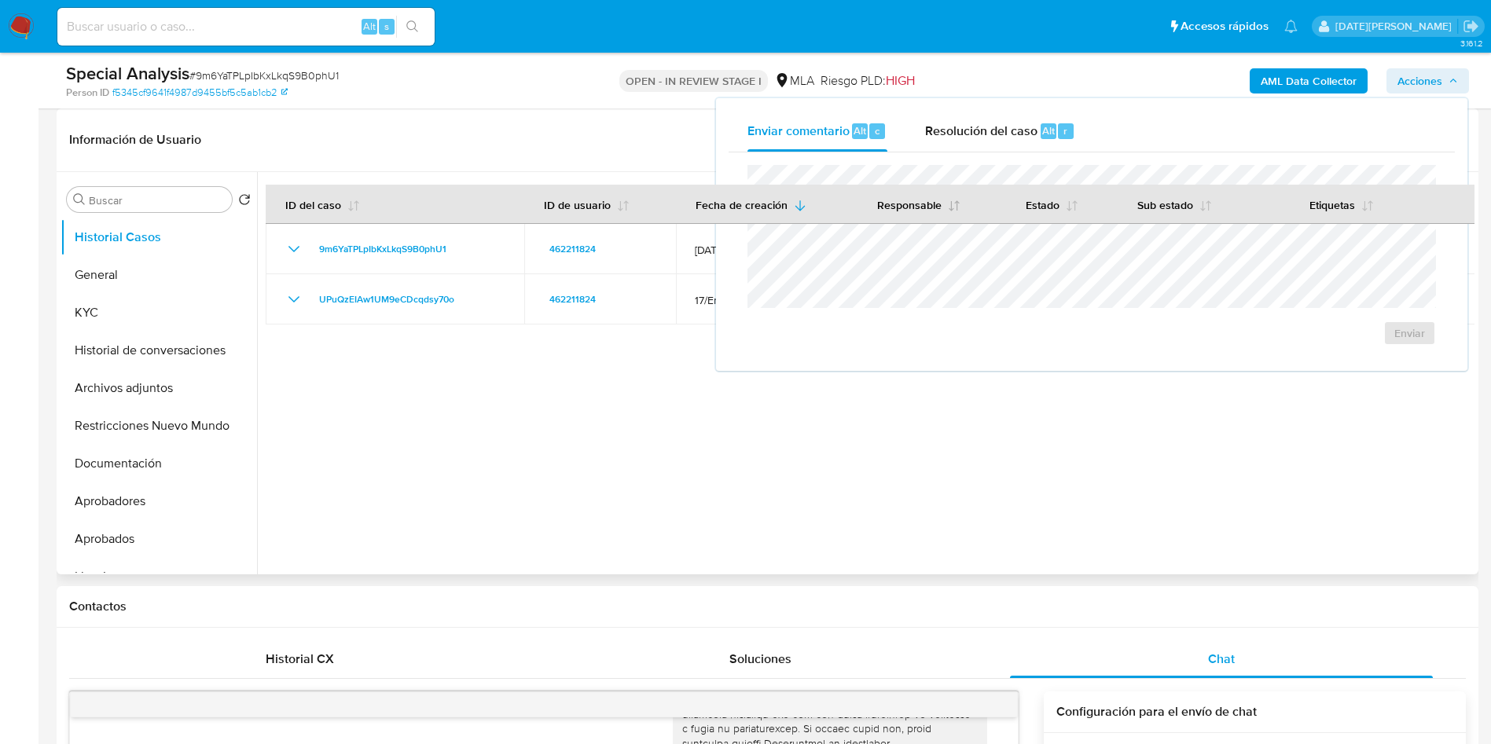
drag, startPoint x: 1015, startPoint y: 138, endPoint x: 970, endPoint y: 186, distance: 66.1
click at [1014, 138] on span "Resolución del caso" at bounding box center [981, 130] width 112 height 18
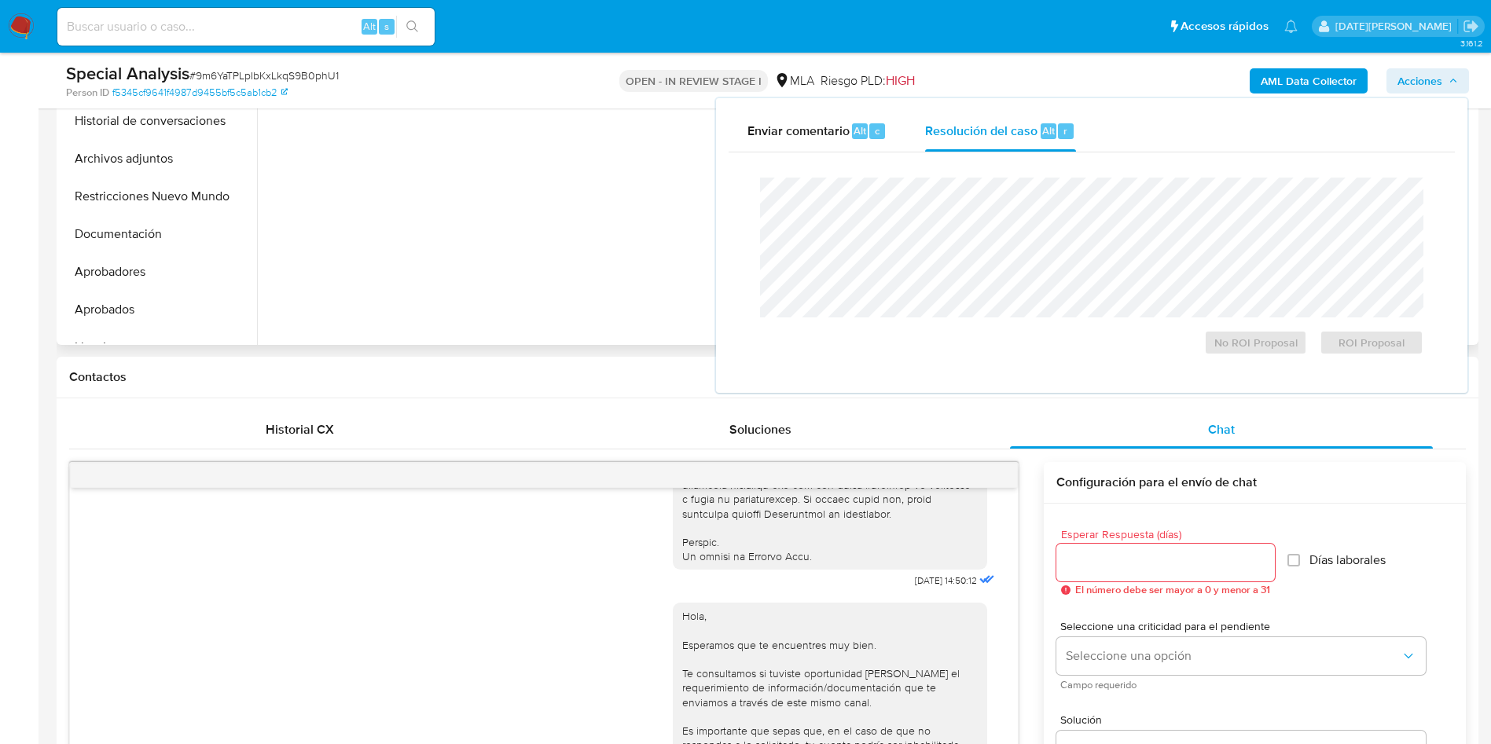
scroll to position [471, 0]
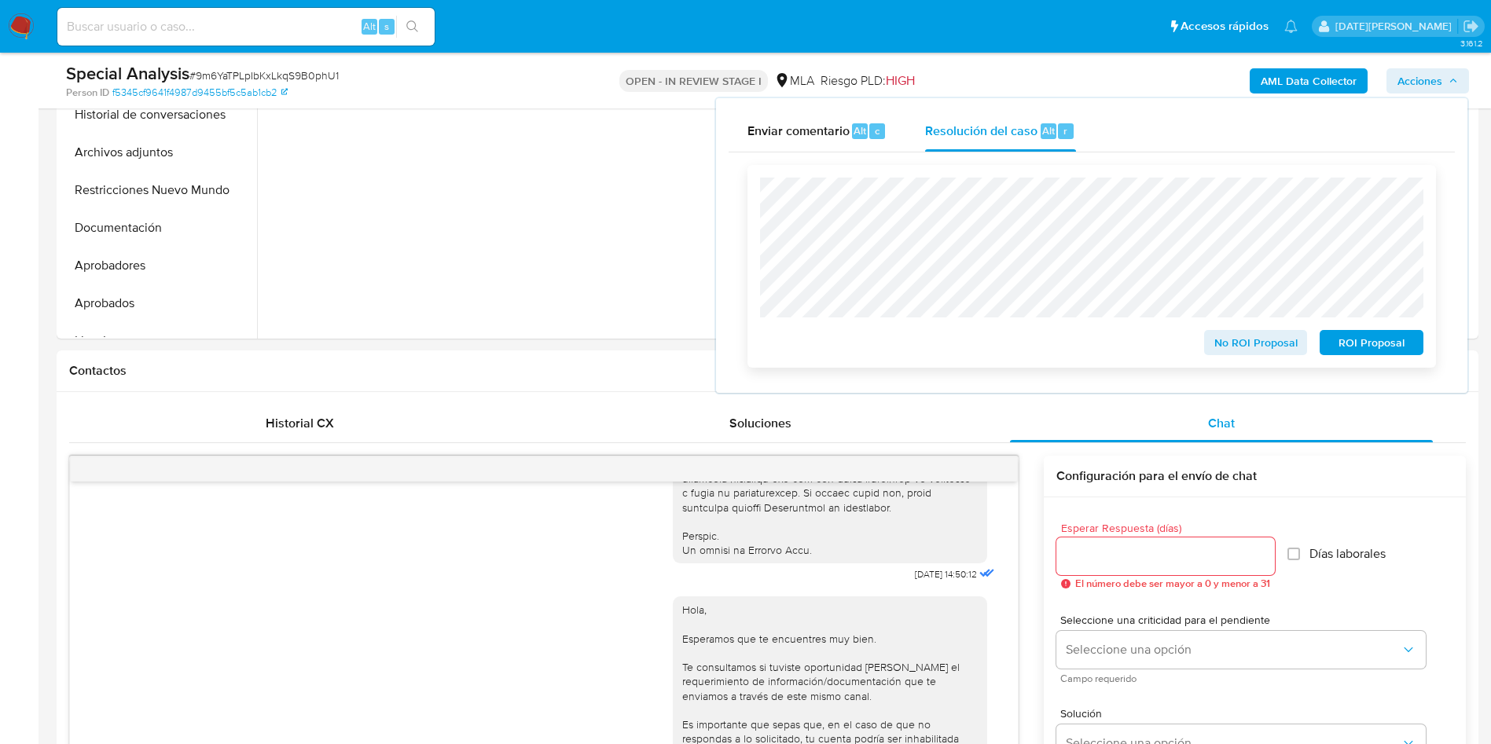
click at [1370, 353] on span "ROI Proposal" at bounding box center [1371, 343] width 82 height 22
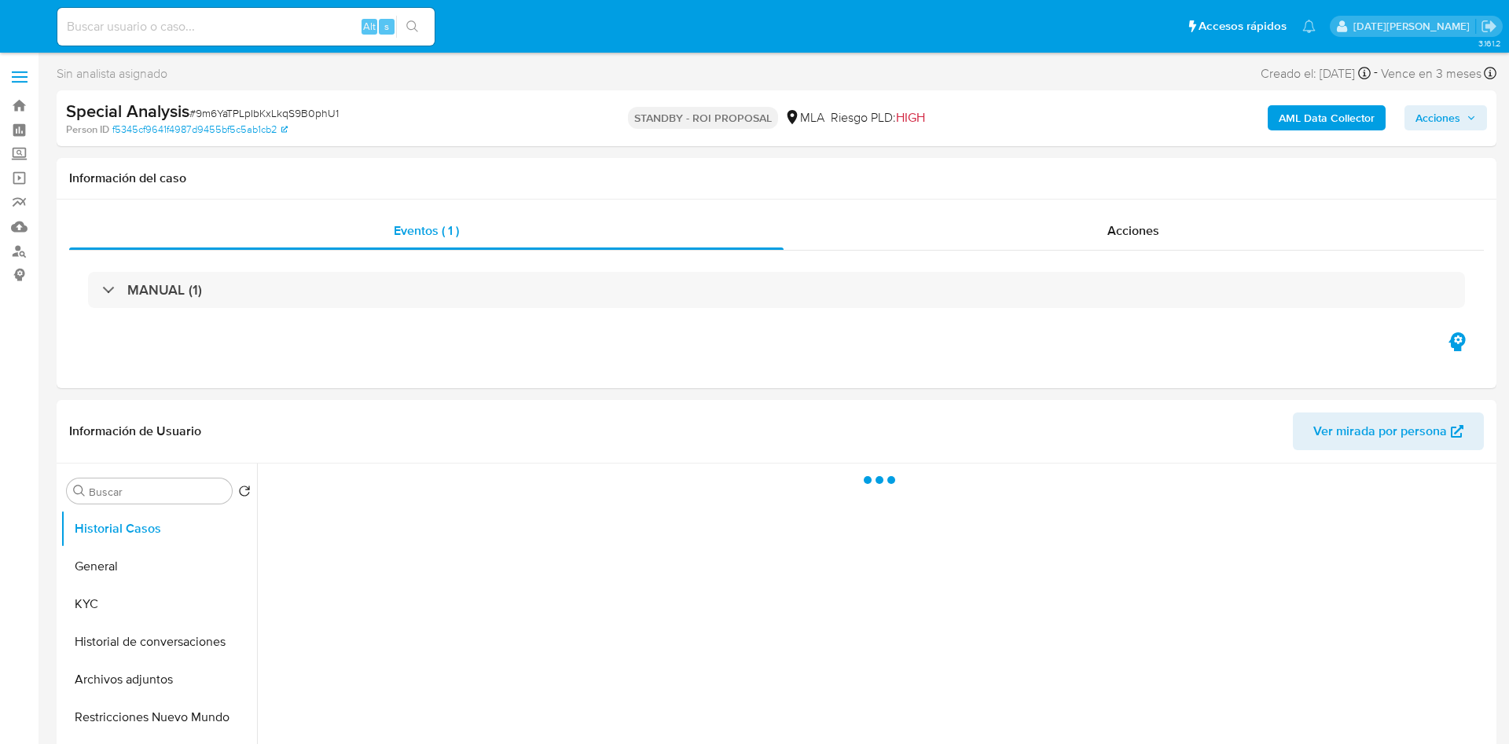
select select "10"
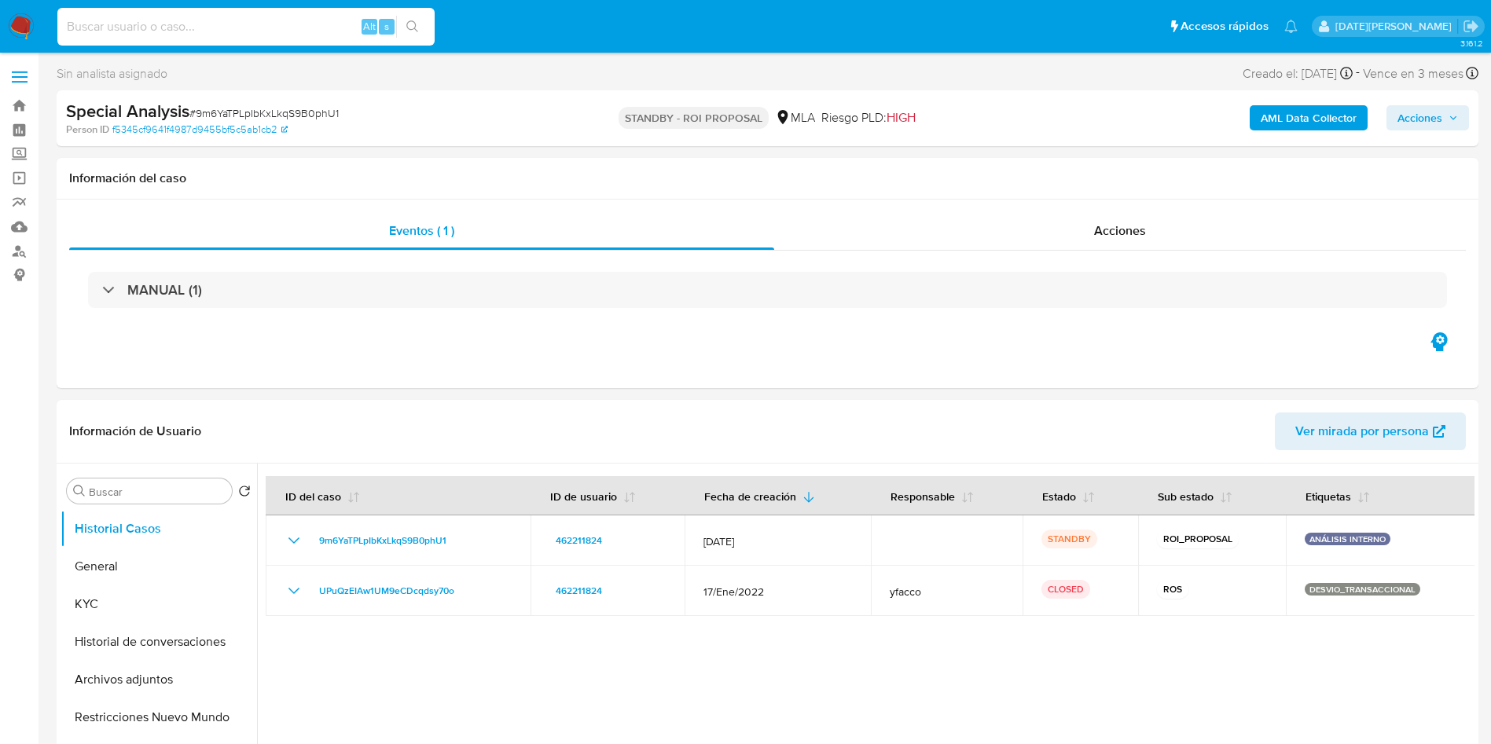
click at [215, 21] on input at bounding box center [245, 27] width 377 height 20
paste input "mzQ1VBYvdOCwKWVRrlRpNzh8"
type input "mzQ1VBYvdOCwKWVRrlRpNzh8"
click at [416, 23] on icon "search-icon" at bounding box center [412, 26] width 13 height 13
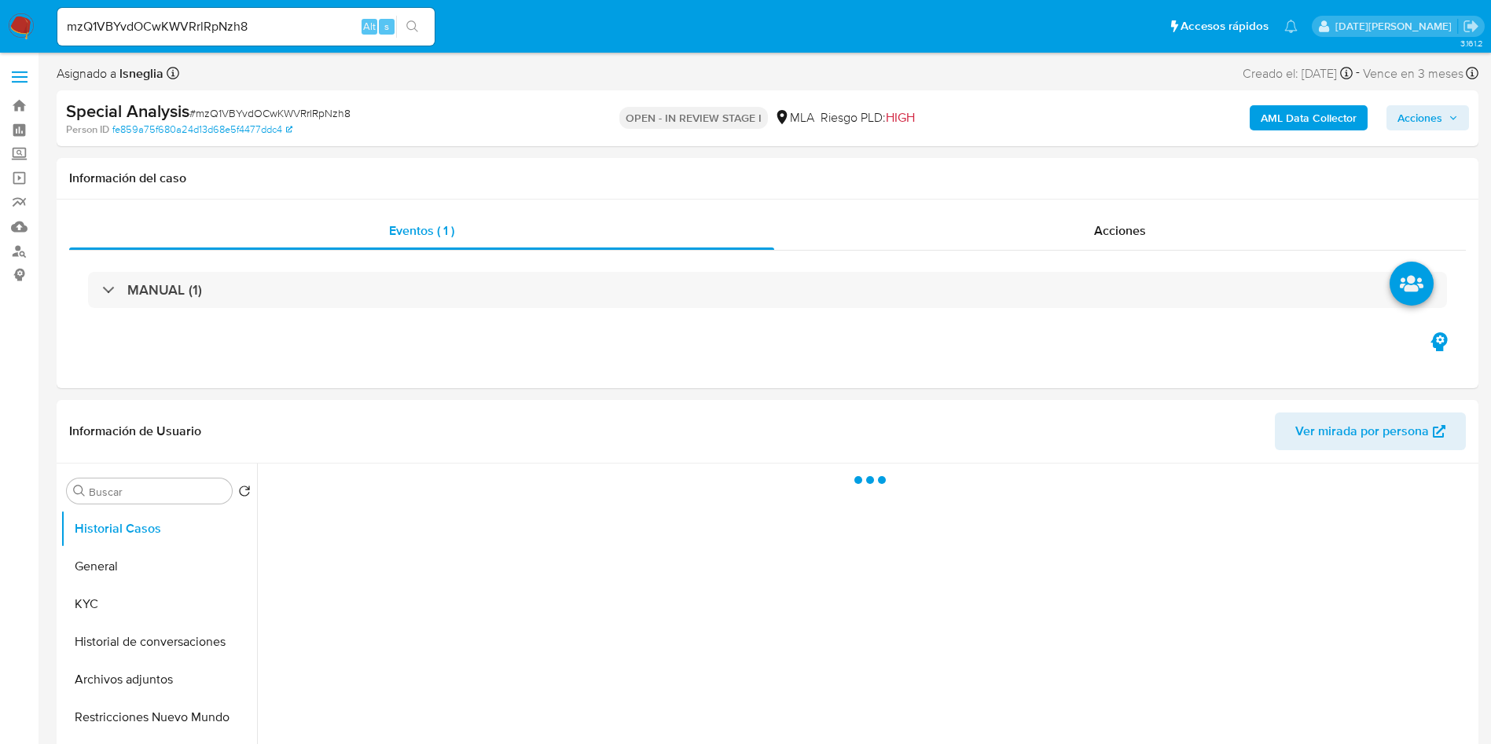
select select "10"
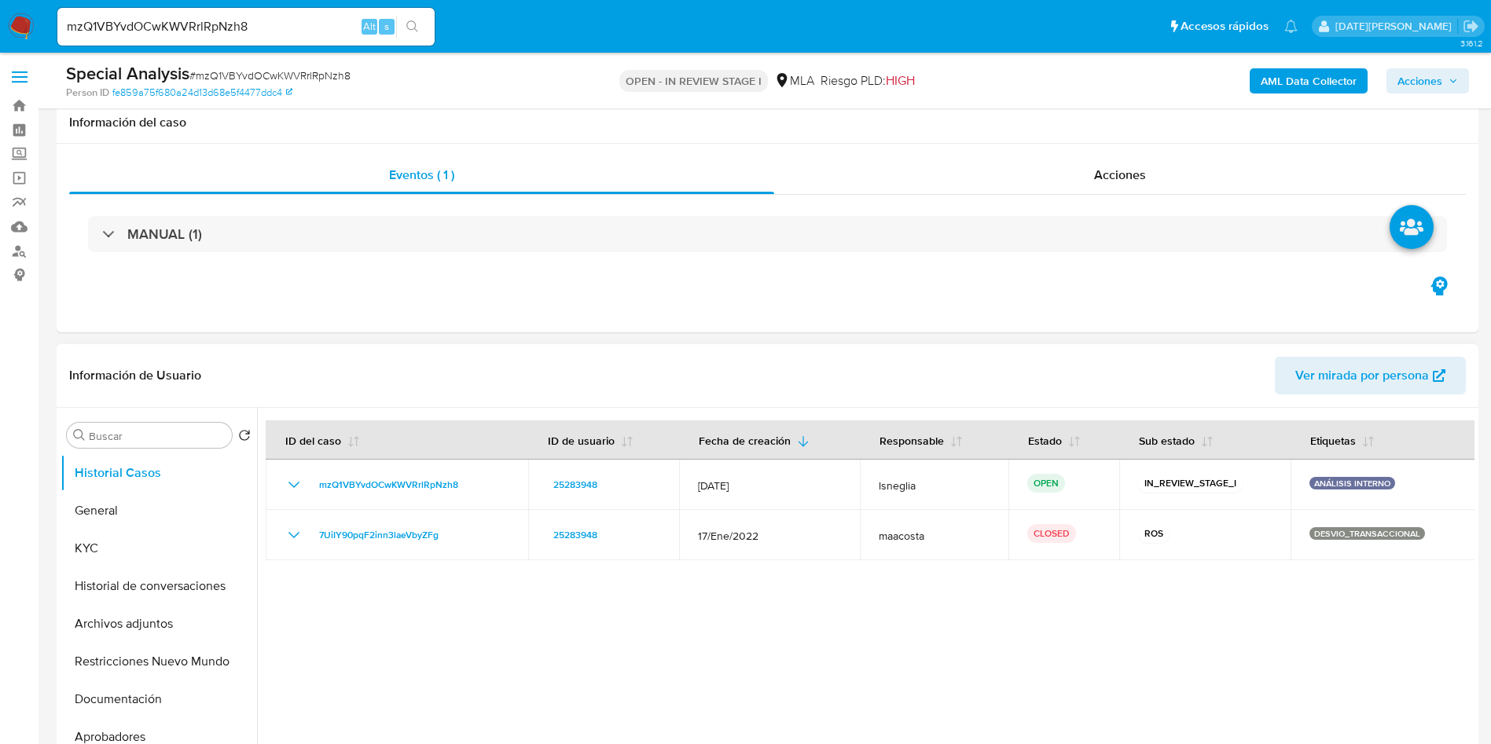
scroll to position [354, 0]
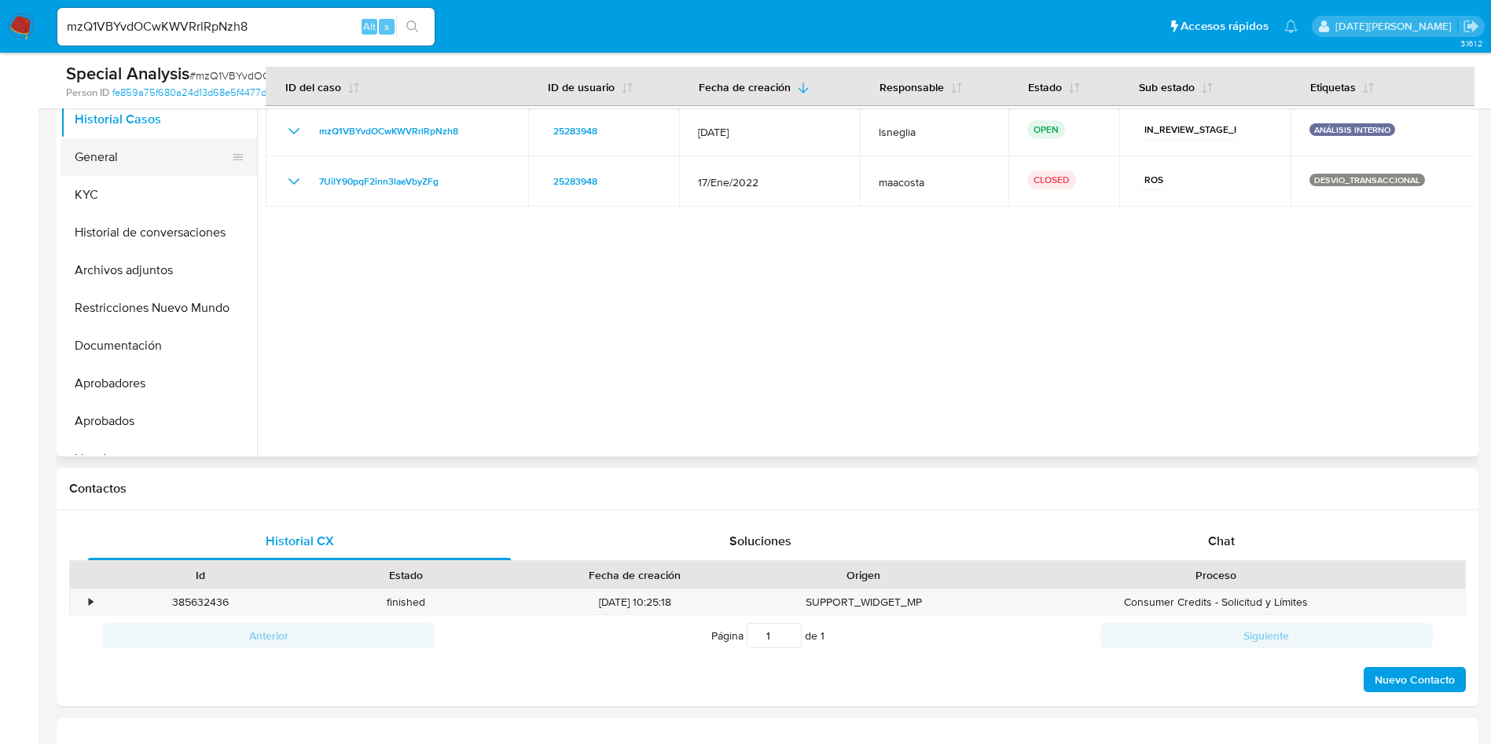
click at [109, 149] on button "General" at bounding box center [153, 157] width 184 height 38
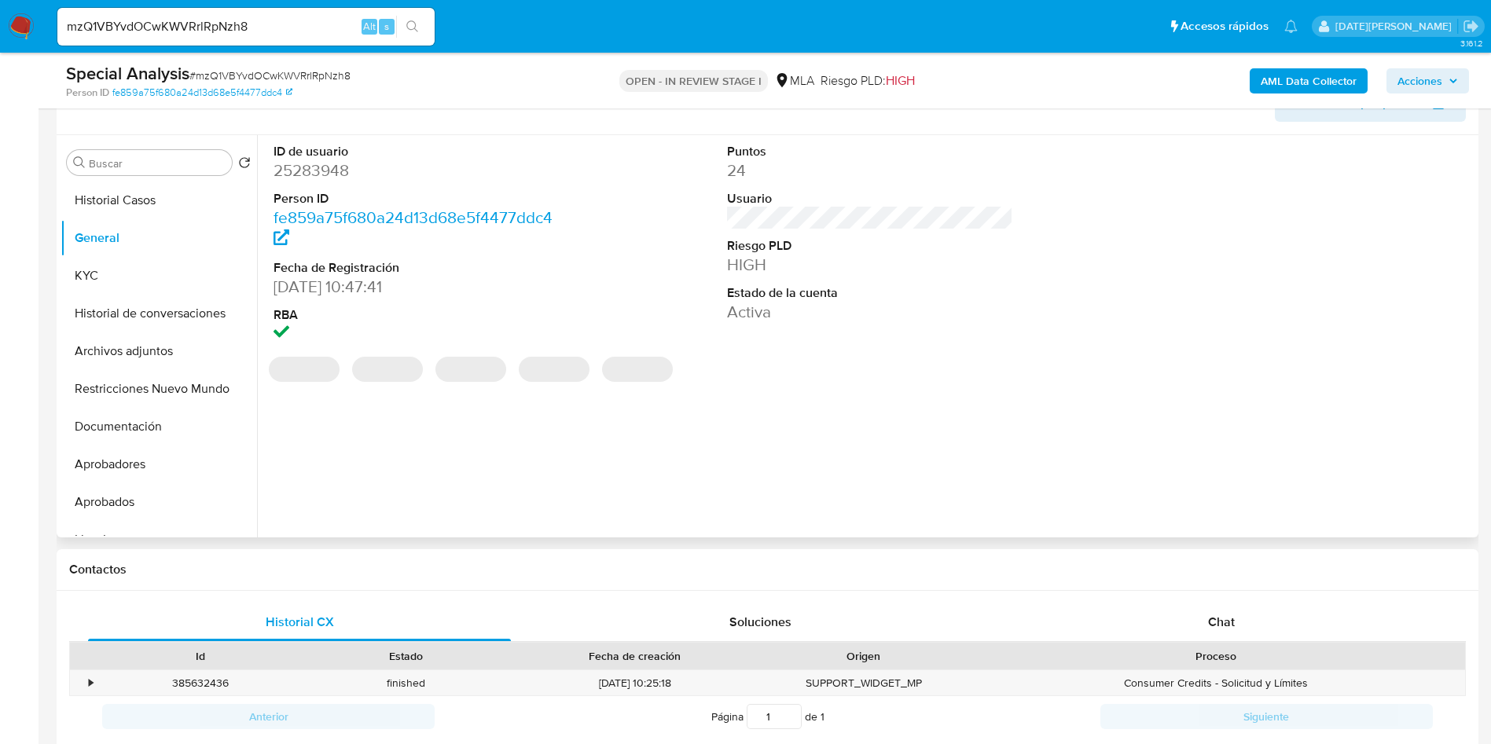
scroll to position [236, 0]
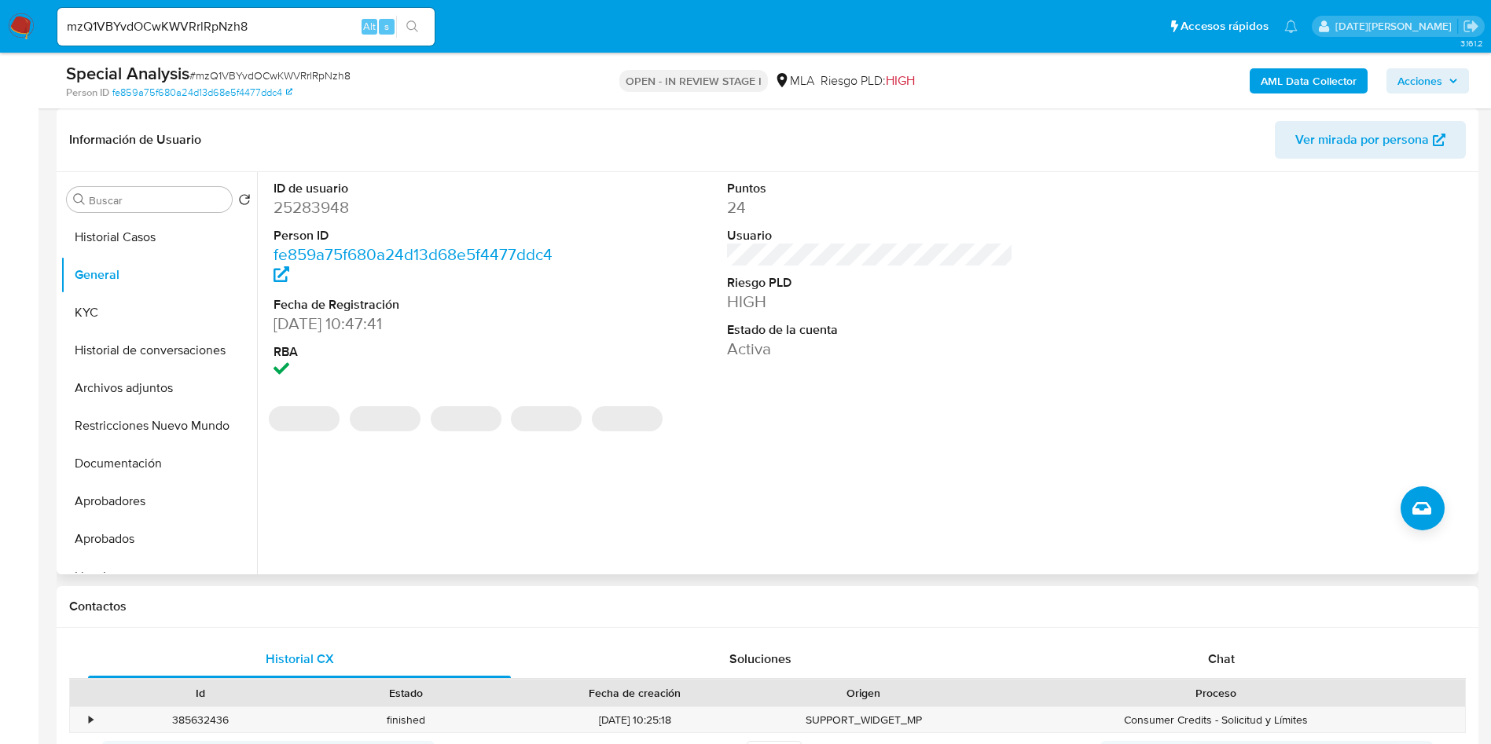
click at [313, 211] on dd "25283948" at bounding box center [416, 207] width 287 height 22
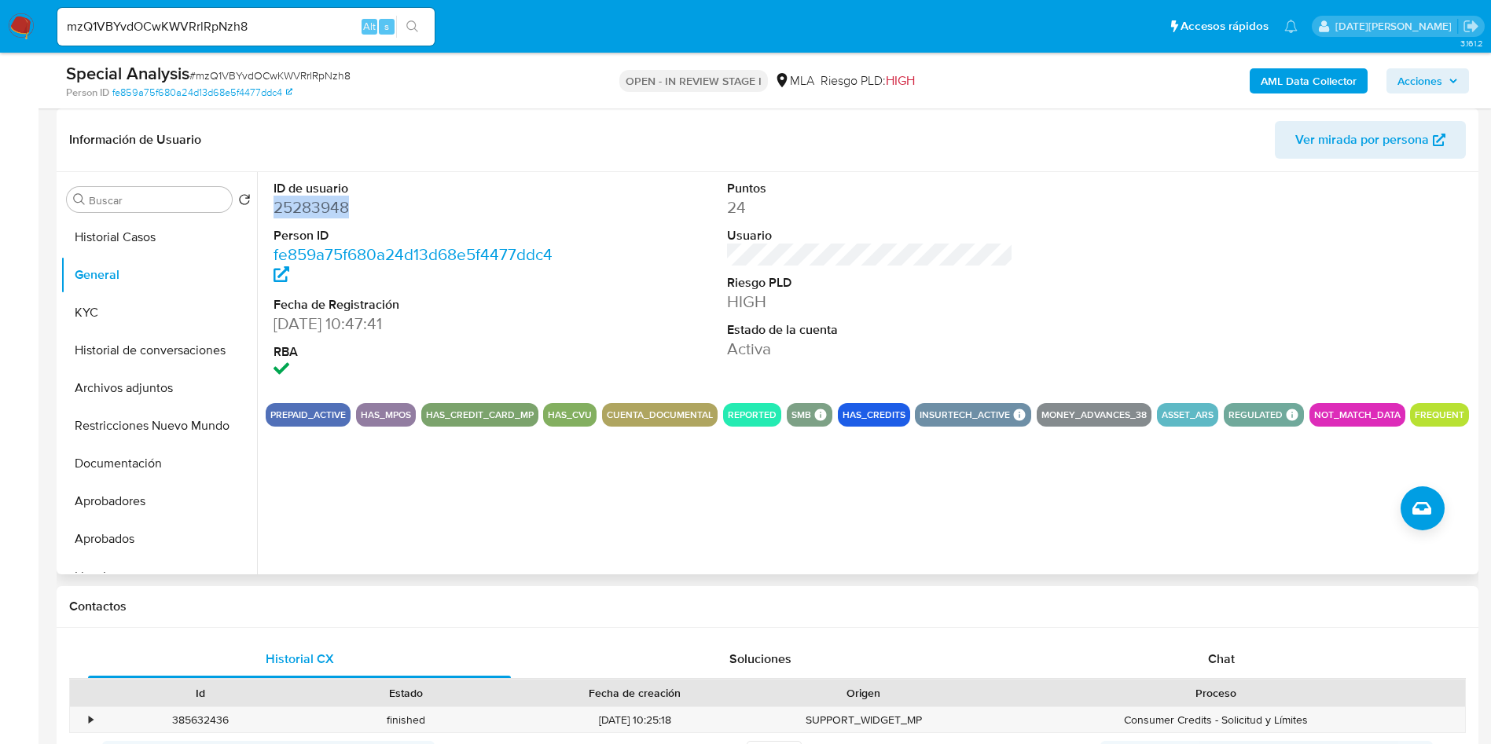
copy dd "25283948"
click at [298, 197] on dd "25283948" at bounding box center [416, 207] width 287 height 22
click at [302, 204] on dd "25283948" at bounding box center [416, 207] width 287 height 22
copy dd "25283948"
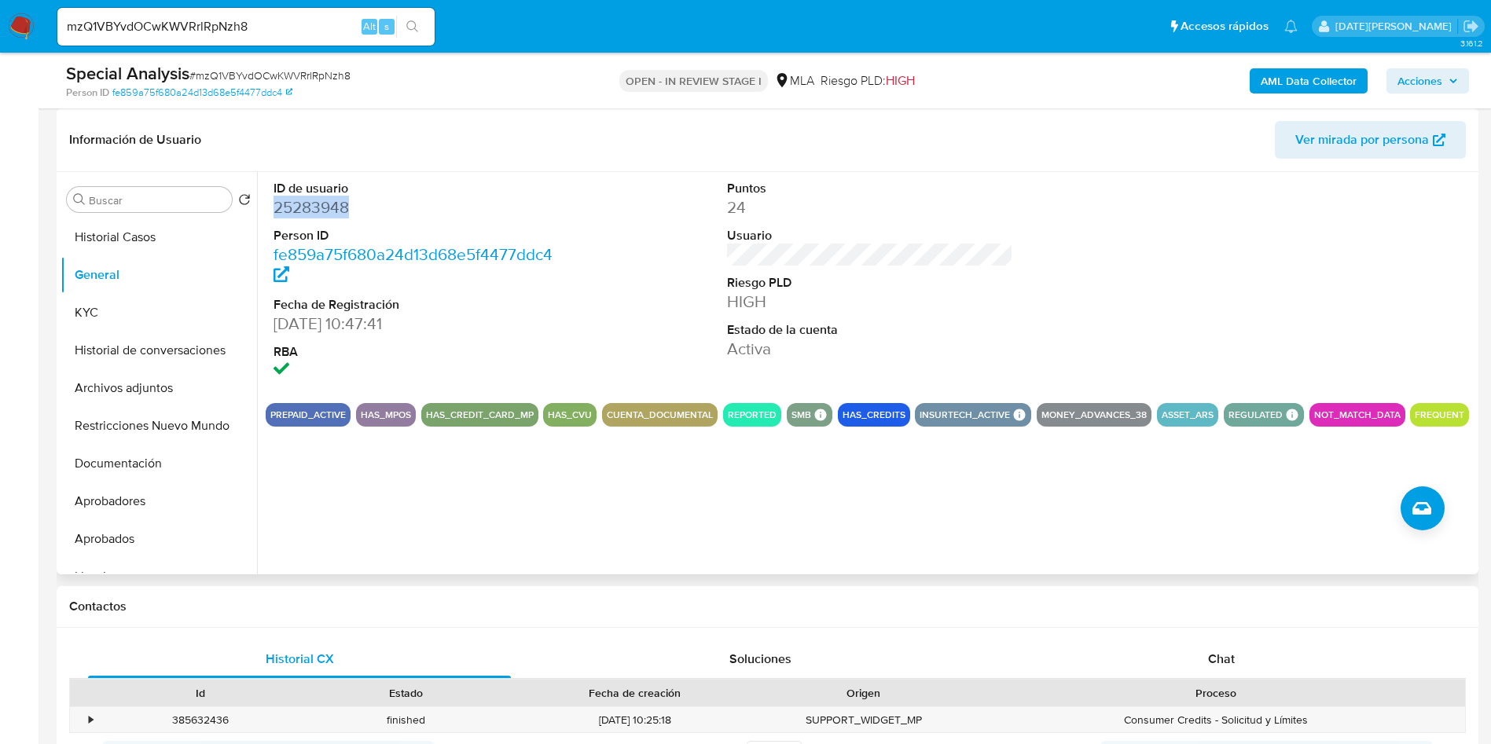
copy dd "25283948"
click at [153, 28] on input "mzQ1VBYvdOCwKWVRrlRpNzh8" at bounding box center [245, 27] width 377 height 20
click at [413, 28] on icon "search-icon" at bounding box center [412, 26] width 13 height 13
click at [321, 207] on dd "25283948" at bounding box center [416, 207] width 287 height 22
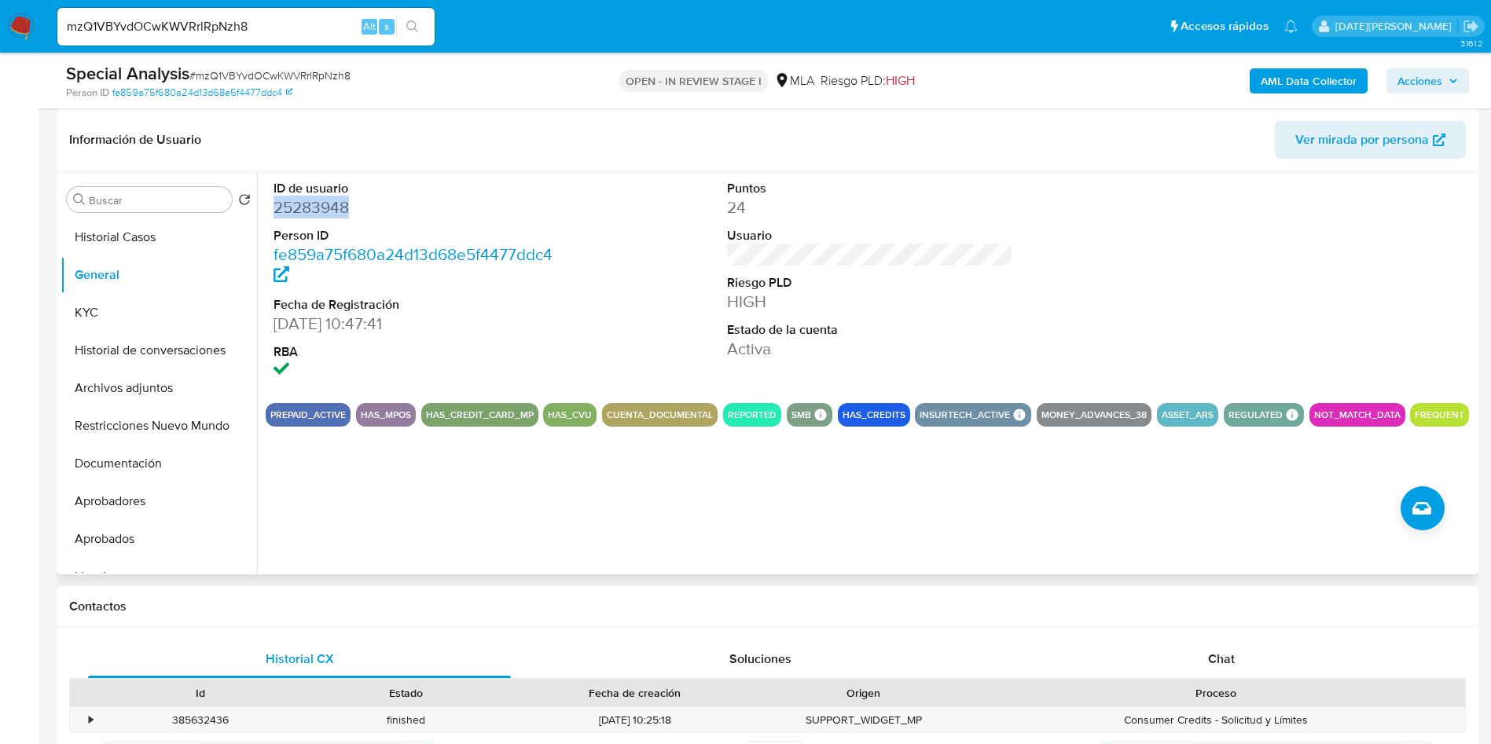
click at [321, 207] on dd "25283948" at bounding box center [416, 207] width 287 height 22
copy dd "25283948"
click at [105, 304] on button "KYC" at bounding box center [153, 313] width 184 height 38
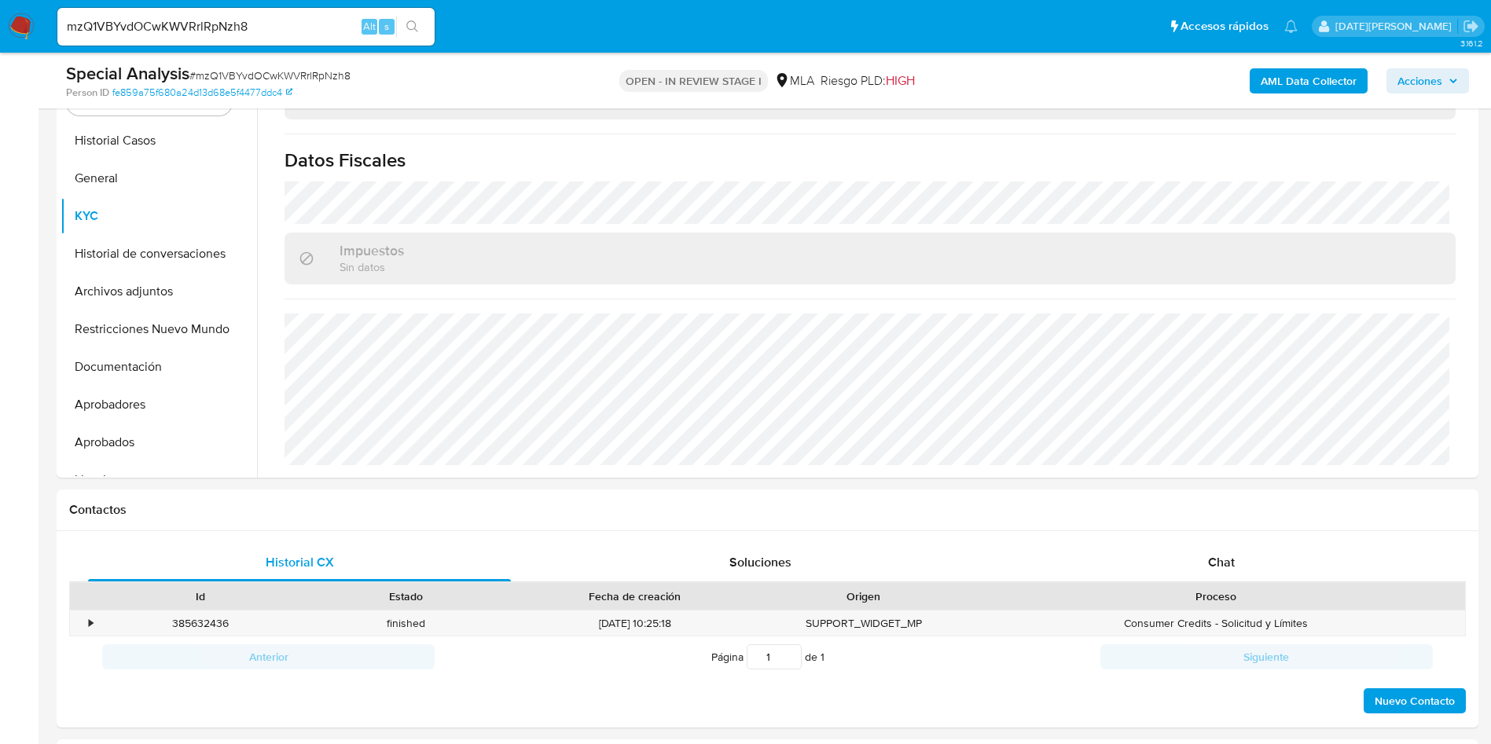
scroll to position [589, 0]
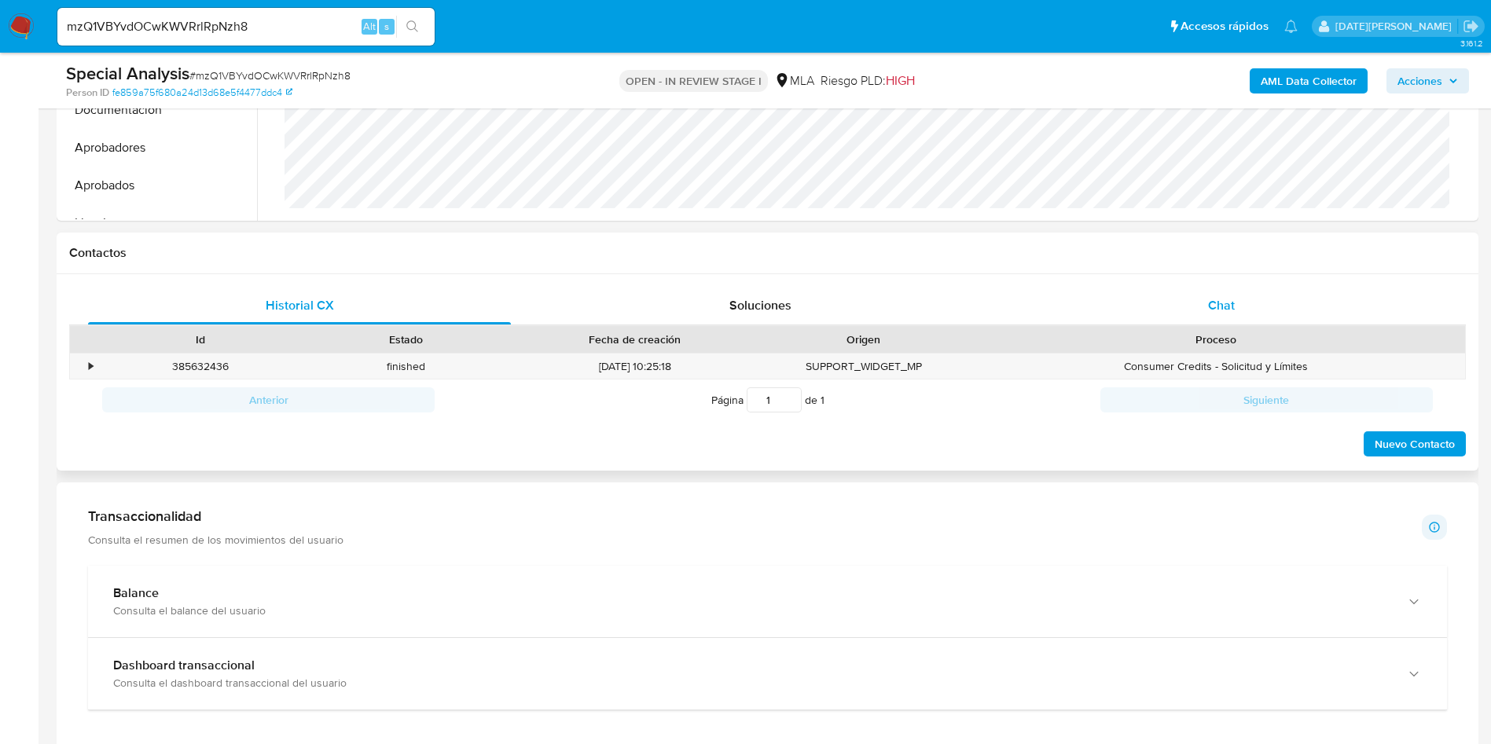
click at [1257, 306] on div "Chat" at bounding box center [1221, 306] width 423 height 38
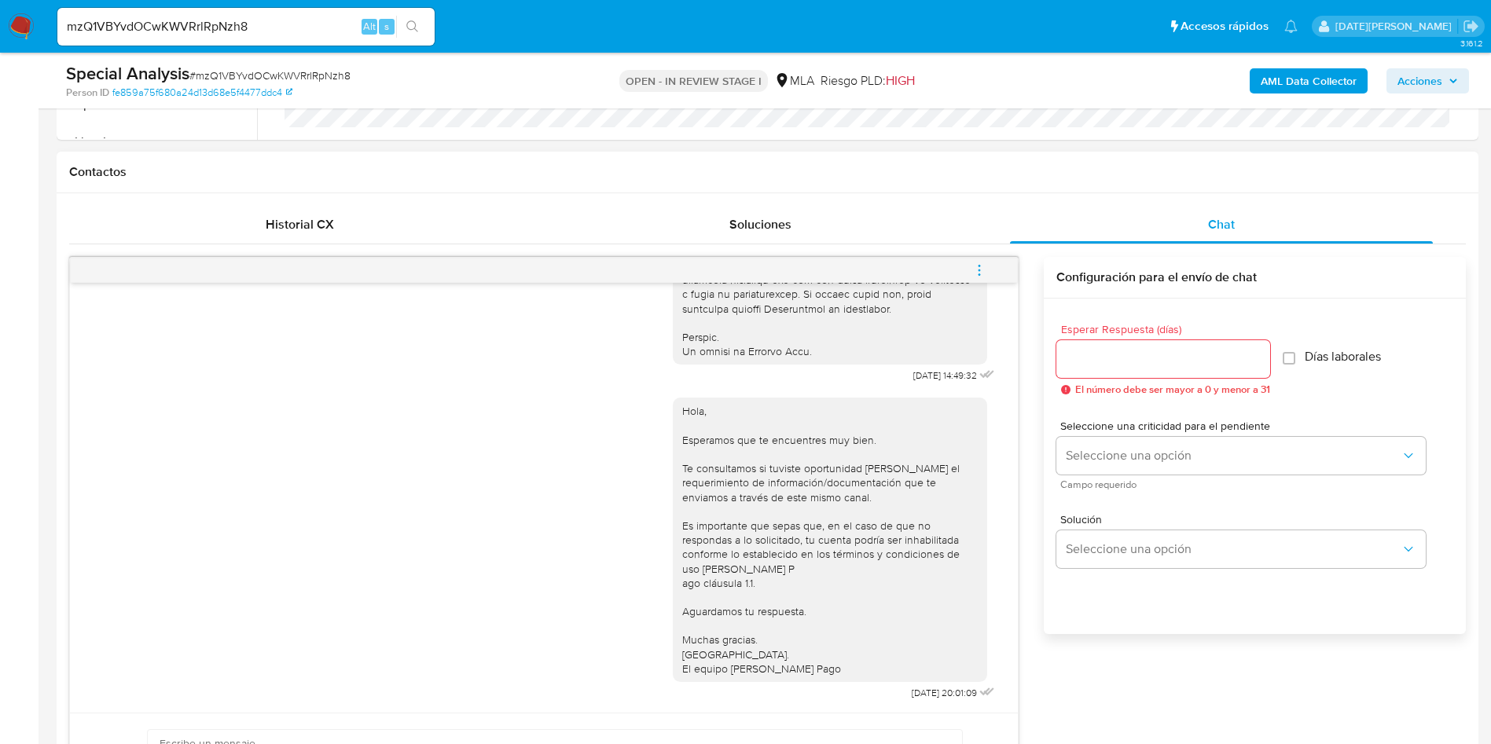
scroll to position [707, 0]
